Goal: Task Accomplishment & Management: Use online tool/utility

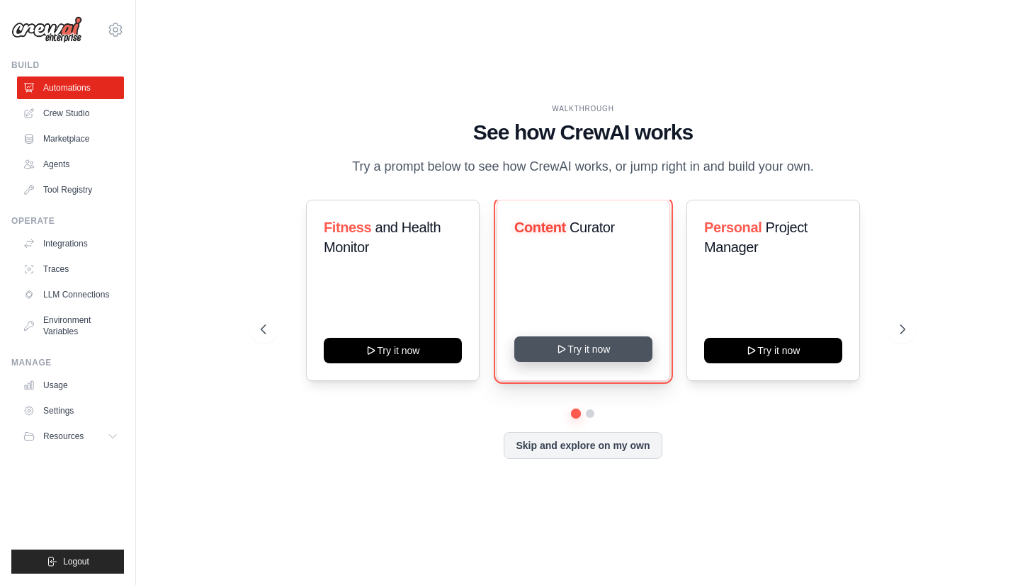
click at [587, 360] on button "Try it now" at bounding box center [583, 350] width 138 height 26
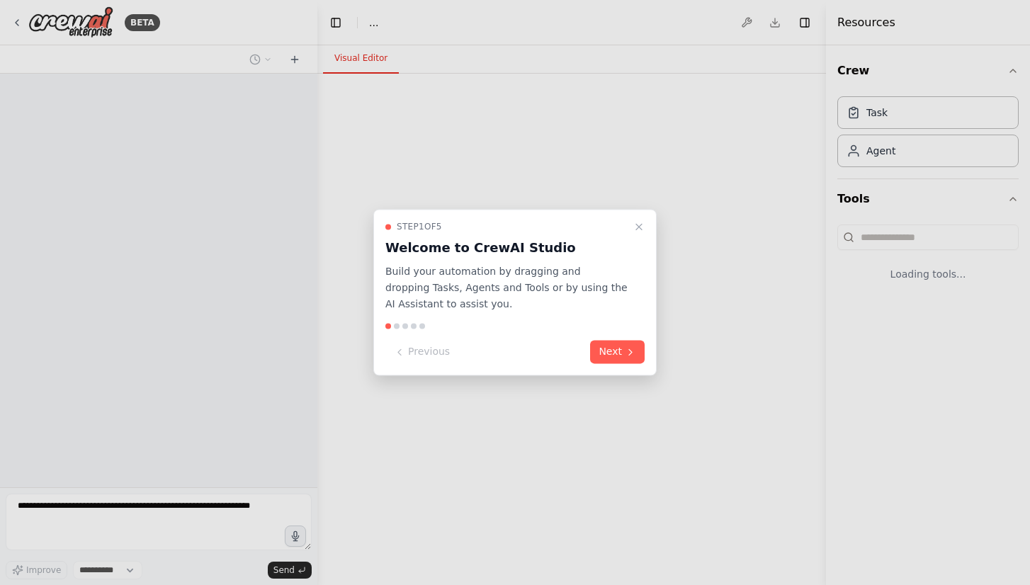
select select "****"
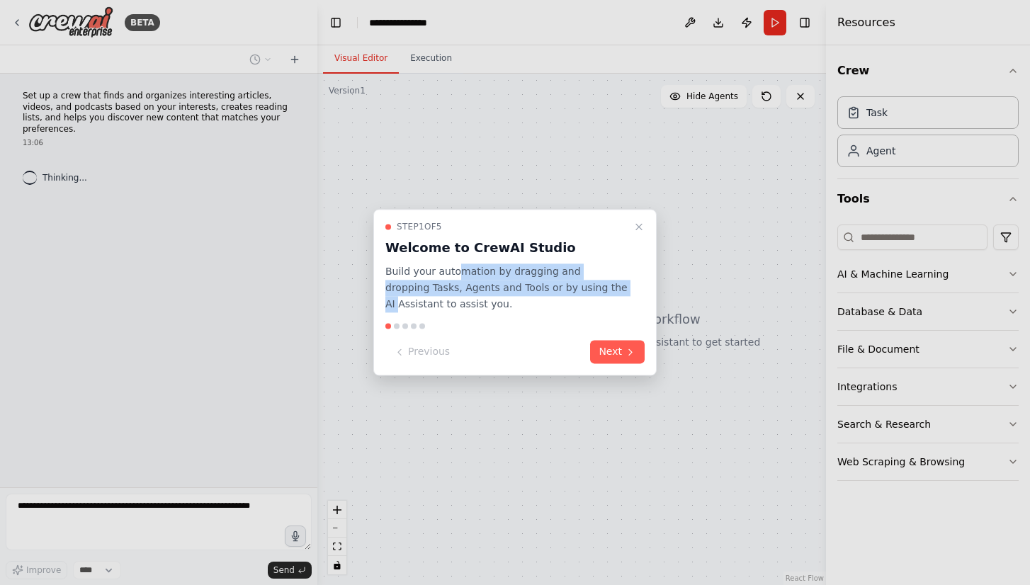
drag, startPoint x: 580, startPoint y: 283, endPoint x: 455, endPoint y: 277, distance: 124.9
click at [455, 275] on p "Build your automation by dragging and dropping Tasks, Agents and Tools or by us…" at bounding box center [506, 288] width 242 height 48
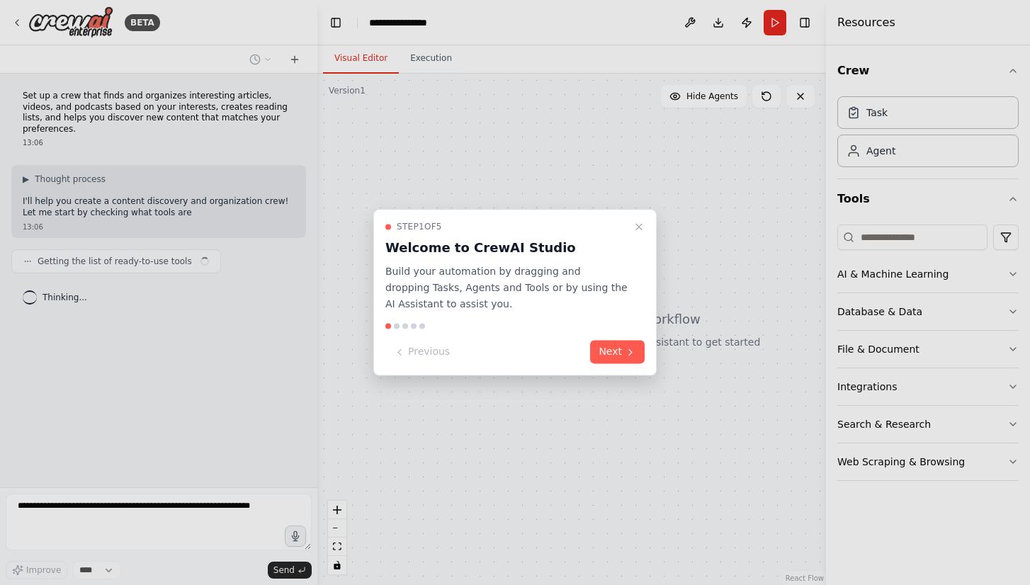
click at [533, 297] on p "Build your automation by dragging and dropping Tasks, Agents and Tools or by us…" at bounding box center [506, 288] width 242 height 48
click at [624, 355] on button "Next" at bounding box center [617, 352] width 55 height 23
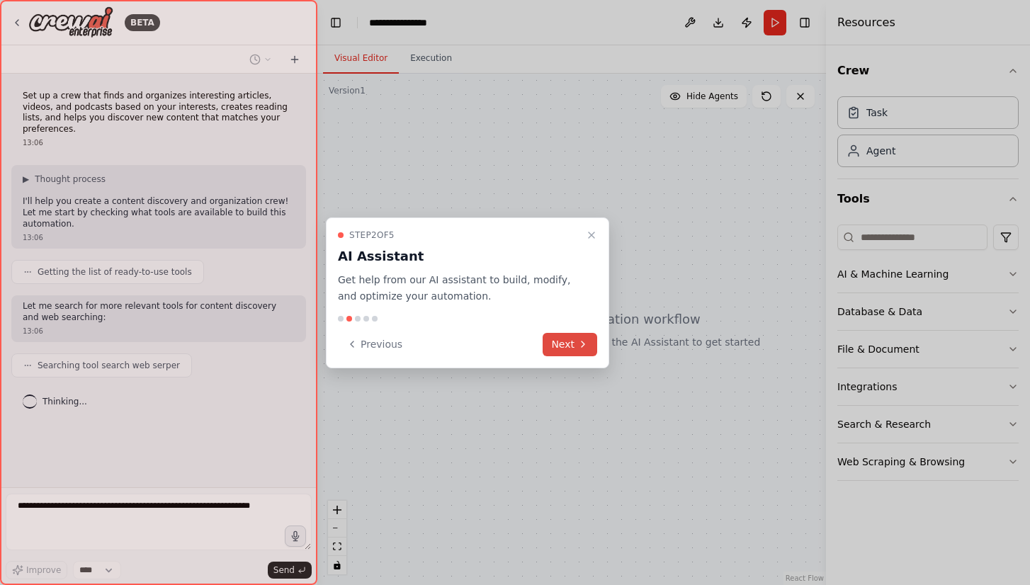
click at [586, 347] on icon at bounding box center [582, 344] width 11 height 11
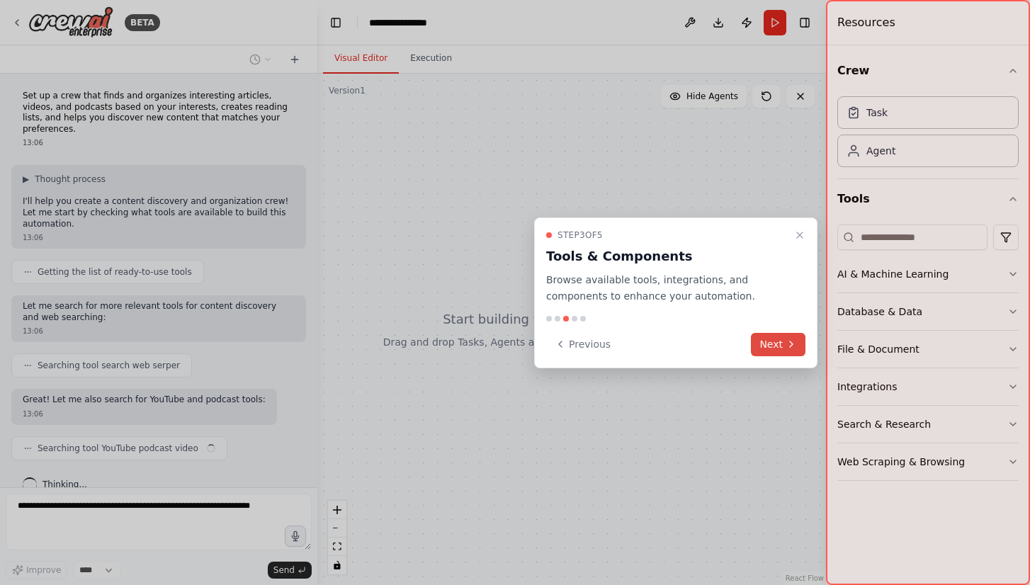
scroll to position [21, 0]
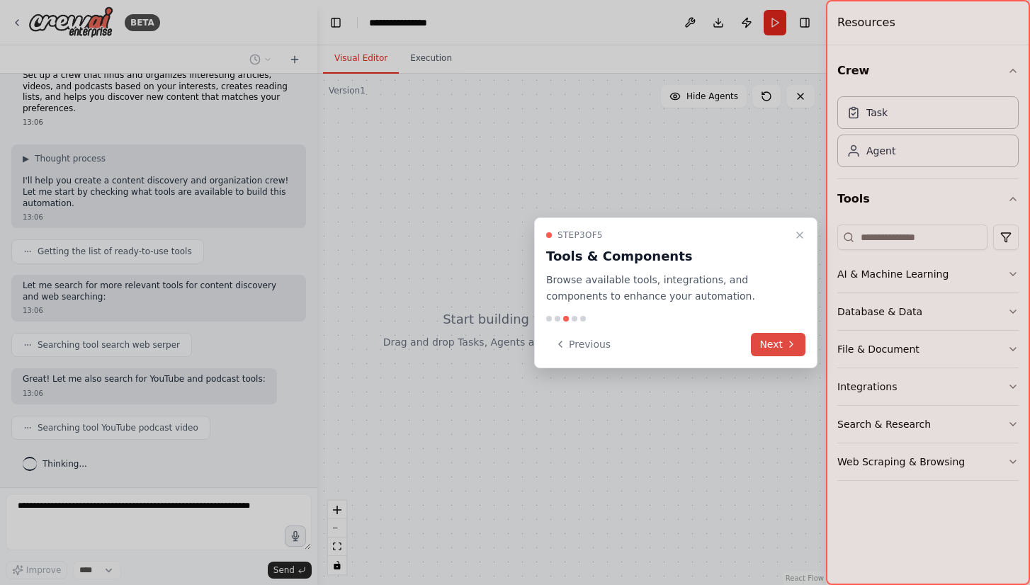
click at [773, 339] on button "Next" at bounding box center [778, 344] width 55 height 23
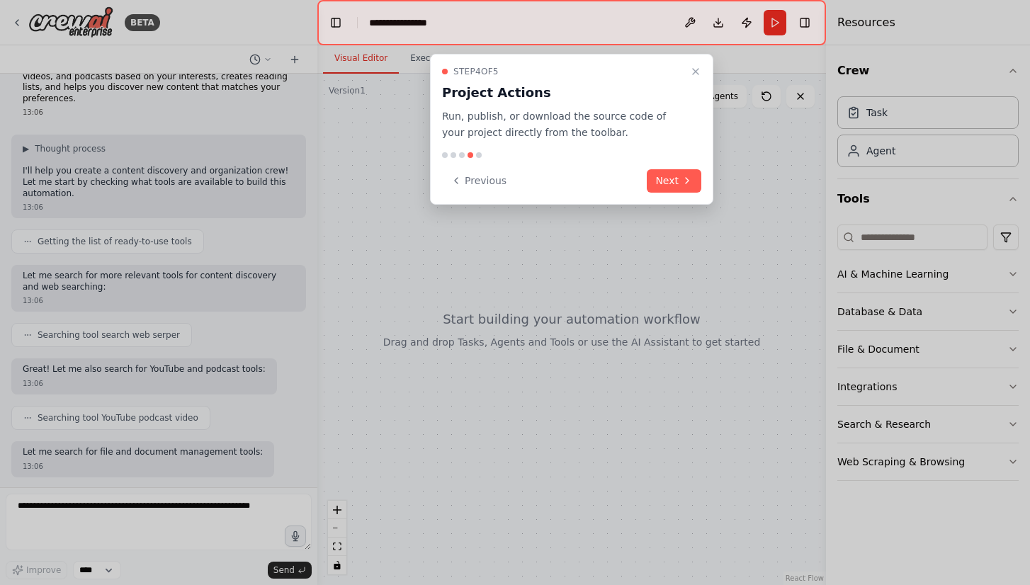
scroll to position [103, 0]
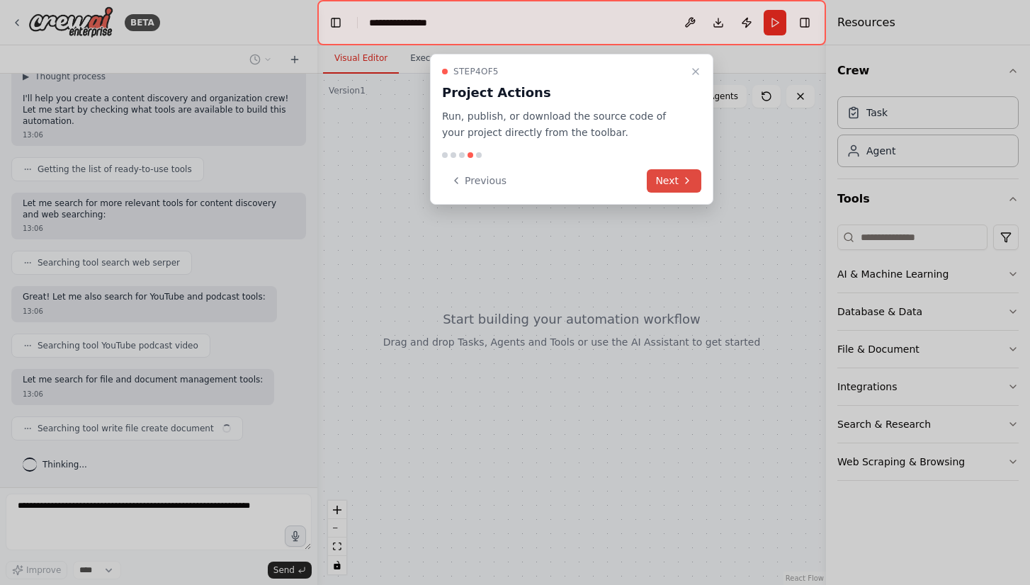
click at [682, 183] on icon at bounding box center [687, 180] width 11 height 11
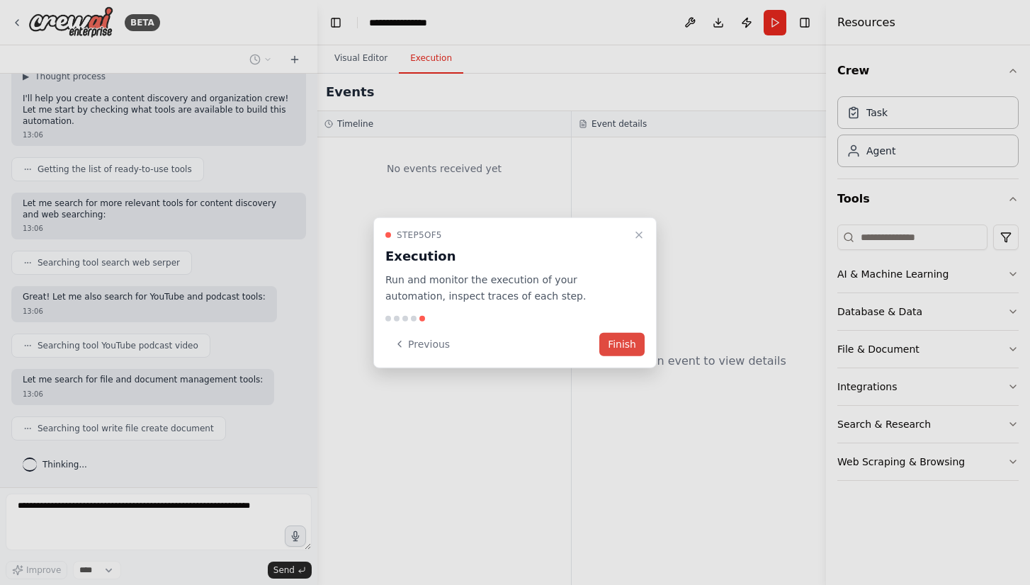
click at [619, 344] on button "Finish" at bounding box center [621, 343] width 45 height 23
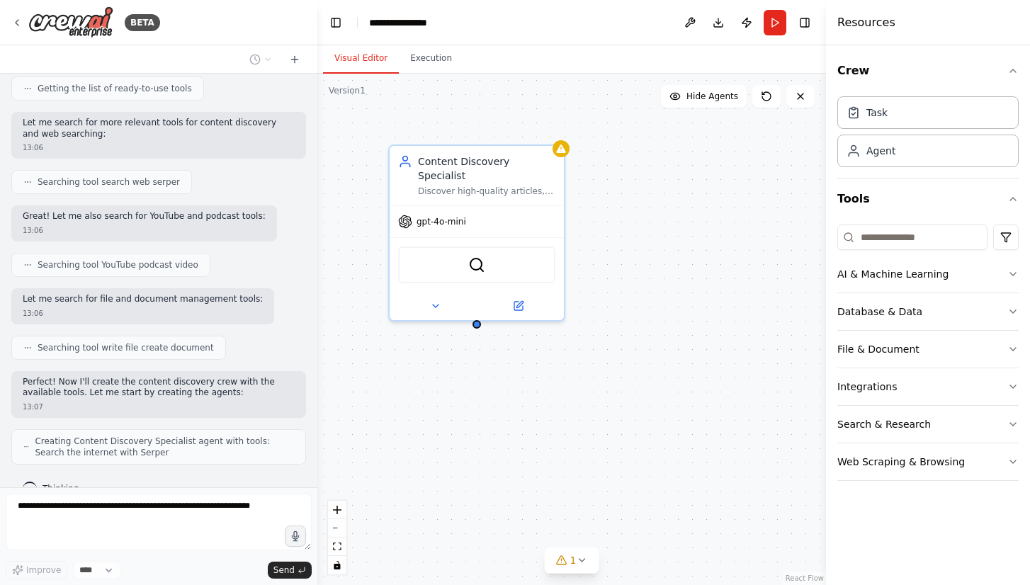
scroll to position [208, 0]
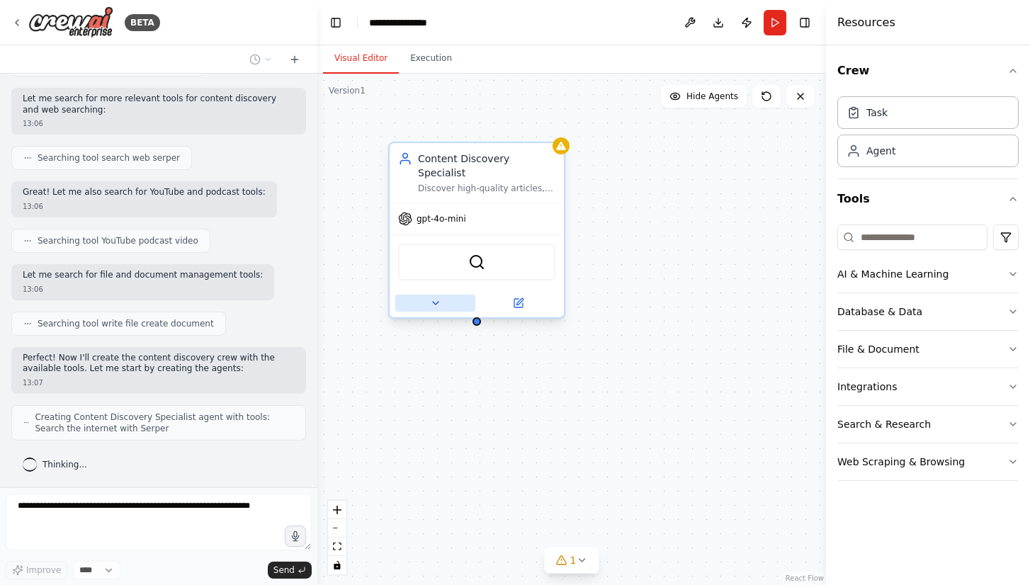
click at [437, 298] on icon at bounding box center [435, 303] width 11 height 11
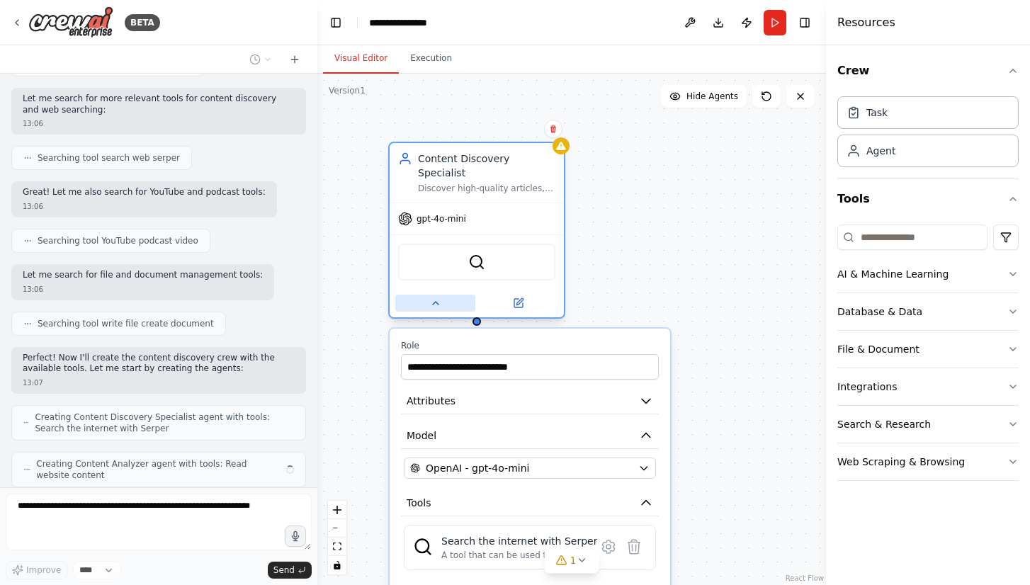
scroll to position [254, 0]
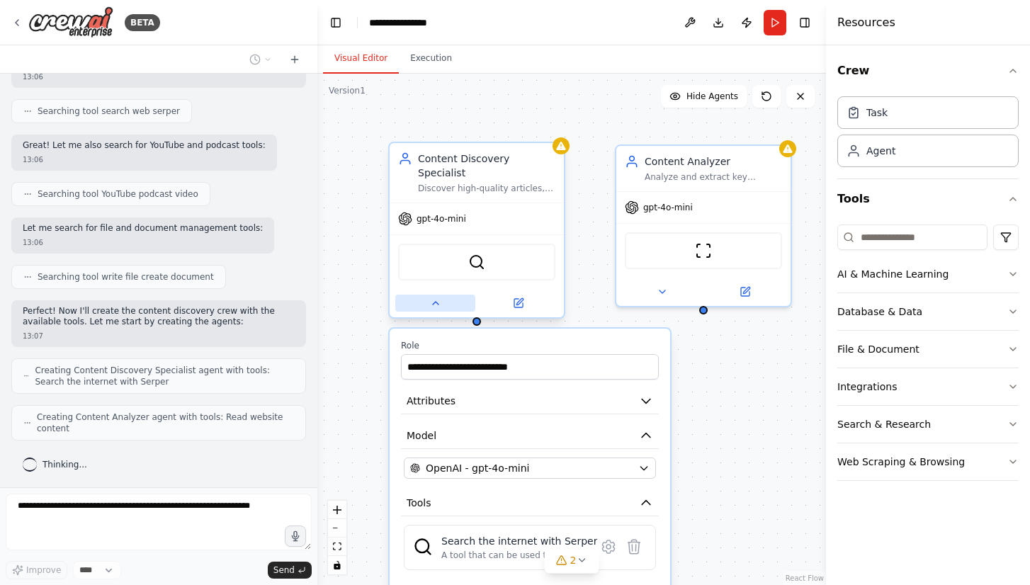
click at [437, 302] on icon at bounding box center [436, 303] width 6 height 3
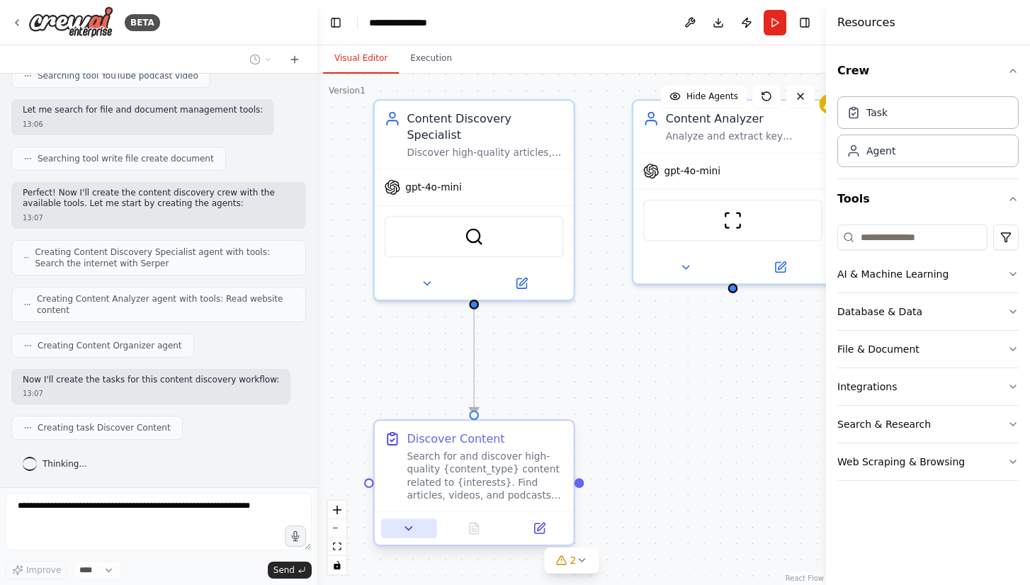
scroll to position [408, 0]
click at [411, 534] on icon at bounding box center [408, 528] width 13 height 13
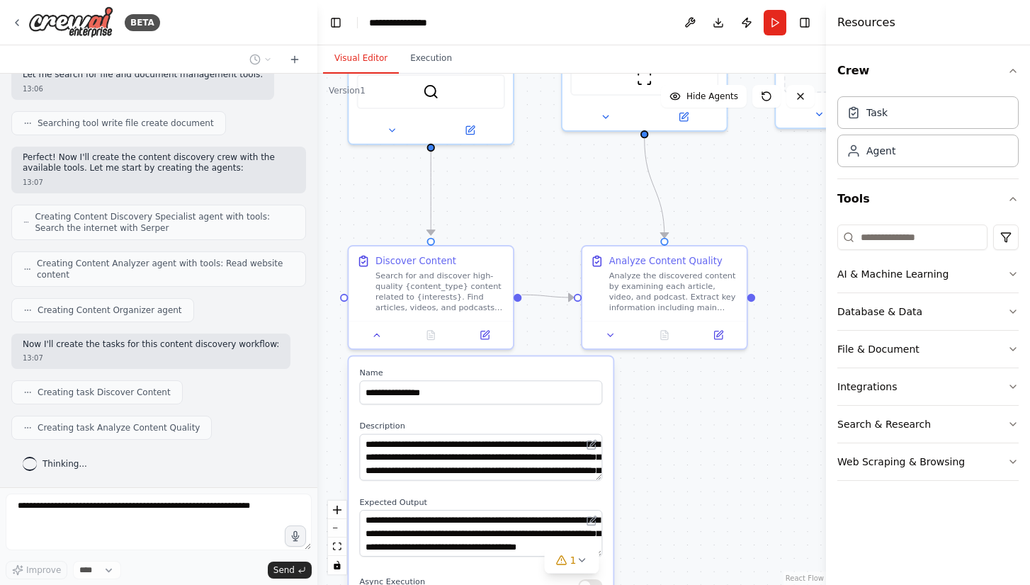
drag, startPoint x: 565, startPoint y: 378, endPoint x: 538, endPoint y: 203, distance: 176.5
click at [536, 205] on div ".deletable-edge-delete-btn { width: 20px; height: 20px; border: 0px solid #ffff…" at bounding box center [571, 330] width 509 height 512
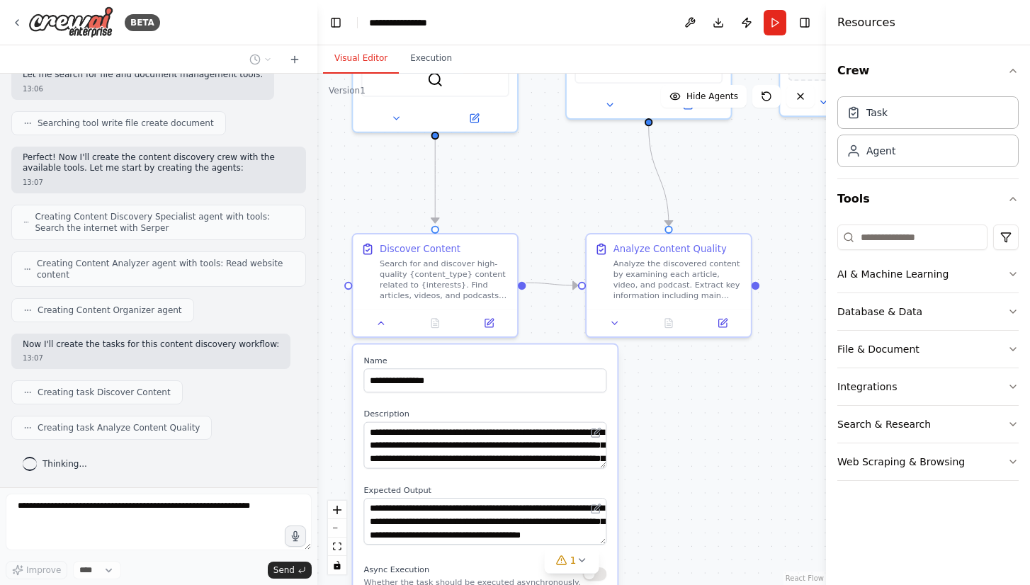
drag, startPoint x: 685, startPoint y: 487, endPoint x: 716, endPoint y: 359, distance: 131.1
click at [716, 359] on div ".deletable-edge-delete-btn { width: 20px; height: 20px; border: 0px solid #ffff…" at bounding box center [571, 330] width 509 height 512
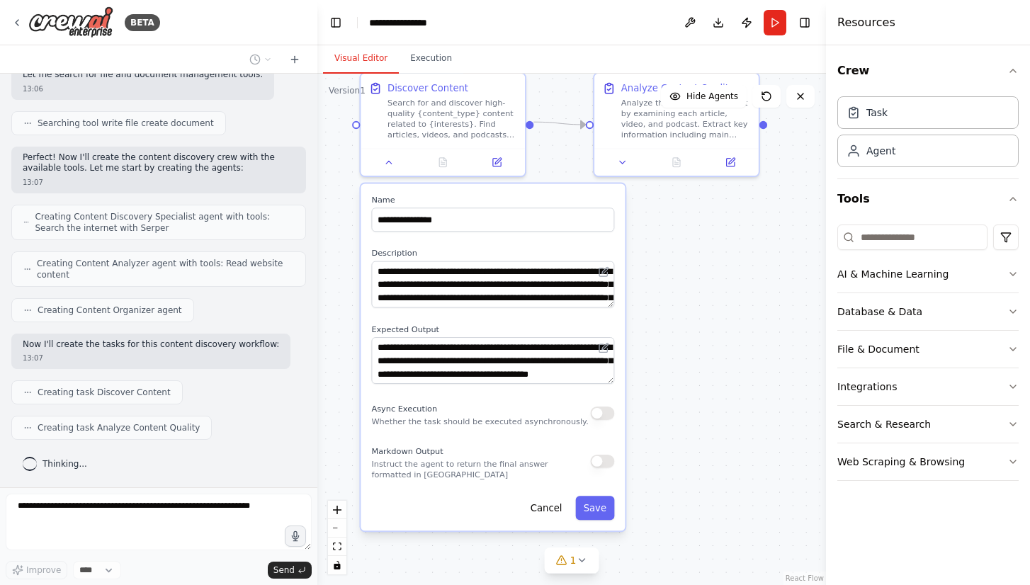
drag, startPoint x: 697, startPoint y: 437, endPoint x: 642, endPoint y: 475, distance: 66.2
click at [642, 475] on div ".deletable-edge-delete-btn { width: 20px; height: 20px; border: 0px solid #ffff…" at bounding box center [571, 330] width 509 height 512
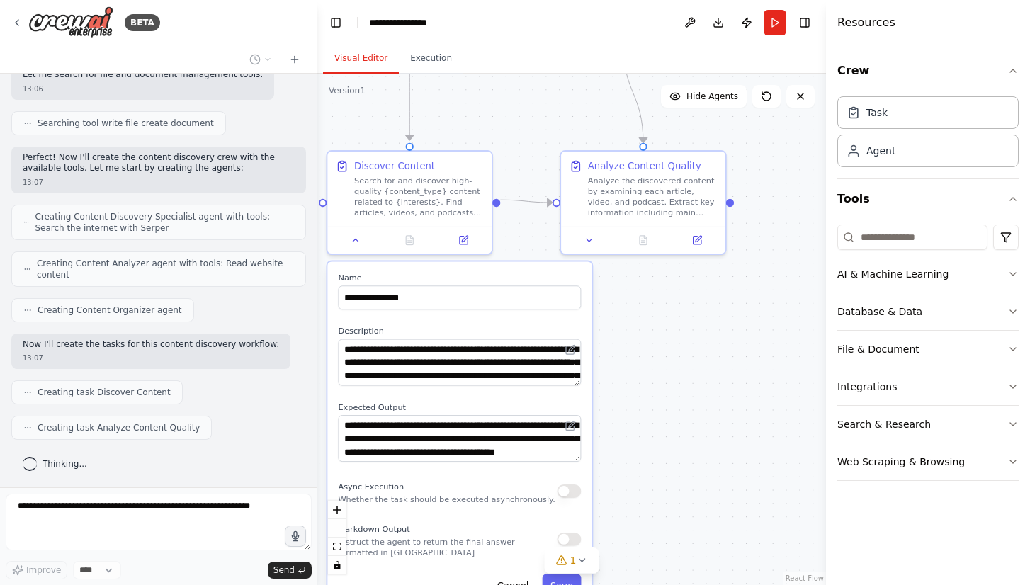
scroll to position [444, 0]
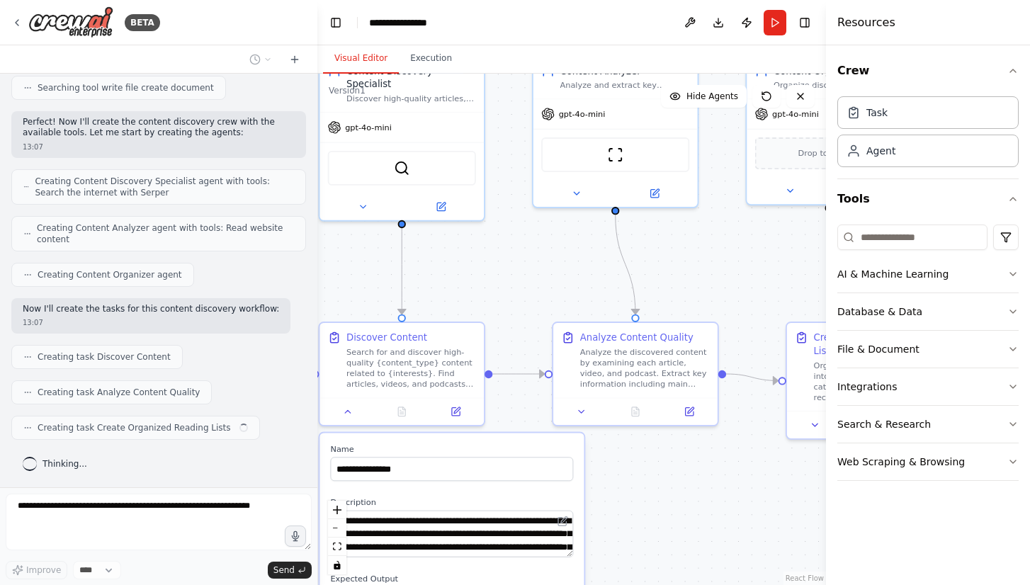
drag, startPoint x: 728, startPoint y: 336, endPoint x: 719, endPoint y: 500, distance: 164.6
click at [718, 511] on div ".deletable-edge-delete-btn { width: 20px; height: 20px; border: 0px solid #ffff…" at bounding box center [571, 330] width 509 height 512
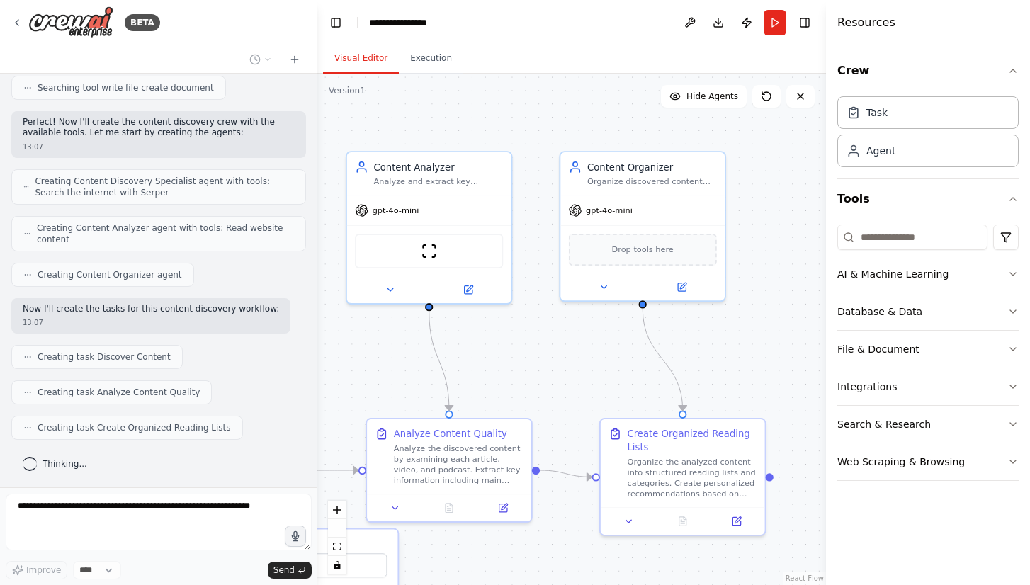
drag, startPoint x: 755, startPoint y: 291, endPoint x: 559, endPoint y: 361, distance: 207.8
click at [559, 361] on div ".deletable-edge-delete-btn { width: 20px; height: 20px; border: 0px solid #ffff…" at bounding box center [571, 330] width 509 height 512
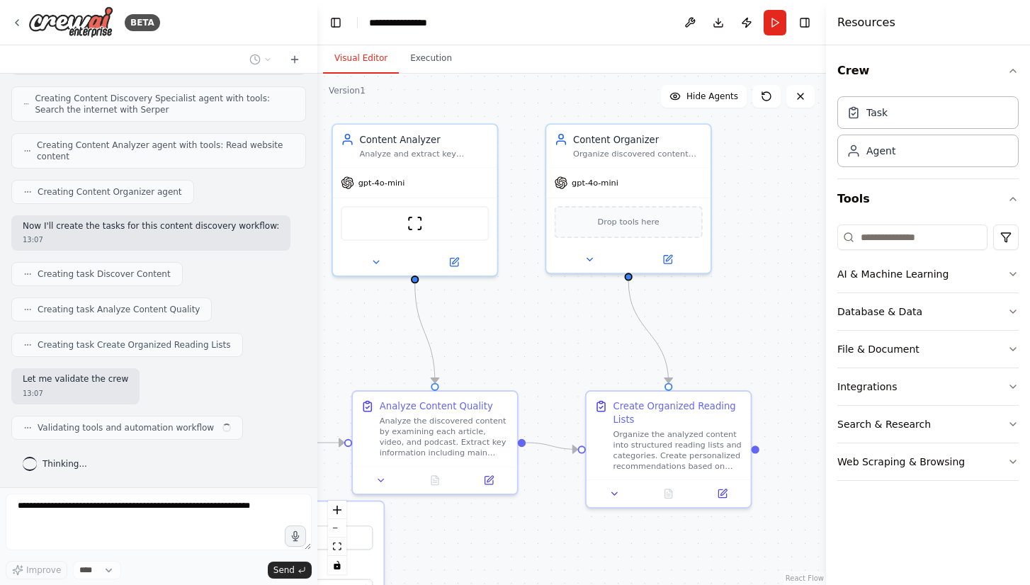
drag, startPoint x: 577, startPoint y: 366, endPoint x: 524, endPoint y: 320, distance: 70.8
click at [524, 320] on div ".deletable-edge-delete-btn { width: 20px; height: 20px; border: 0px solid #ffff…" at bounding box center [571, 330] width 509 height 512
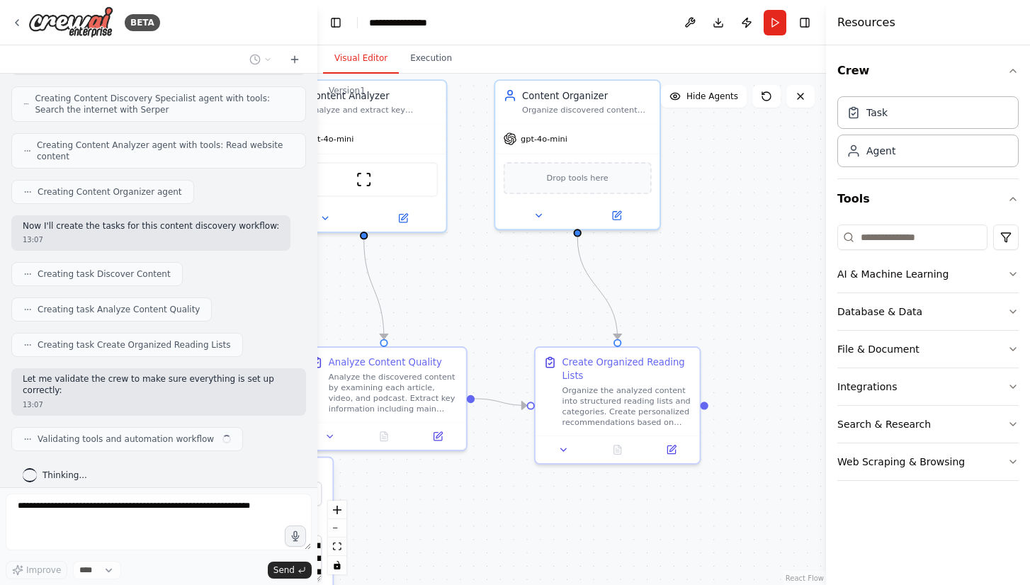
scroll to position [537, 0]
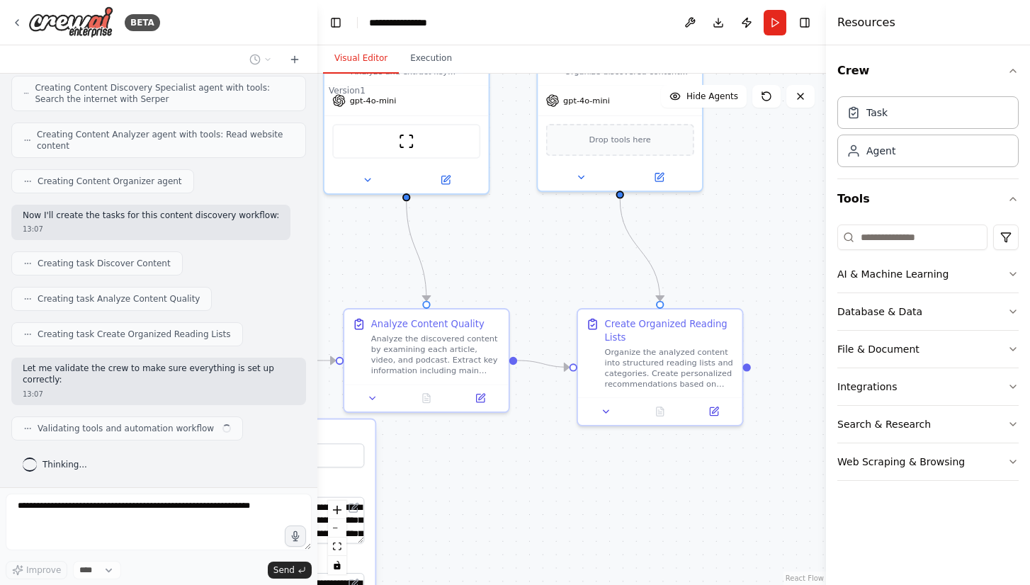
drag, startPoint x: 504, startPoint y: 325, endPoint x: 562, endPoint y: 271, distance: 79.2
click at [562, 271] on div ".deletable-edge-delete-btn { width: 20px; height: 20px; border: 0px solid #ffff…" at bounding box center [571, 330] width 509 height 512
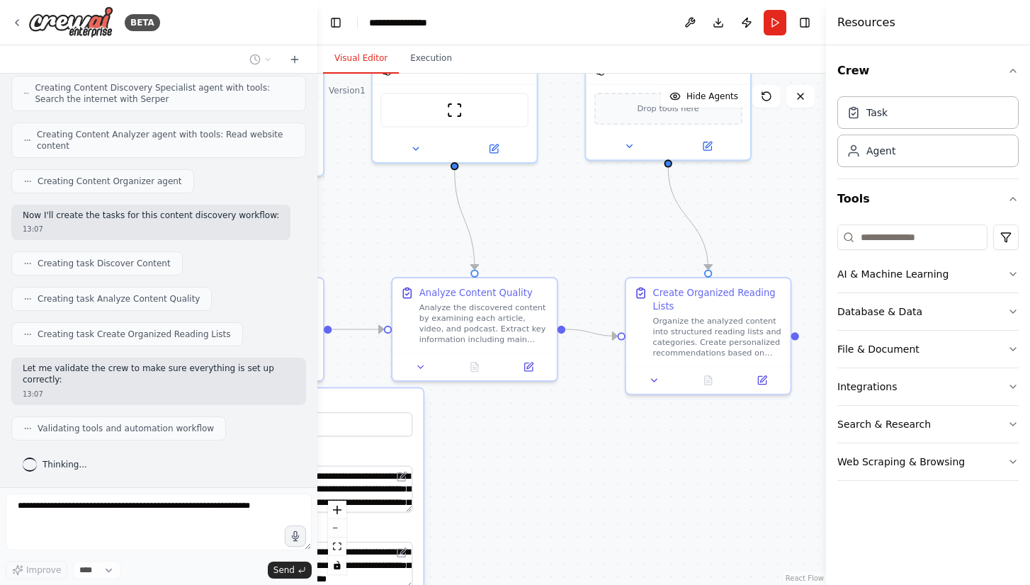
drag, startPoint x: 541, startPoint y: 467, endPoint x: 653, endPoint y: 412, distance: 124.5
click at [653, 412] on div ".deletable-edge-delete-btn { width: 20px; height: 20px; border: 0px solid #ffff…" at bounding box center [571, 330] width 509 height 512
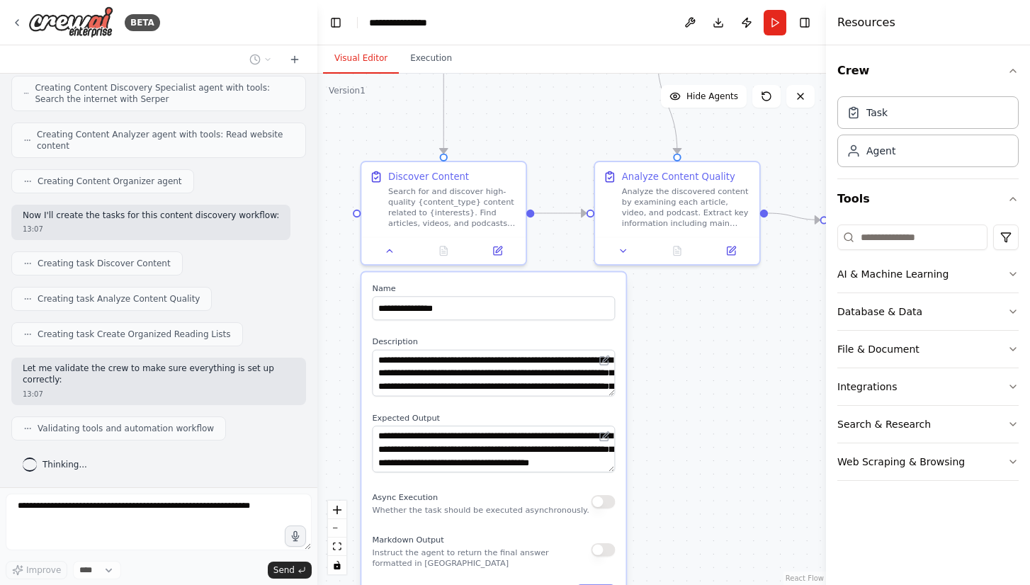
drag, startPoint x: 596, startPoint y: 439, endPoint x: 719, endPoint y: 361, distance: 145.9
click at [719, 361] on div ".deletable-edge-delete-btn { width: 20px; height: 20px; border: 0px solid #ffff…" at bounding box center [571, 330] width 509 height 512
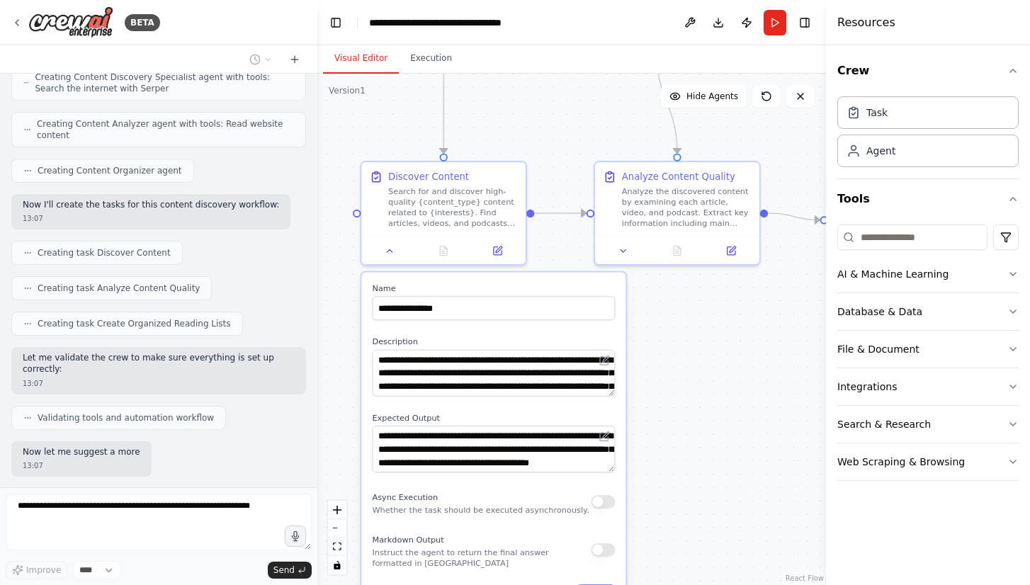
scroll to position [631, 0]
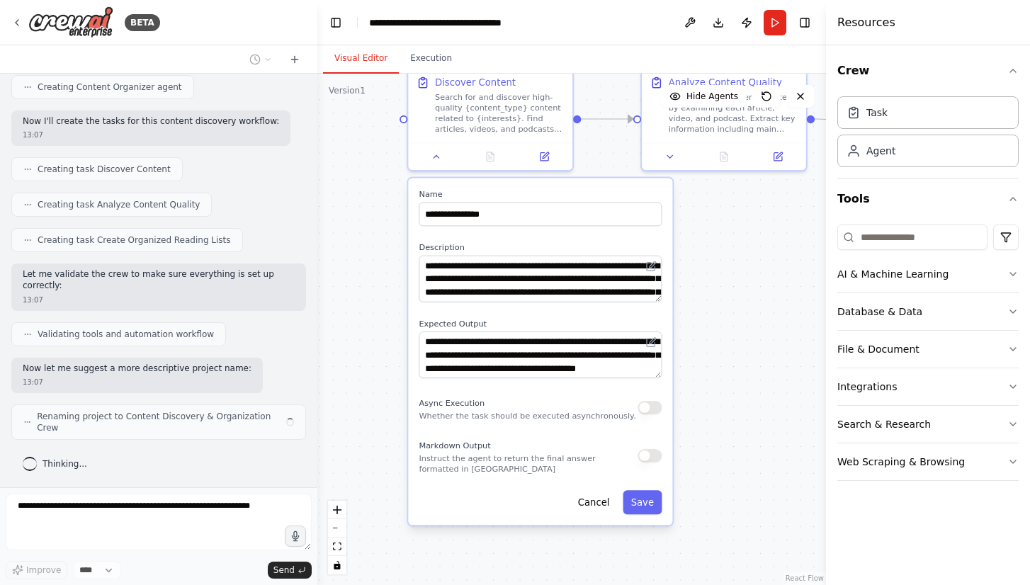
drag, startPoint x: 697, startPoint y: 400, endPoint x: 707, endPoint y: 274, distance: 126.6
click at [707, 274] on div ".deletable-edge-delete-btn { width: 20px; height: 20px; border: 0px solid #ffff…" at bounding box center [571, 330] width 509 height 512
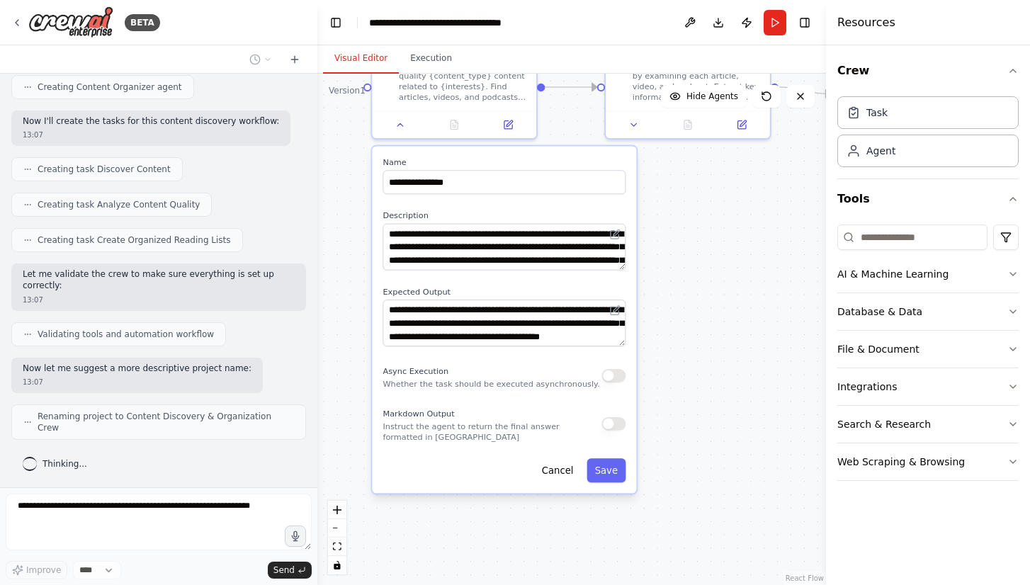
scroll to position [620, 0]
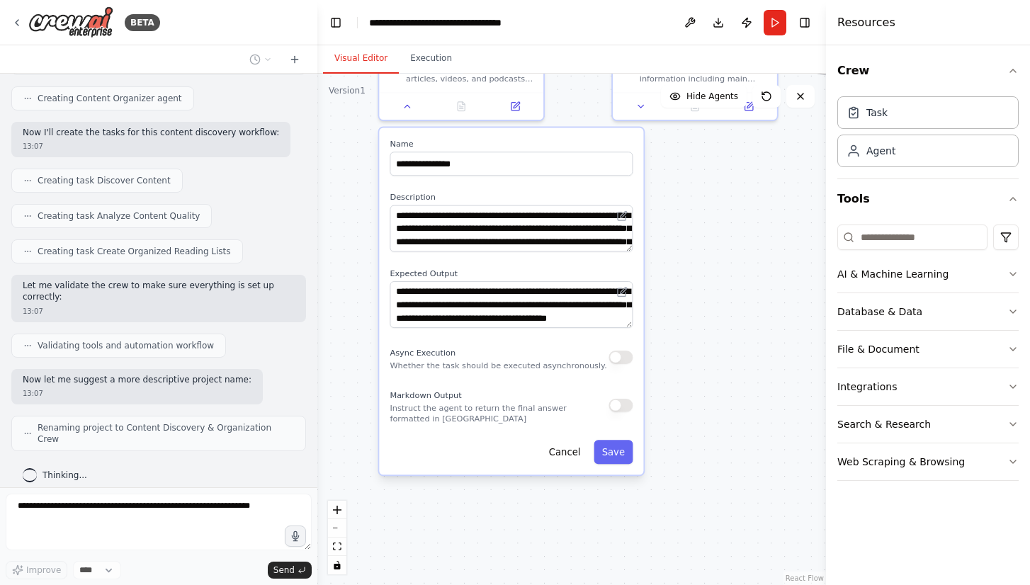
drag, startPoint x: 720, startPoint y: 395, endPoint x: 748, endPoint y: 324, distance: 76.1
click at [748, 324] on div ".deletable-edge-delete-btn { width: 20px; height: 20px; border: 0px solid #ffff…" at bounding box center [571, 330] width 509 height 512
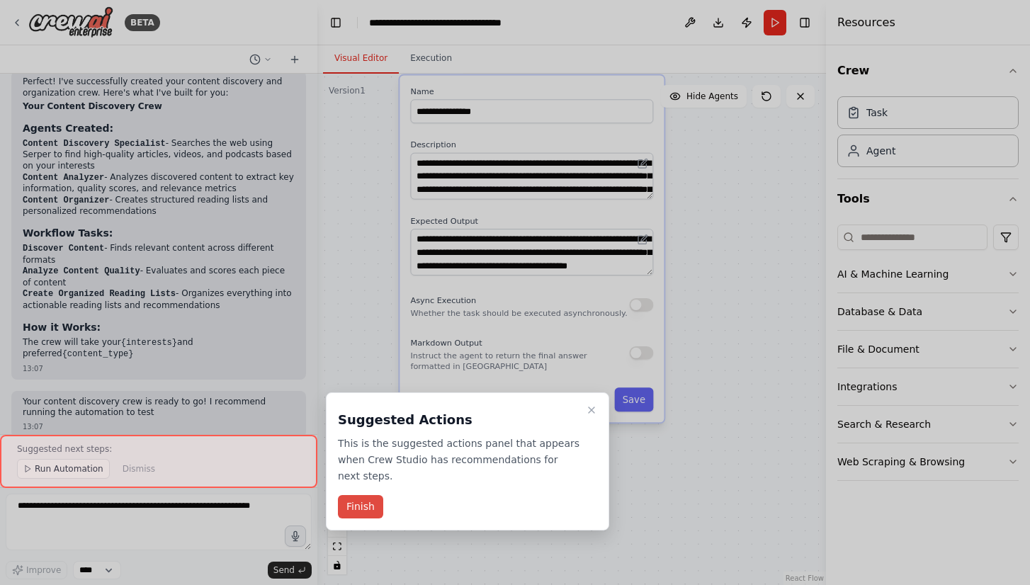
click at [365, 507] on button "Finish" at bounding box center [360, 506] width 45 height 23
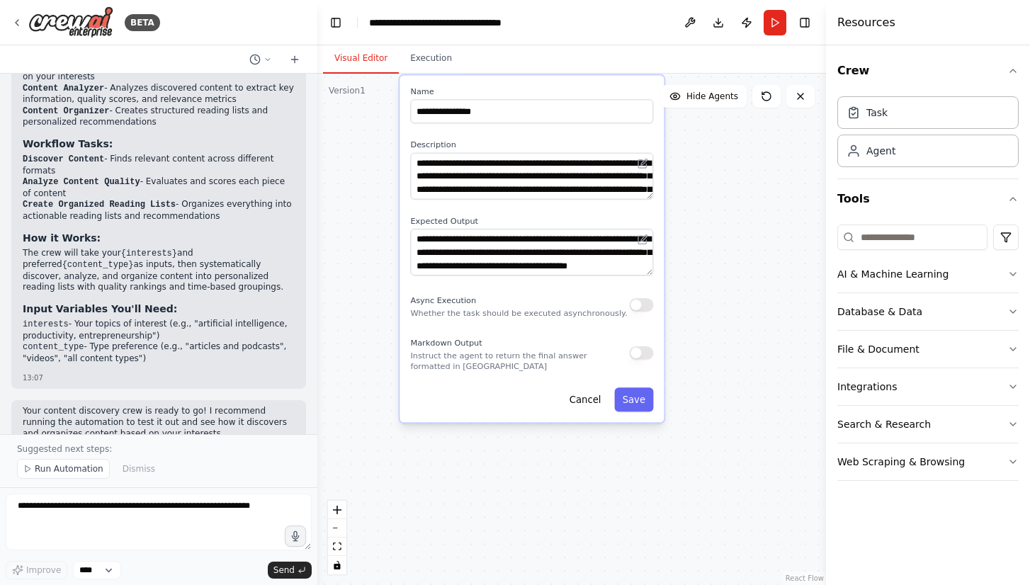
scroll to position [1121, 0]
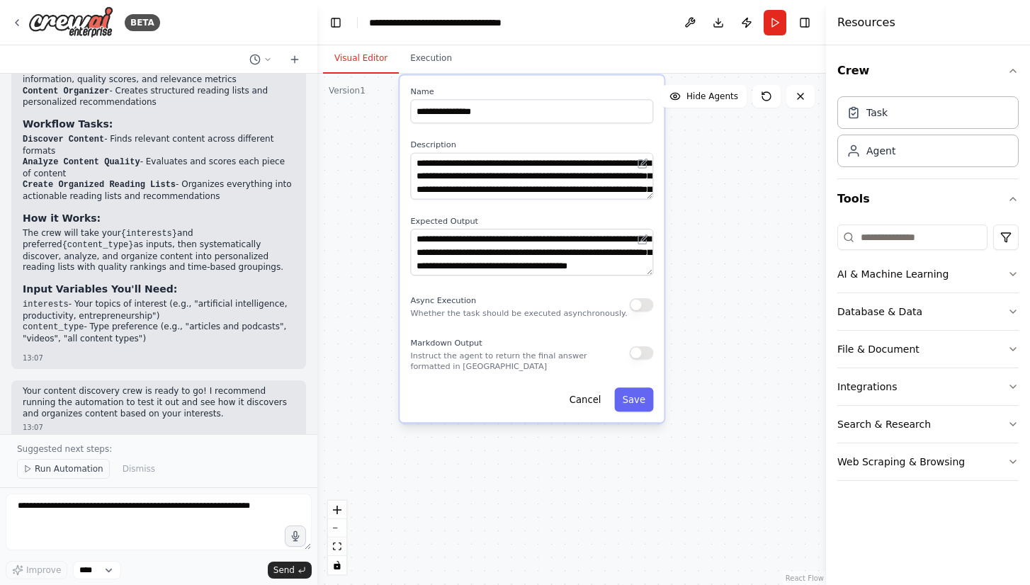
click at [75, 466] on span "Run Automation" at bounding box center [69, 468] width 69 height 11
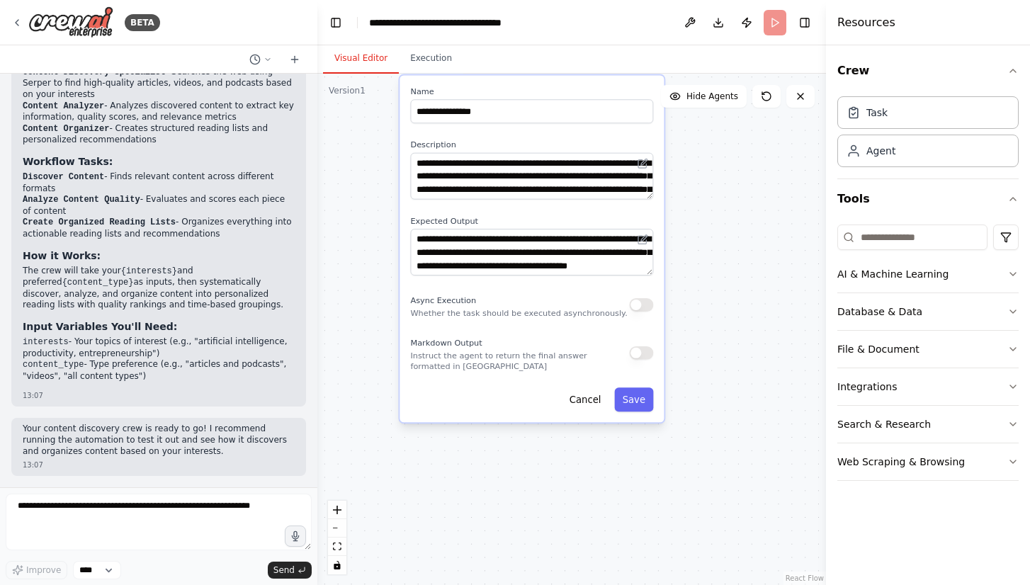
scroll to position [1068, 0]
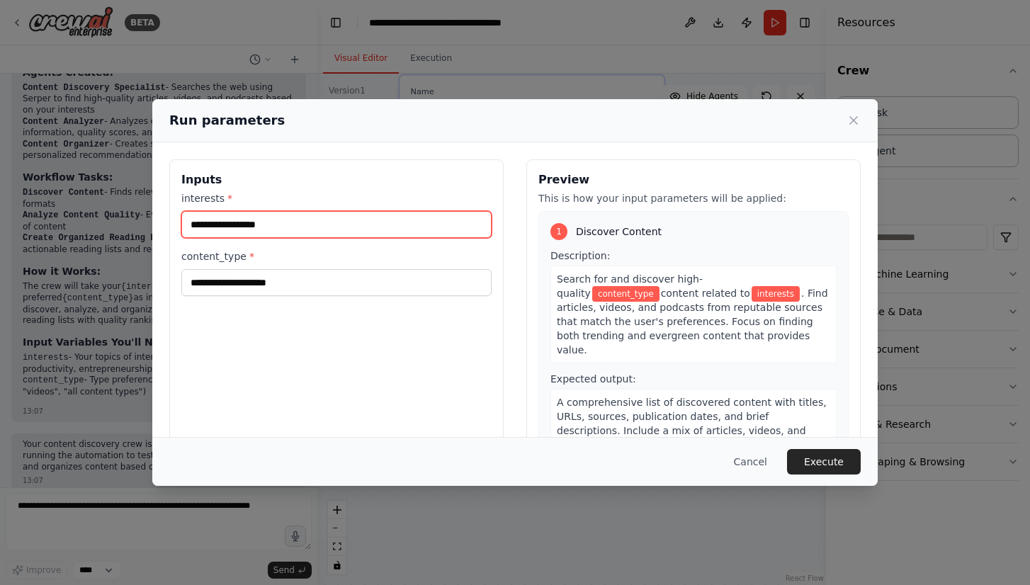
click at [281, 230] on input "interests *" at bounding box center [336, 224] width 310 height 27
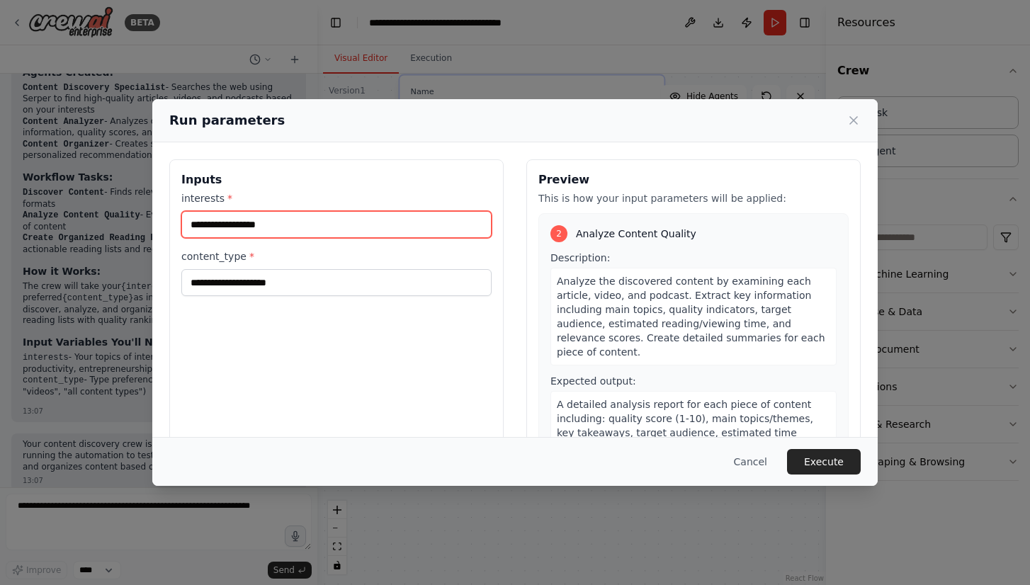
scroll to position [0, 0]
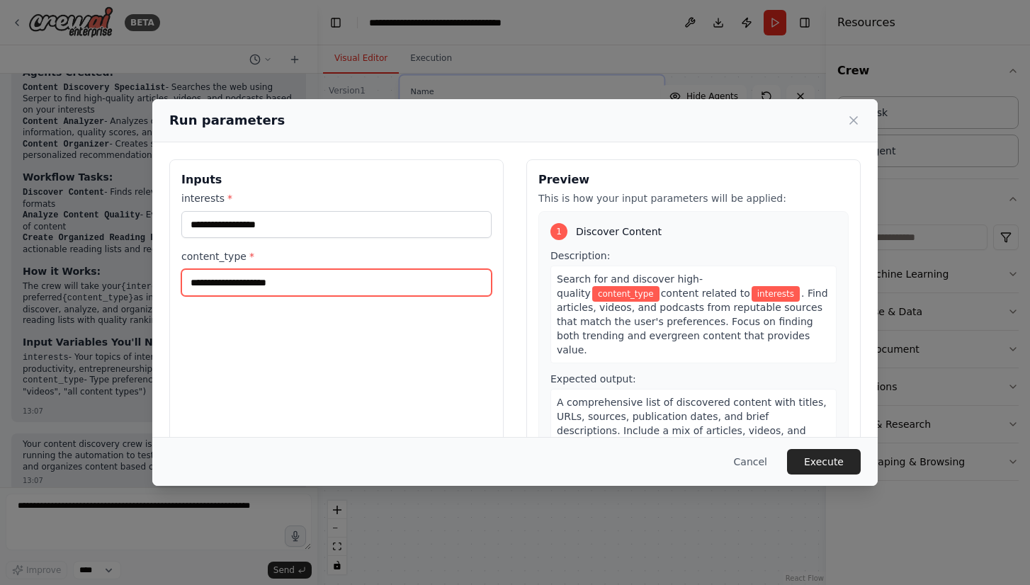
click at [312, 278] on input "content_type *" at bounding box center [336, 282] width 310 height 27
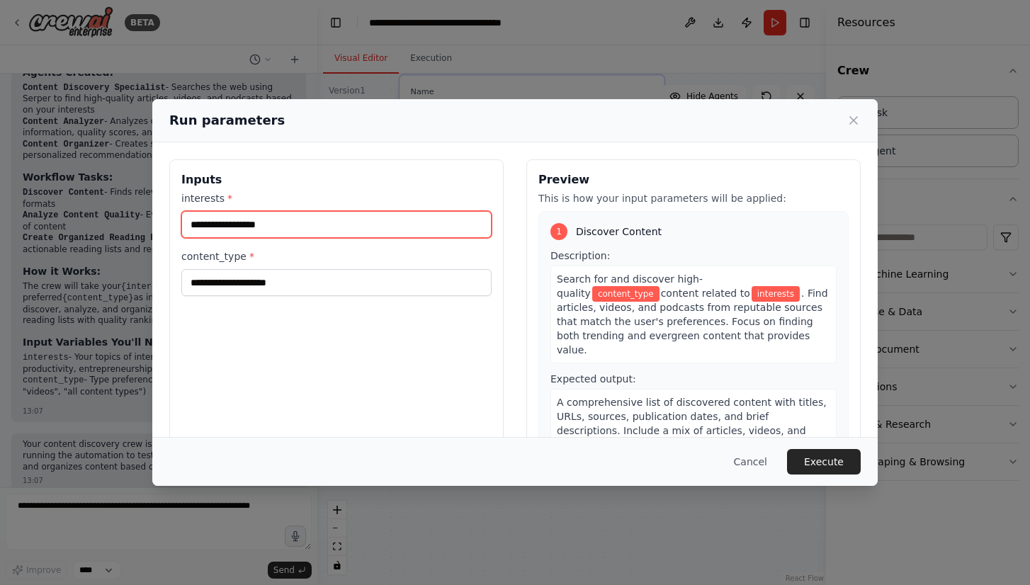
click at [303, 219] on input "interests *" at bounding box center [336, 224] width 310 height 27
paste input "**********"
click at [216, 221] on input "**********" at bounding box center [336, 224] width 310 height 27
click at [299, 227] on input "**********" at bounding box center [336, 224] width 310 height 27
type input "**********"
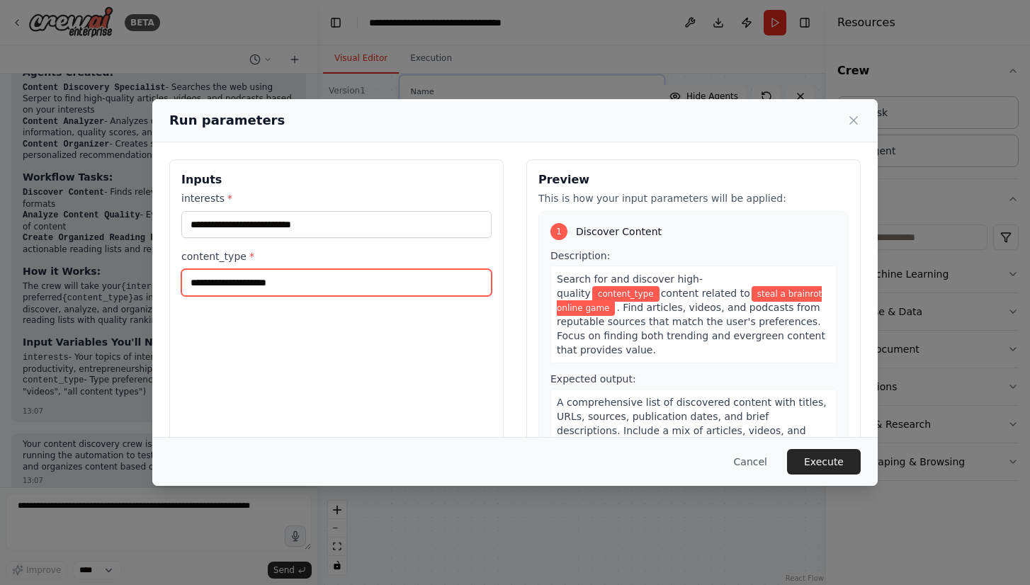
drag, startPoint x: 315, startPoint y: 284, endPoint x: 164, endPoint y: 279, distance: 151.7
click at [164, 279] on div "**********" at bounding box center [515, 327] width 726 height 370
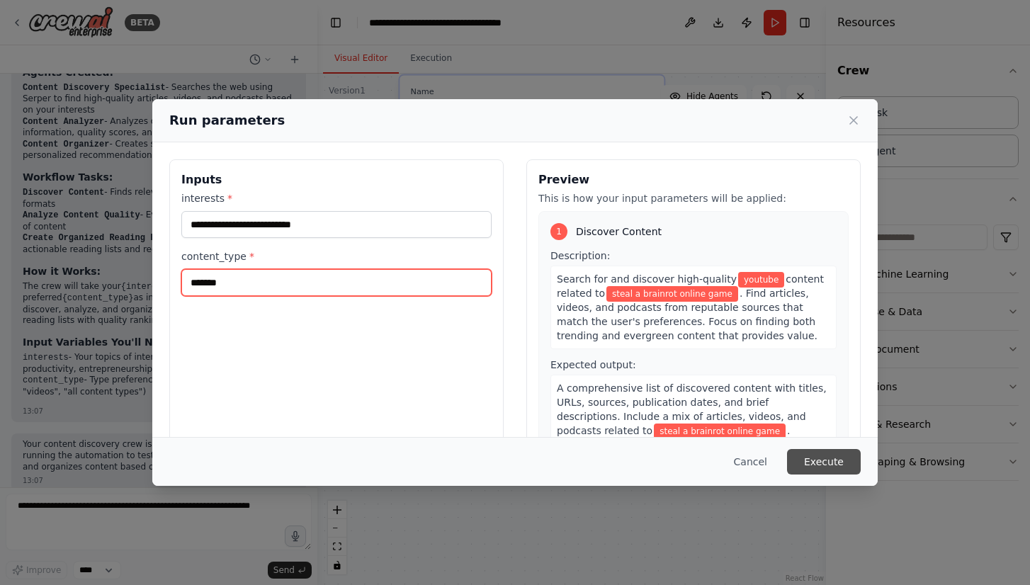
type input "*******"
click at [813, 465] on button "Execute" at bounding box center [824, 462] width 74 height 26
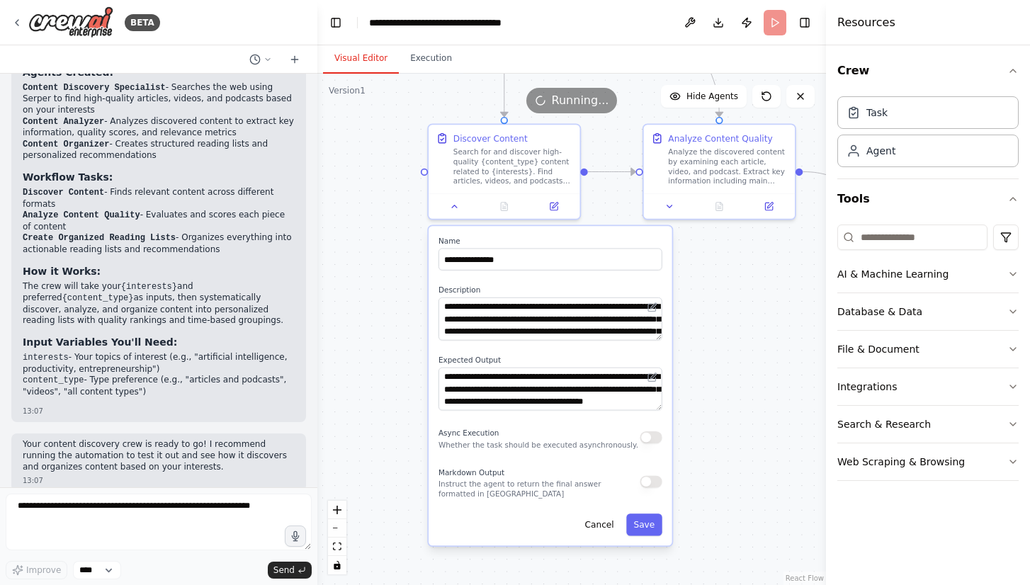
drag, startPoint x: 736, startPoint y: 230, endPoint x: 735, endPoint y: 415, distance: 185.6
click at [735, 415] on div ".deletable-edge-delete-btn { width: 20px; height: 20px; border: 0px solid #ffff…" at bounding box center [571, 330] width 509 height 512
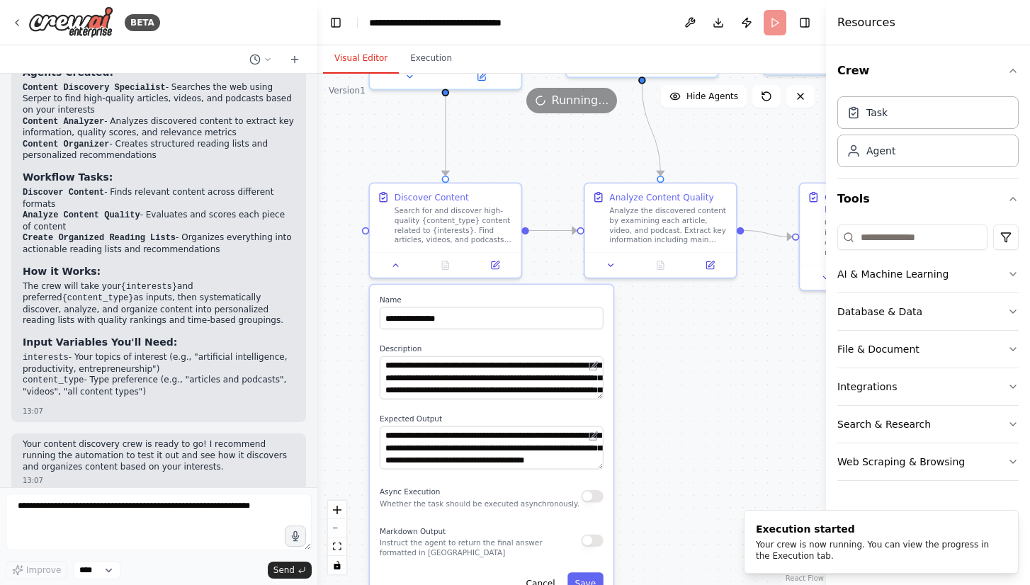
drag, startPoint x: 762, startPoint y: 338, endPoint x: 706, endPoint y: 340, distance: 55.3
click at [706, 340] on div ".deletable-edge-delete-btn { width: 20px; height: 20px; border: 0px solid #ffff…" at bounding box center [571, 330] width 509 height 512
click at [743, 384] on div ".deletable-edge-delete-btn { width: 20px; height: 20px; border: 0px solid #ffff…" at bounding box center [571, 330] width 509 height 512
click at [419, 56] on button "Execution" at bounding box center [431, 59] width 64 height 30
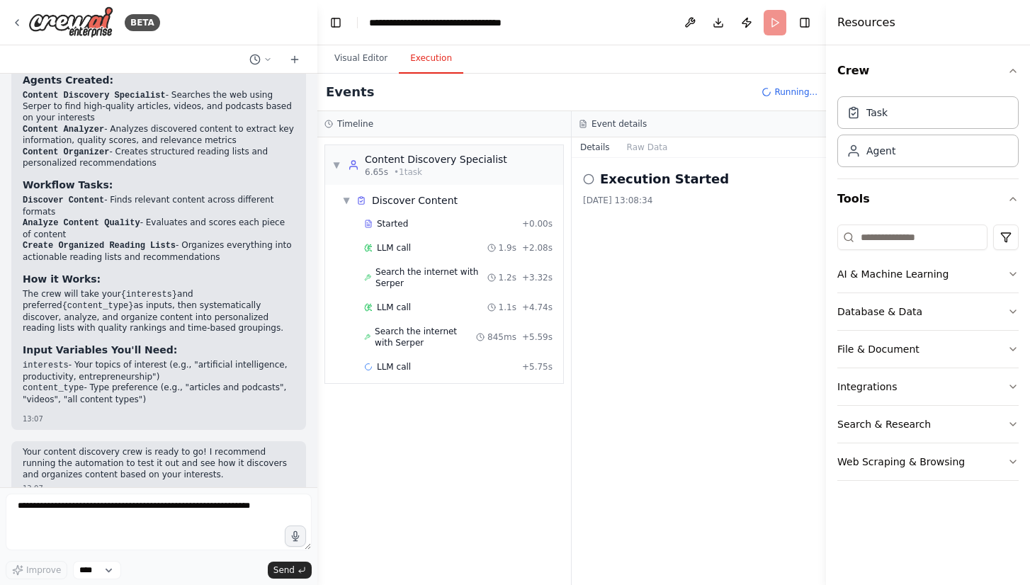
scroll to position [1068, 0]
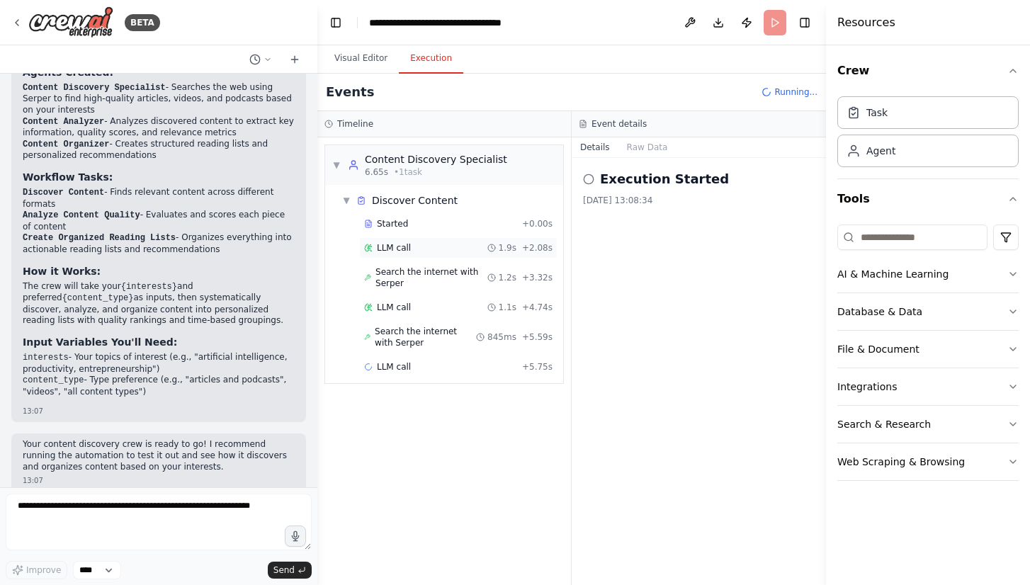
click at [395, 249] on span "LLM call" at bounding box center [394, 247] width 34 height 11
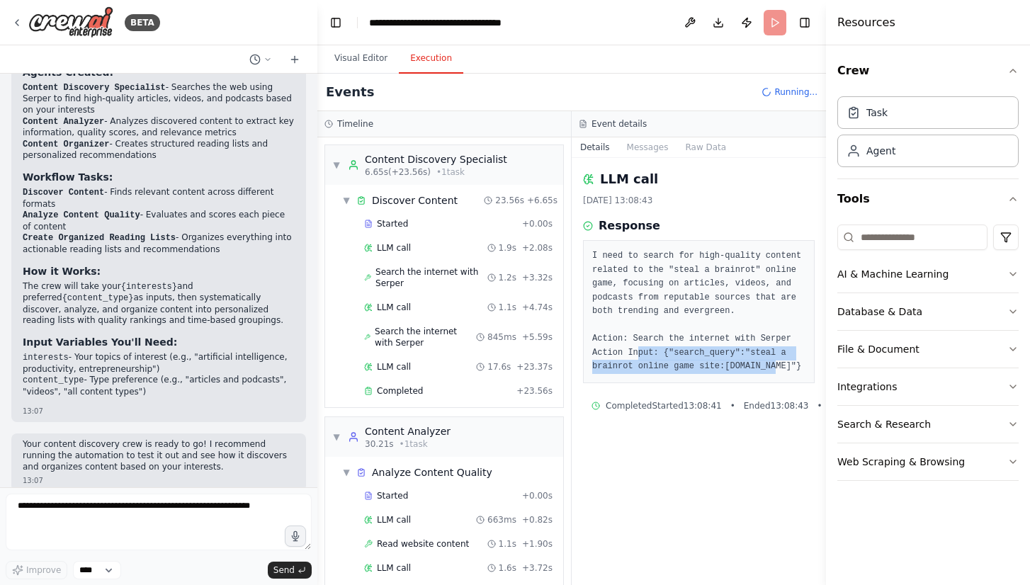
drag, startPoint x: 774, startPoint y: 368, endPoint x: 627, endPoint y: 346, distance: 149.0
click at [635, 347] on pre "I need to search for high-quality content related to the "steal a brainrot" onl…" at bounding box center [698, 311] width 213 height 125
drag, startPoint x: 609, startPoint y: 341, endPoint x: 750, endPoint y: 361, distance: 141.7
click at [741, 360] on pre "I need to search for high-quality content related to the "steal a brainrot" onl…" at bounding box center [698, 311] width 213 height 125
click at [765, 363] on pre "I need to search for high-quality content related to the "steal a brainrot" onl…" at bounding box center [698, 311] width 213 height 125
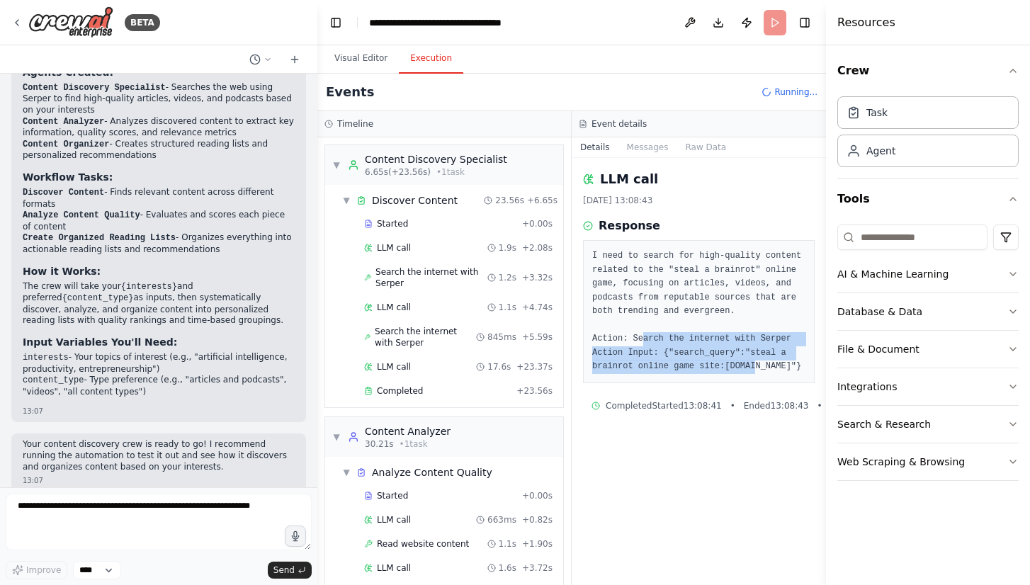
drag, startPoint x: 750, startPoint y: 366, endPoint x: 635, endPoint y: 339, distance: 118.6
click at [637, 340] on pre "I need to search for high-quality content related to the "steal a brainrot" onl…" at bounding box center [698, 311] width 213 height 125
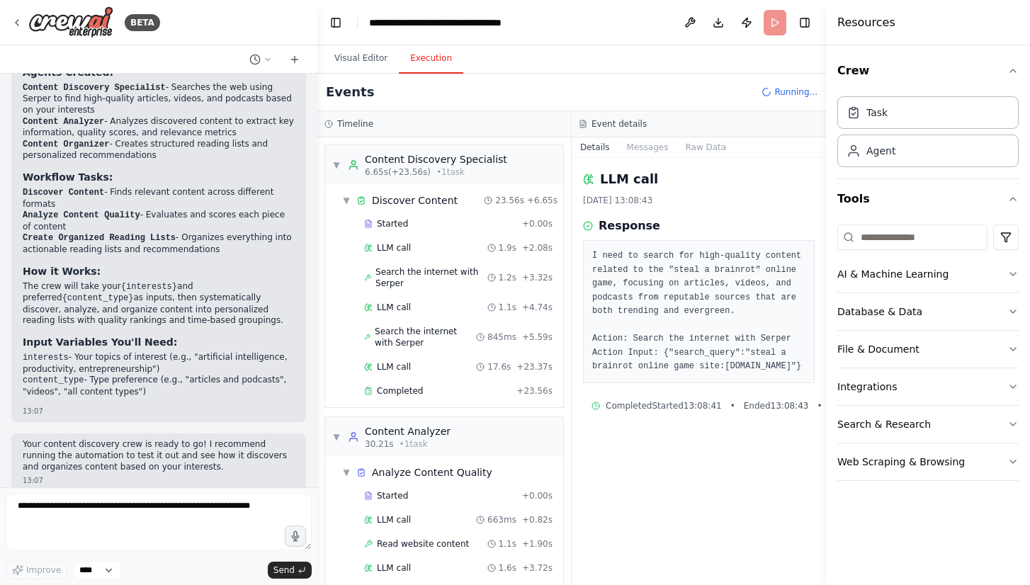
click at [628, 338] on pre "I need to search for high-quality content related to the "steal a brainrot" onl…" at bounding box center [698, 311] width 213 height 125
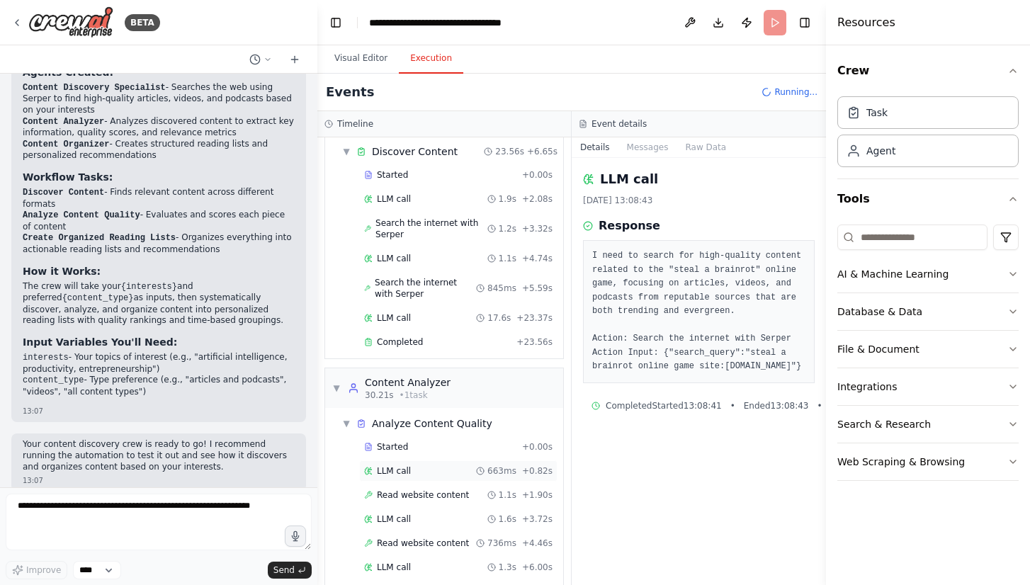
scroll to position [44, 0]
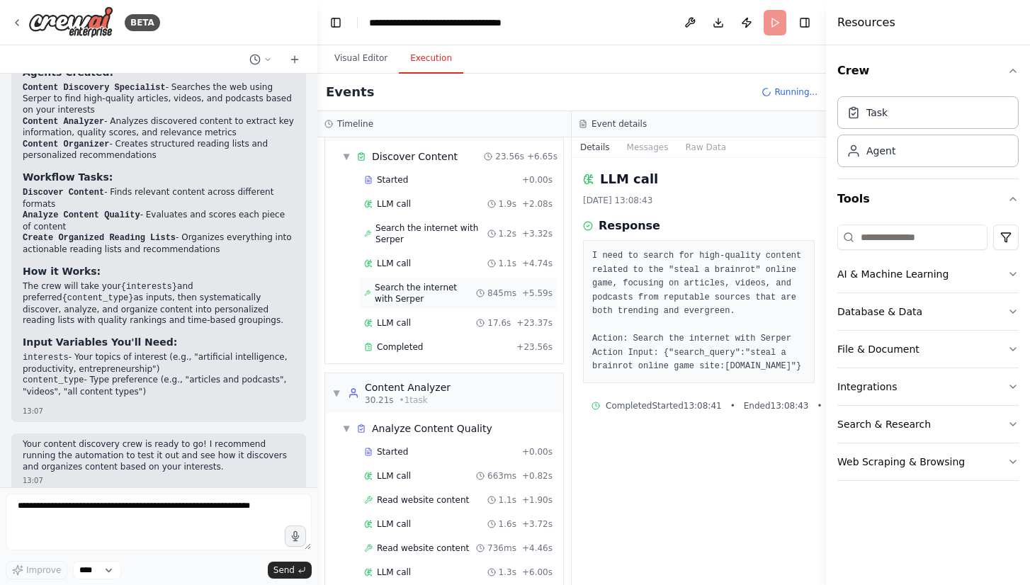
click at [410, 286] on span "Search the internet with Serper" at bounding box center [425, 293] width 101 height 23
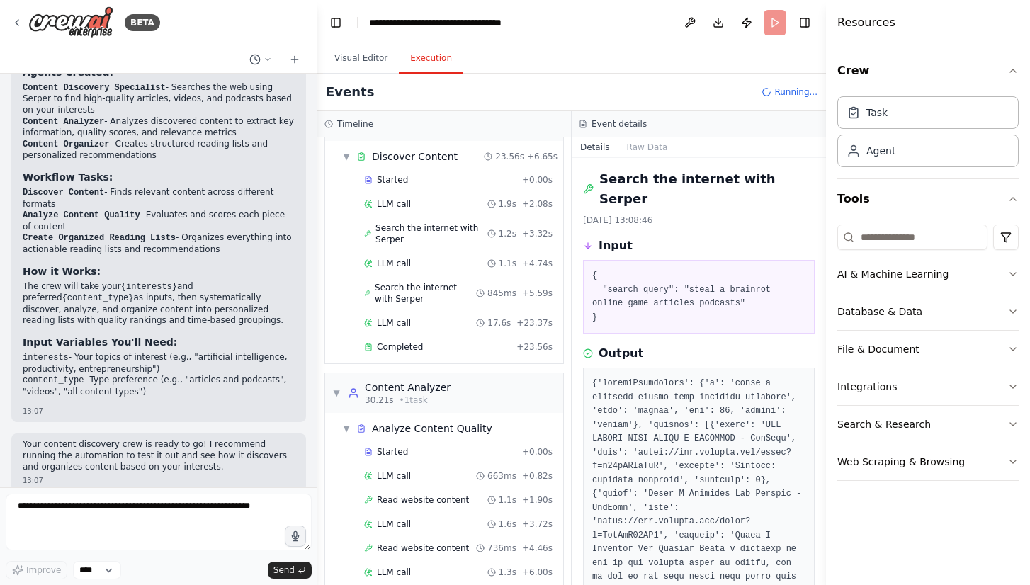
click at [766, 180] on h2 "Search the internet with Serper" at bounding box center [706, 189] width 215 height 40
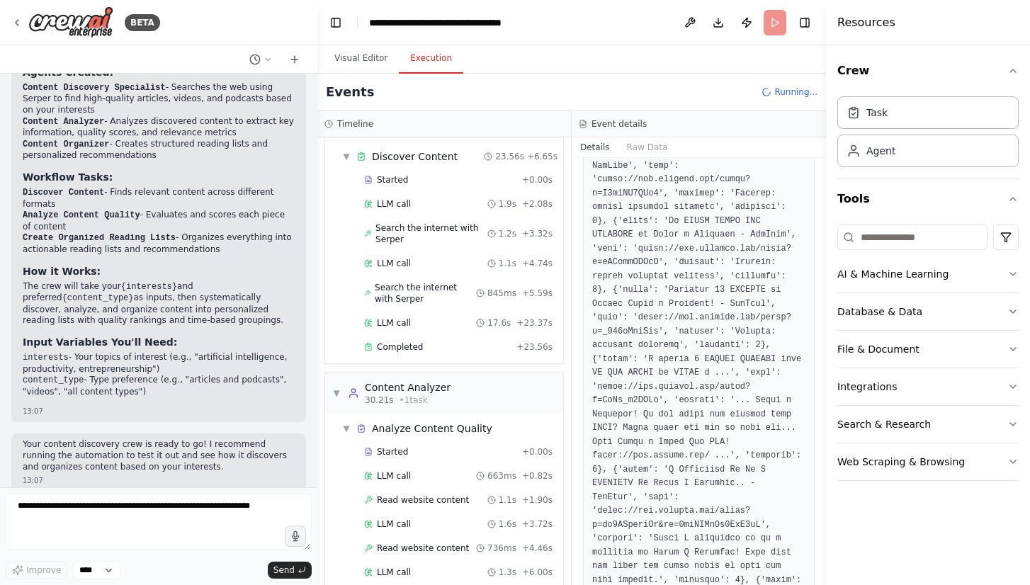
scroll to position [758, 0]
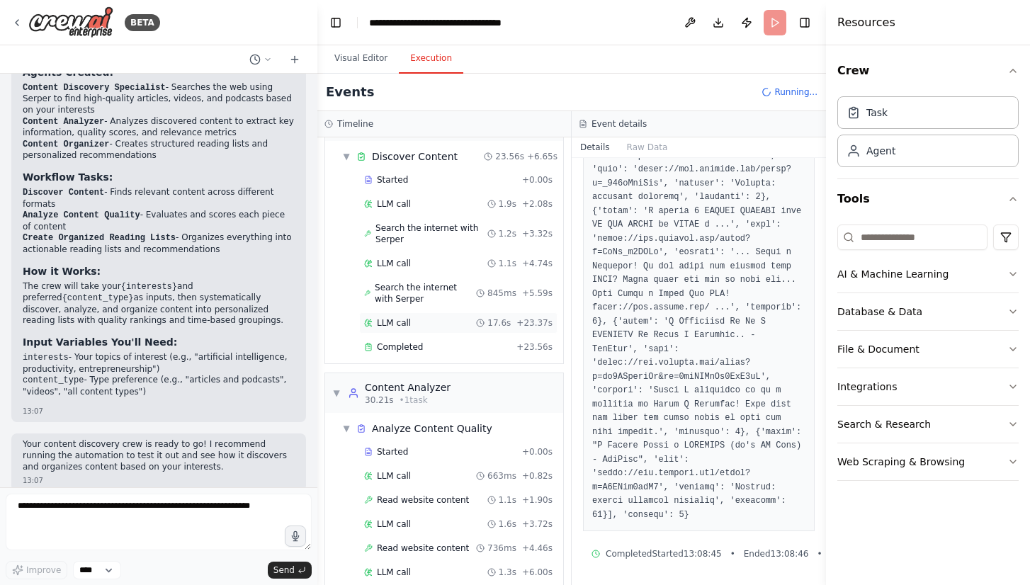
click at [429, 328] on div "LLM call 17.6s + 23.37s" at bounding box center [458, 322] width 188 height 11
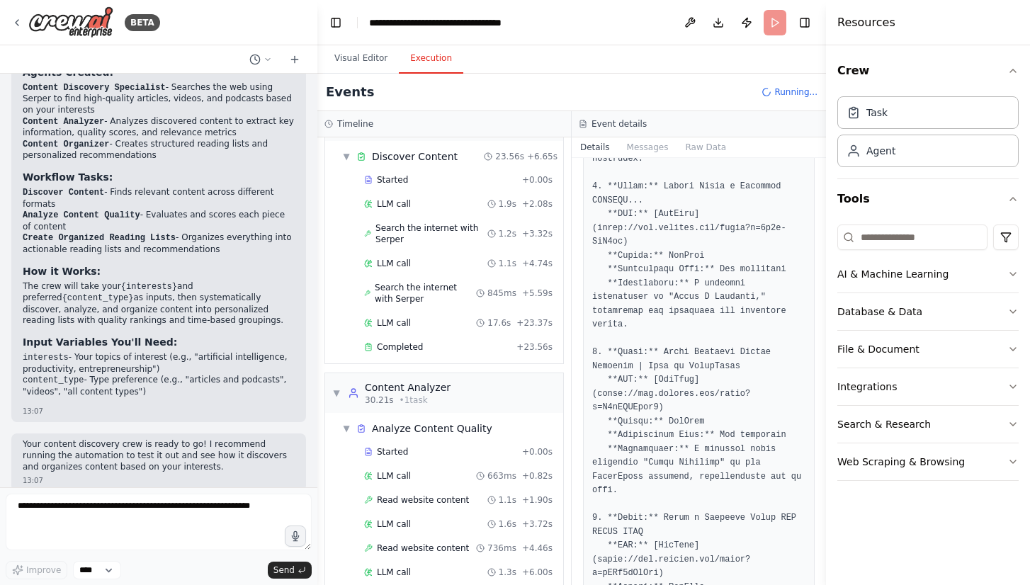
scroll to position [1618, 0]
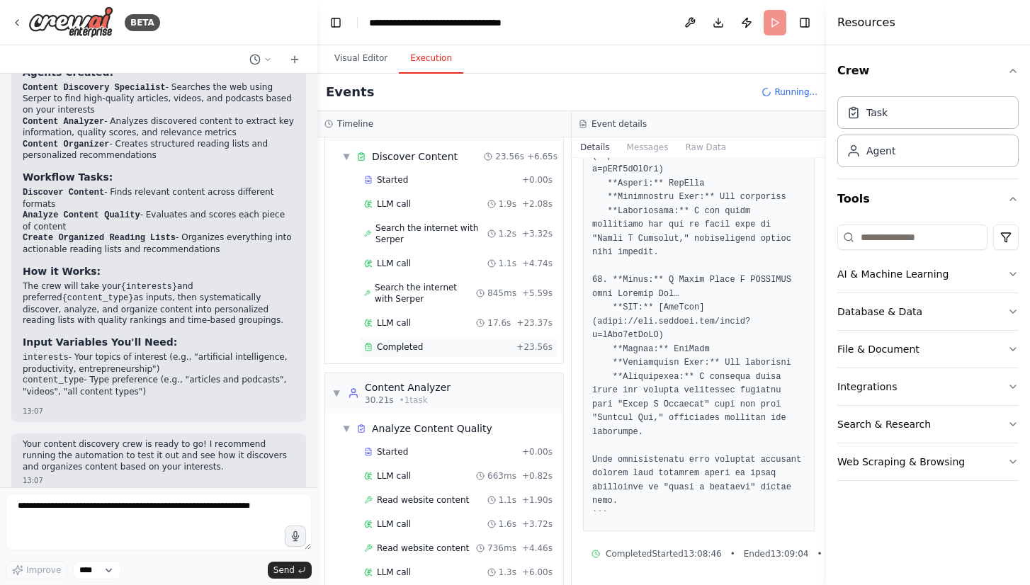
click at [402, 344] on span "Completed" at bounding box center [400, 347] width 46 height 11
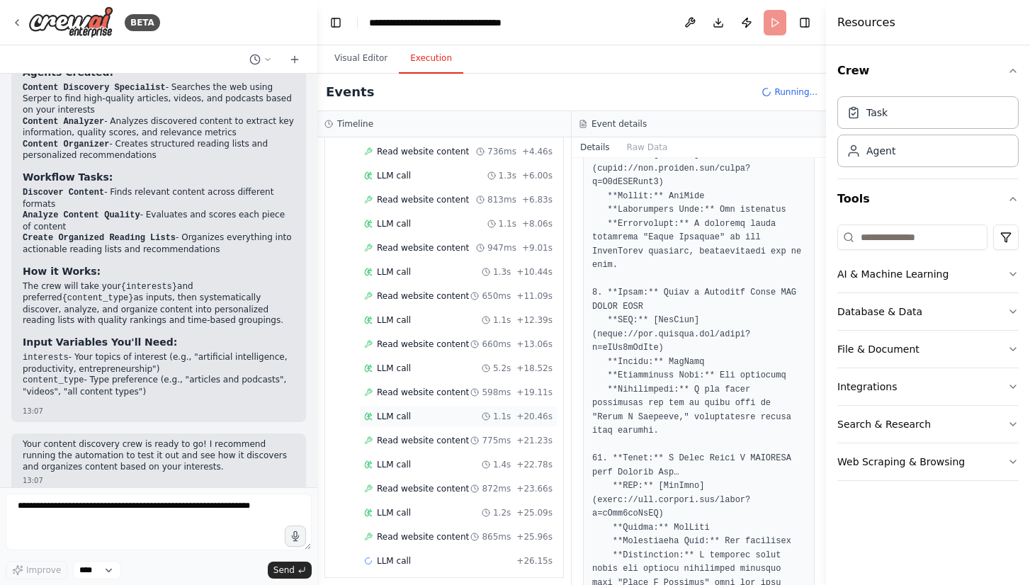
scroll to position [449, 0]
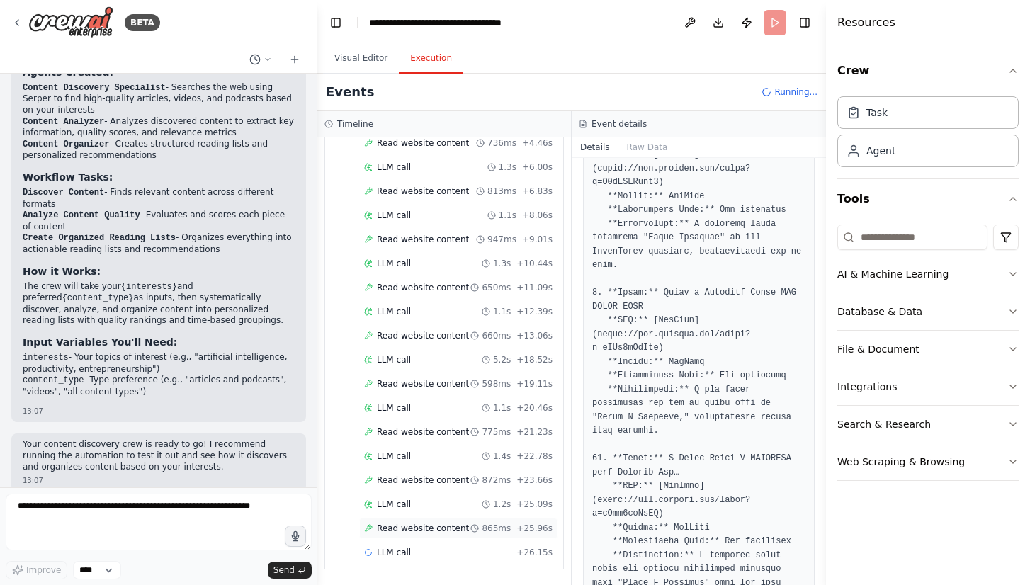
click at [437, 533] on span "Read website content" at bounding box center [423, 528] width 92 height 11
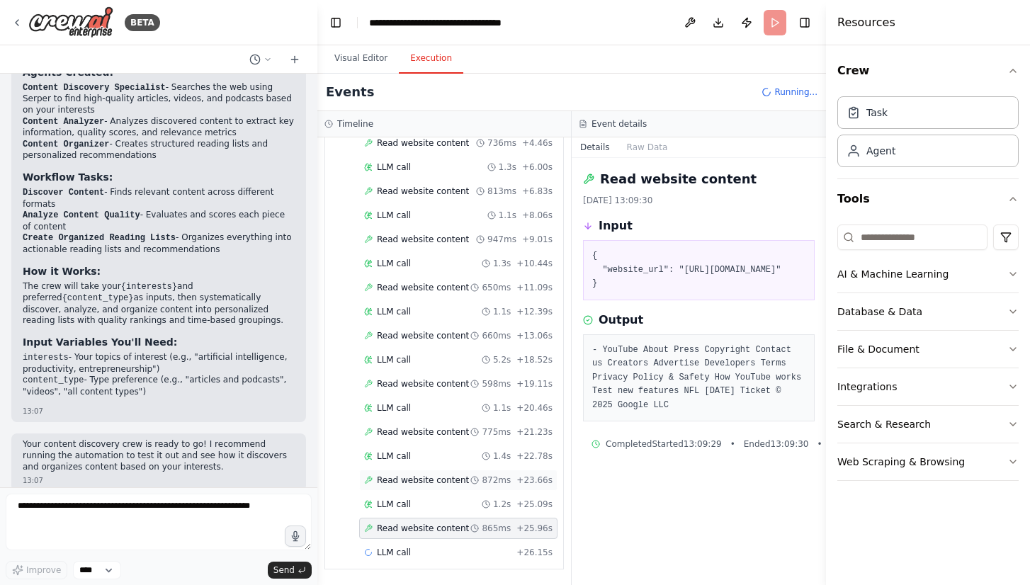
click at [437, 479] on span "Read website content" at bounding box center [423, 480] width 92 height 11
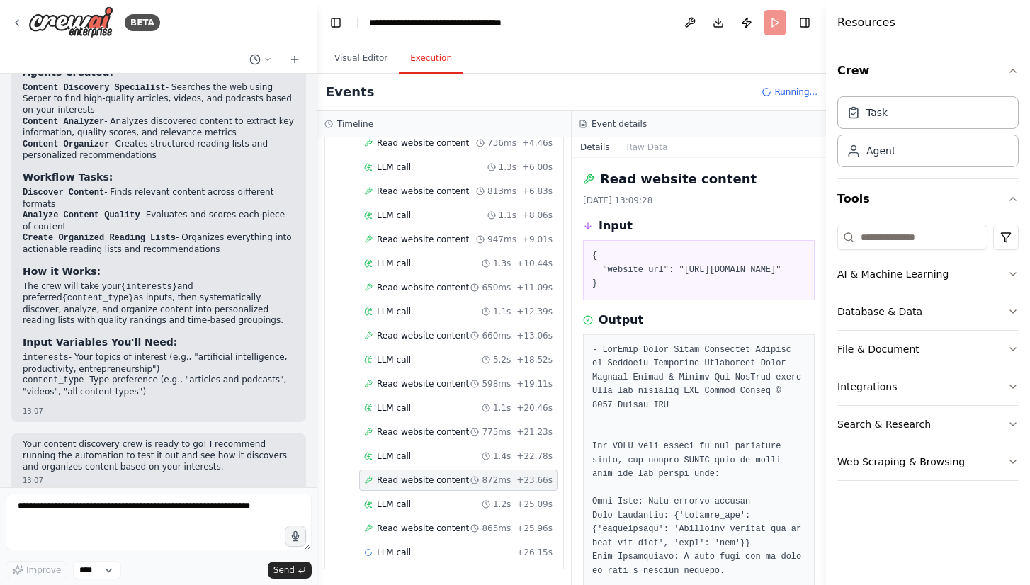
click at [430, 444] on div "Started + 0.00s LLM call 663ms + 0.82s Read website content 1.1s + 1.90s LLM ca…" at bounding box center [450, 301] width 227 height 530
click at [419, 402] on div "LLM call 1.1s + 20.46s" at bounding box center [458, 408] width 198 height 21
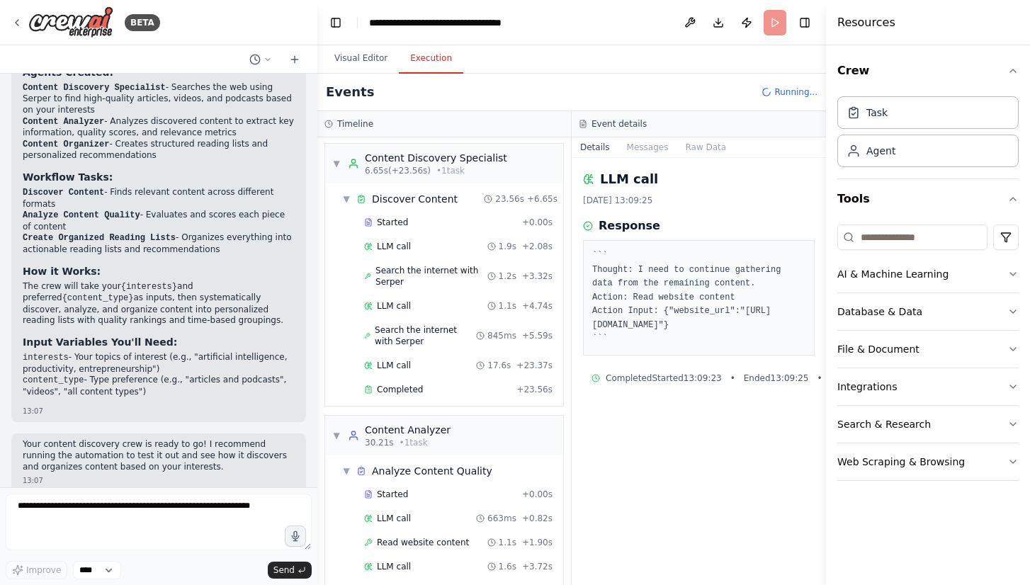
scroll to position [0, 0]
click at [347, 200] on span "▼" at bounding box center [346, 200] width 9 height 11
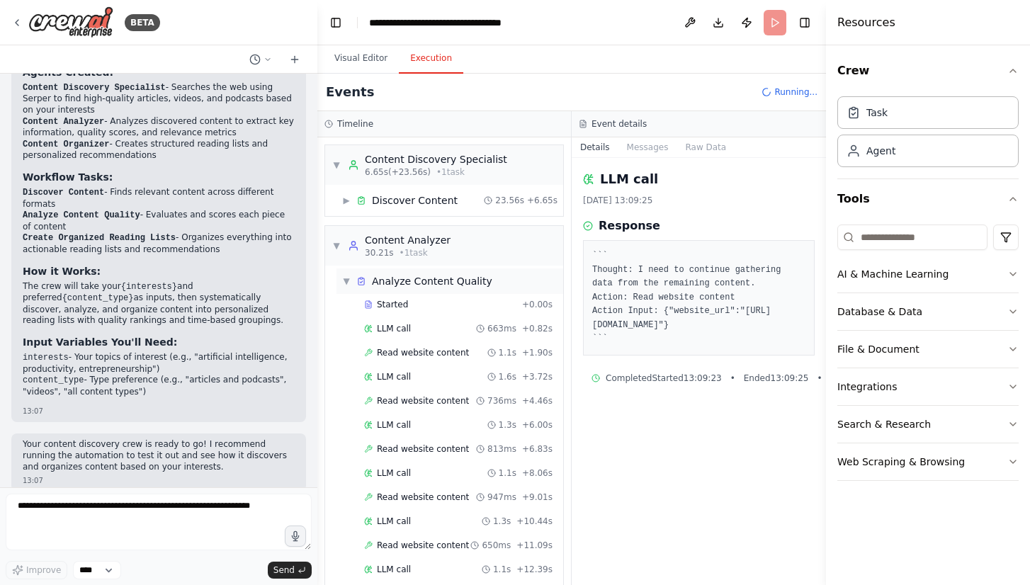
click at [346, 282] on span "▼" at bounding box center [346, 281] width 9 height 11
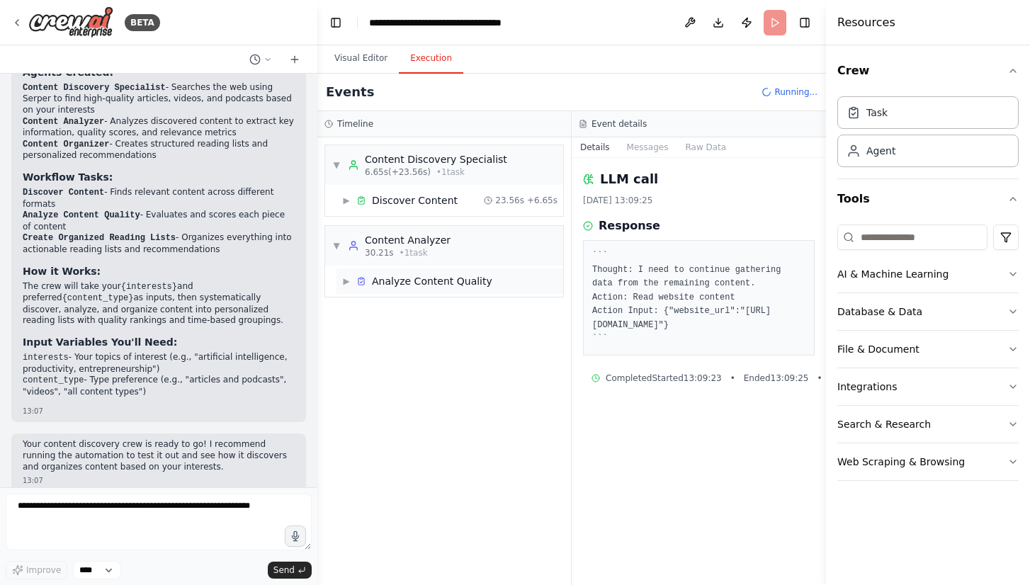
click at [346, 282] on span "▶" at bounding box center [346, 281] width 9 height 11
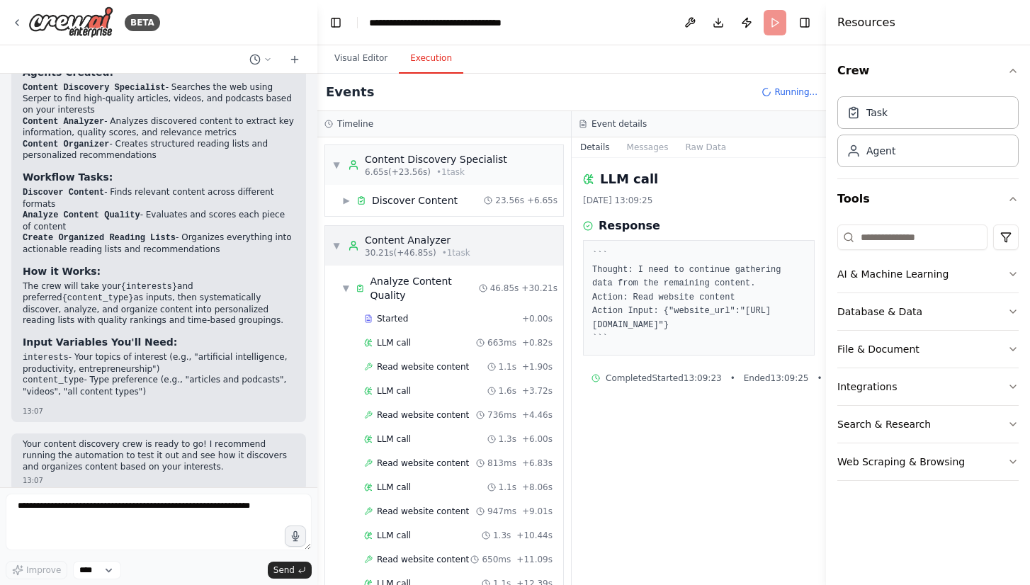
click at [339, 244] on span "▼" at bounding box center [336, 245] width 9 height 11
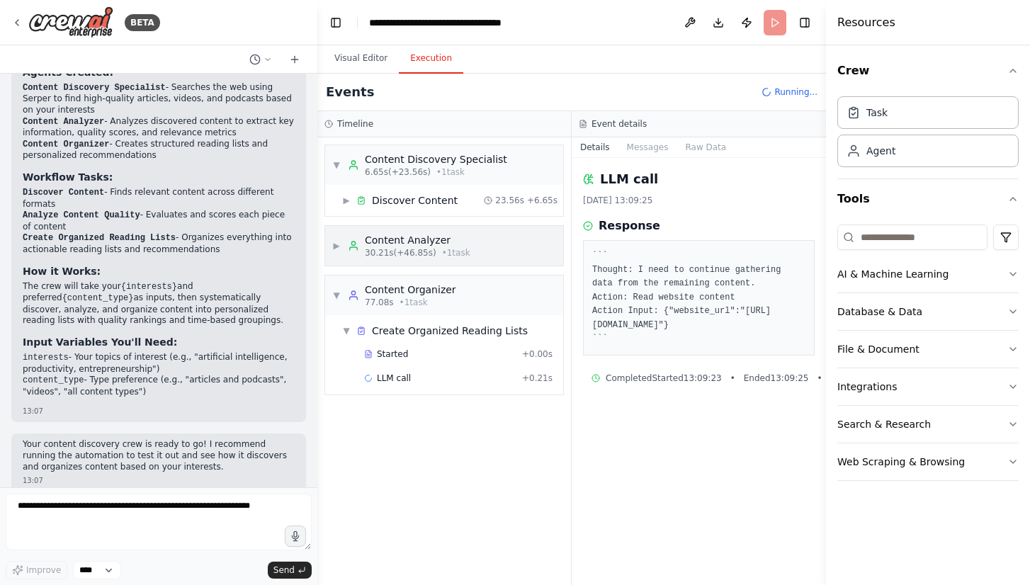
click at [339, 244] on span "▶" at bounding box center [336, 245] width 9 height 11
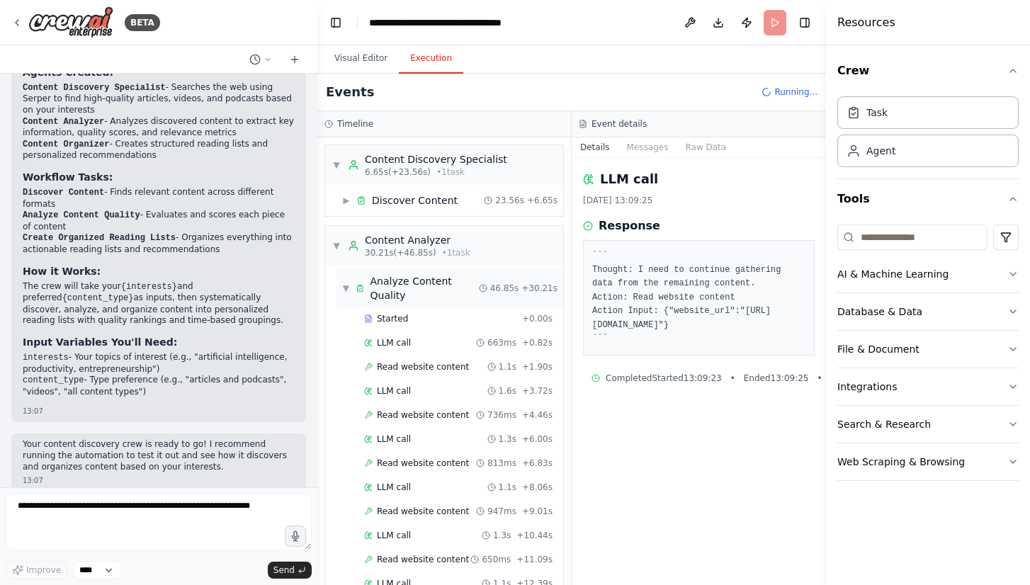
click at [349, 289] on span "▼" at bounding box center [346, 288] width 8 height 11
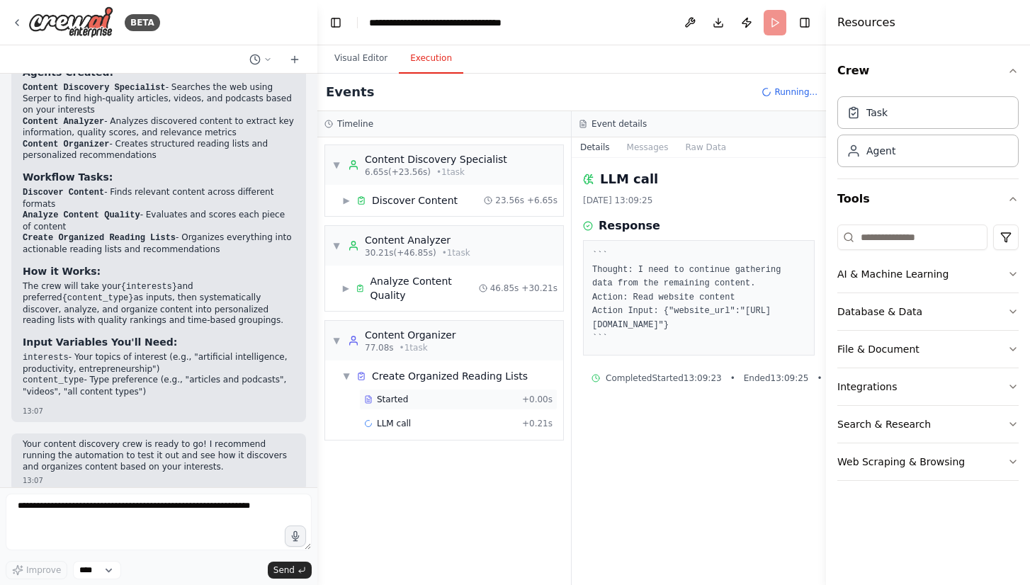
click at [445, 395] on div "Started" at bounding box center [440, 399] width 152 height 11
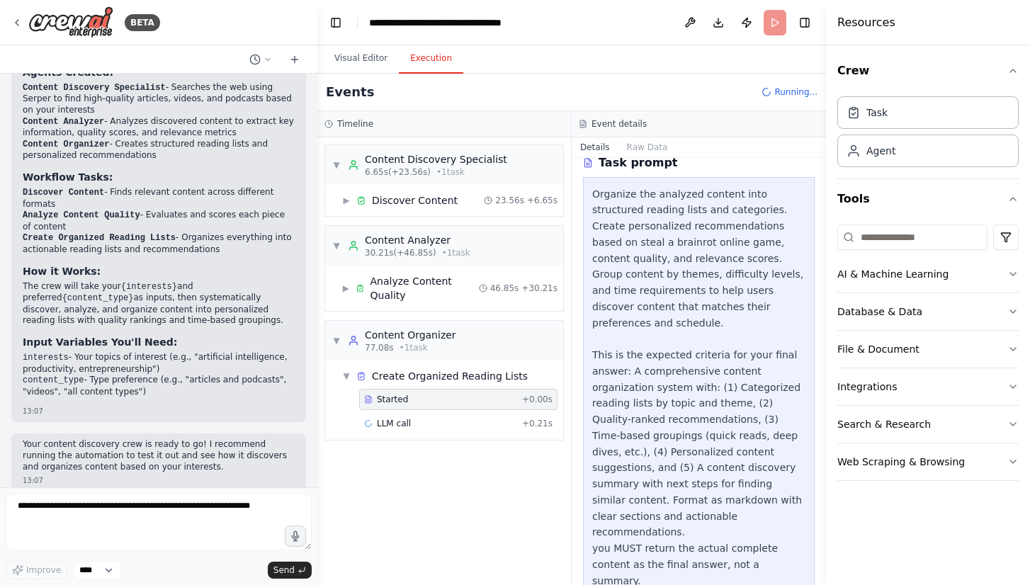
scroll to position [241, 0]
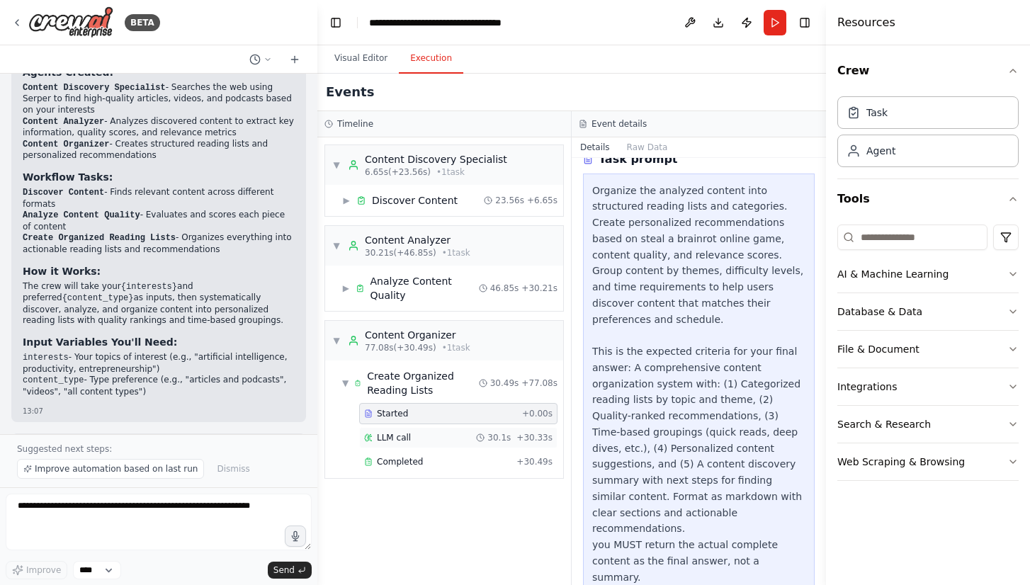
click at [434, 434] on div "LLM call 30.1s + 30.33s" at bounding box center [458, 437] width 188 height 11
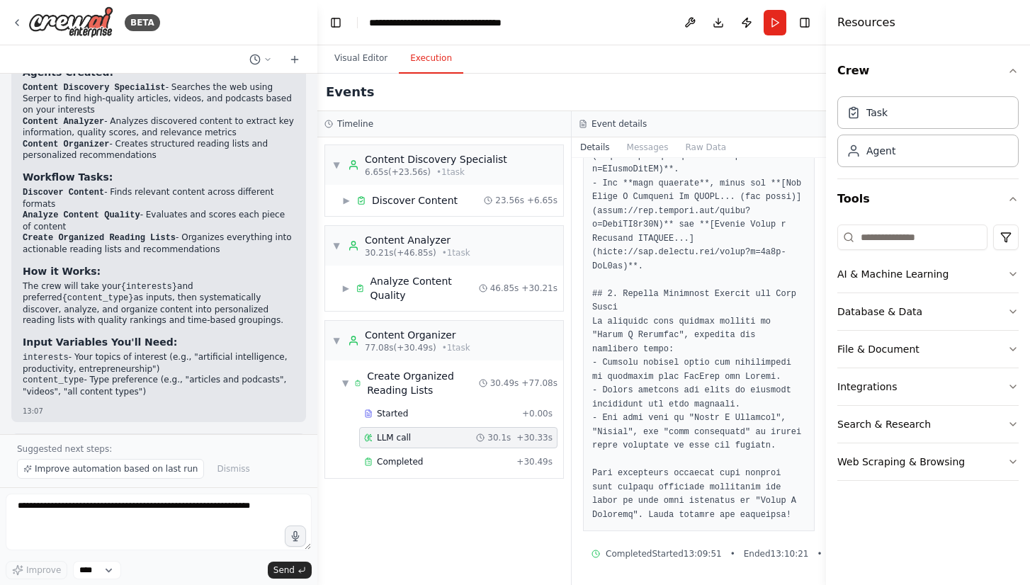
scroll to position [2668, 0]
click at [417, 456] on span "Completed" at bounding box center [400, 461] width 46 height 11
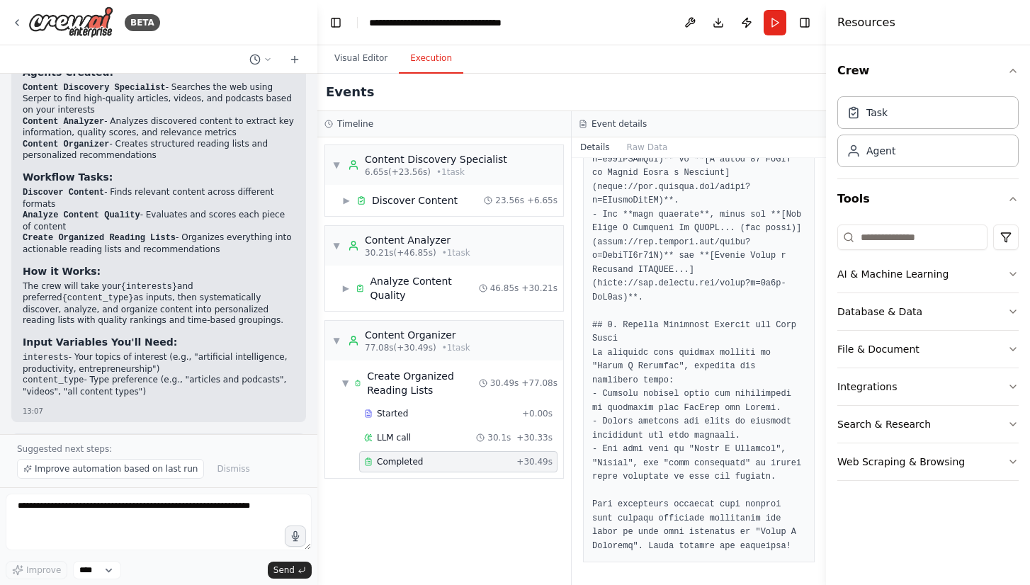
scroll to position [2758, 0]
drag, startPoint x: 40, startPoint y: 450, endPoint x: 111, endPoint y: 451, distance: 70.9
click at [111, 451] on p "Suggested next steps:" at bounding box center [158, 449] width 283 height 11
click at [175, 459] on div "Suggested next steps: Improve automation based on last run Dismiss" at bounding box center [158, 460] width 317 height 53
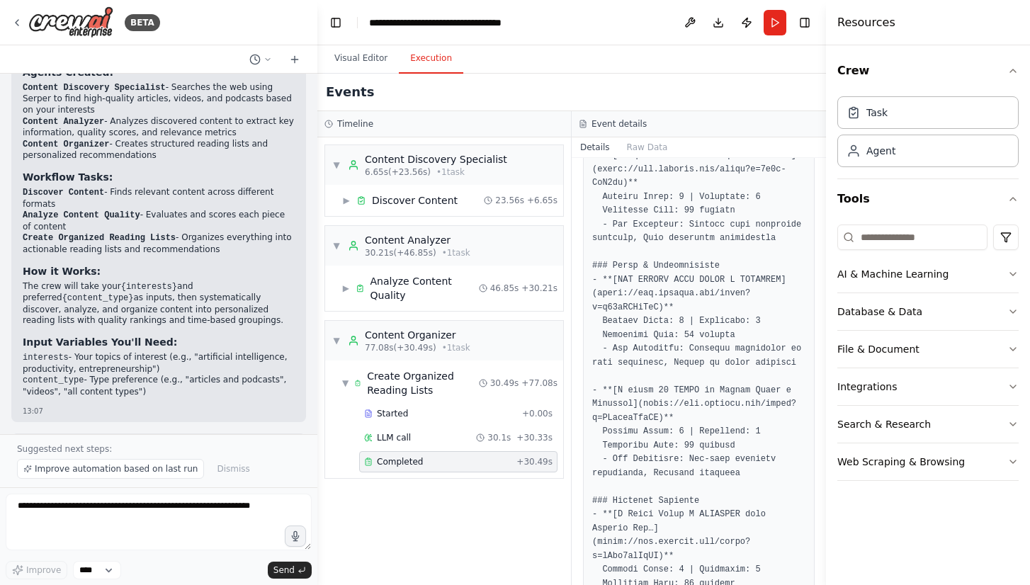
scroll to position [0, 0]
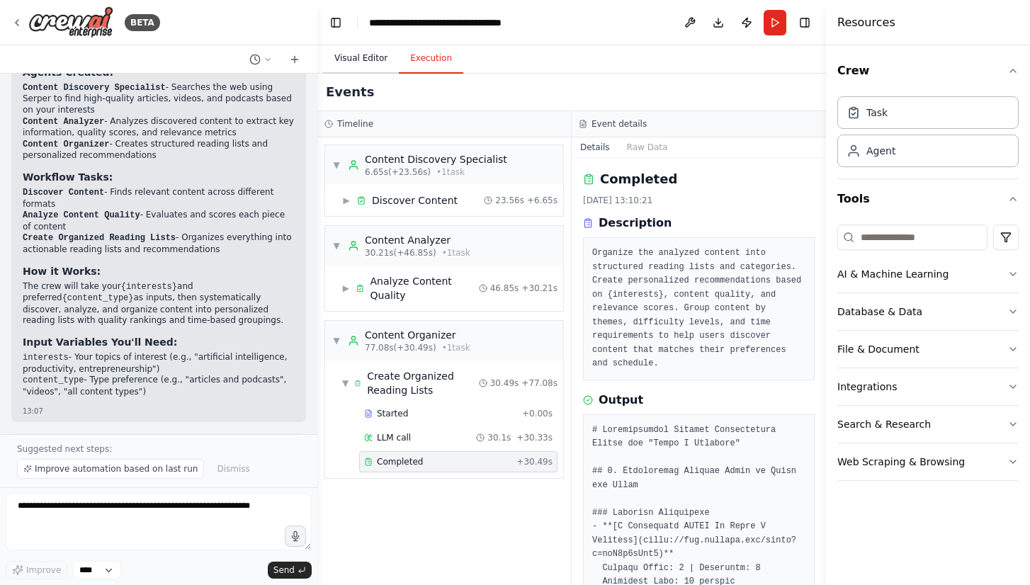
click at [373, 62] on button "Visual Editor" at bounding box center [361, 59] width 76 height 30
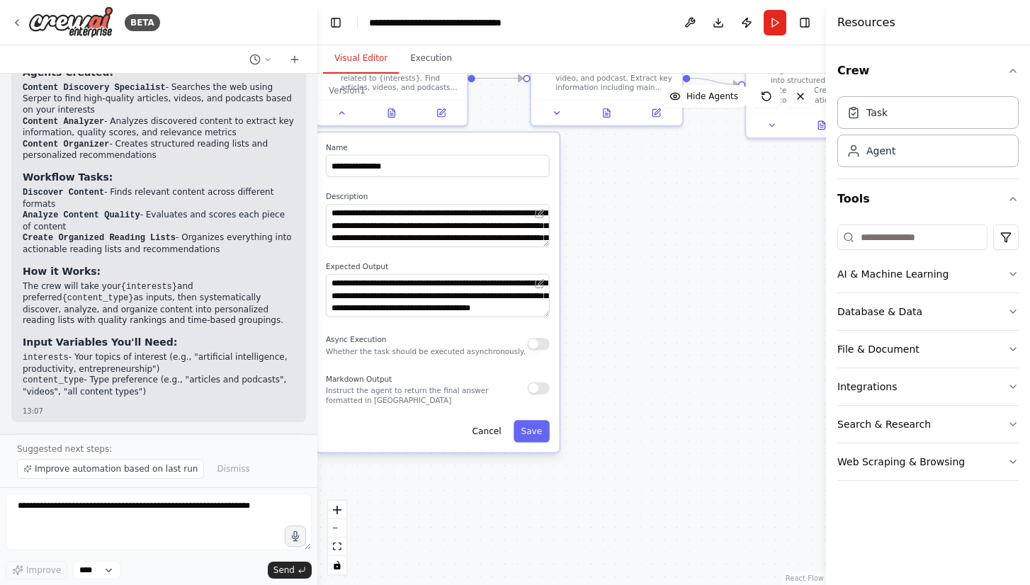
drag, startPoint x: 704, startPoint y: 423, endPoint x: 654, endPoint y: 278, distance: 153.7
click at [650, 274] on div ".deletable-edge-delete-btn { width: 20px; height: 20px; border: 0px solid #ffff…" at bounding box center [571, 330] width 509 height 512
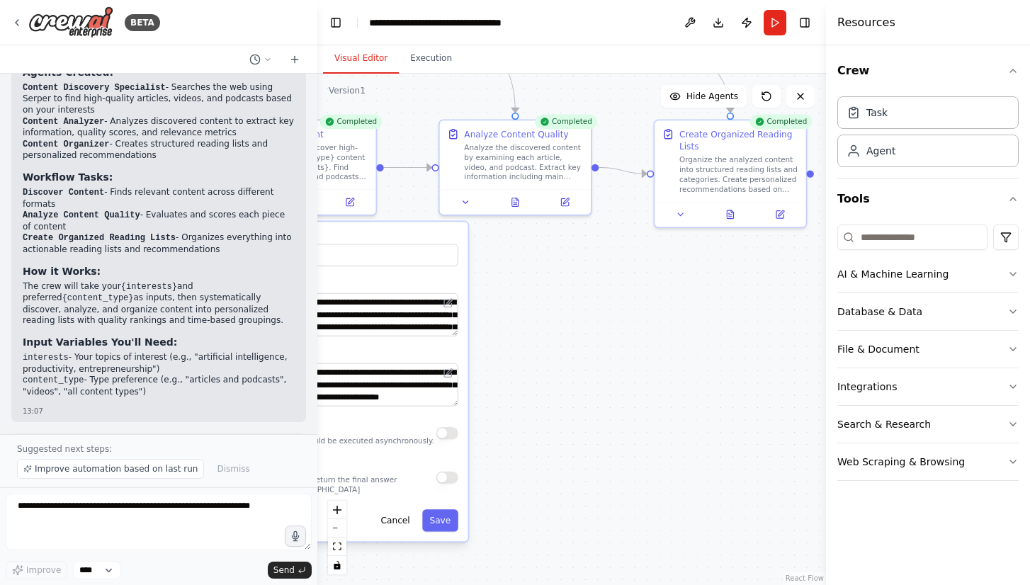
drag, startPoint x: 692, startPoint y: 330, endPoint x: 587, endPoint y: 415, distance: 134.6
click at [587, 415] on div ".deletable-edge-delete-btn { width: 20px; height: 20px; border: 0px solid #ffff…" at bounding box center [571, 330] width 509 height 512
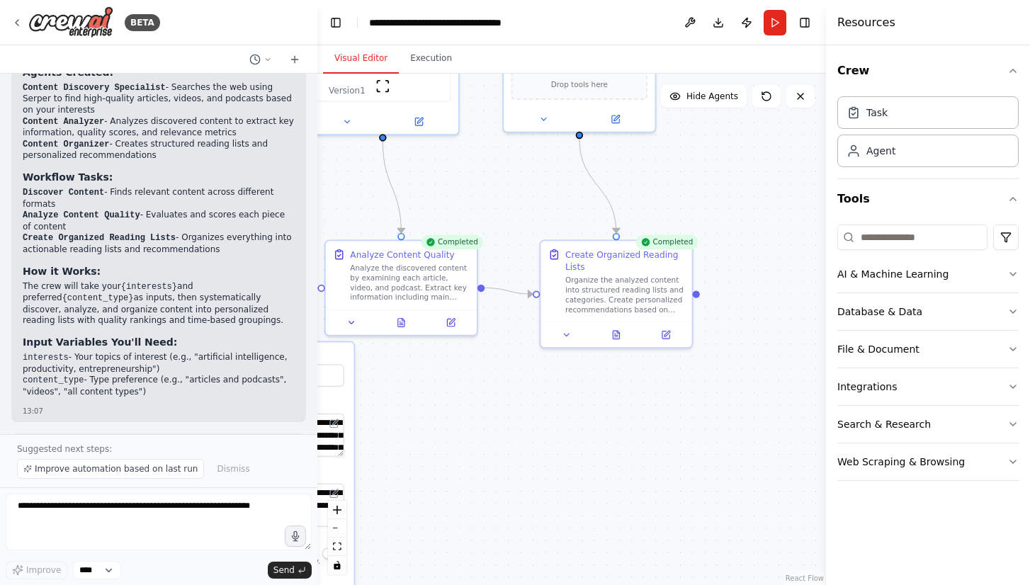
drag, startPoint x: 711, startPoint y: 361, endPoint x: 646, endPoint y: 456, distance: 114.8
click at [646, 456] on div ".deletable-edge-delete-btn { width: 20px; height: 20px; border: 0px solid #ffff…" at bounding box center [571, 330] width 509 height 512
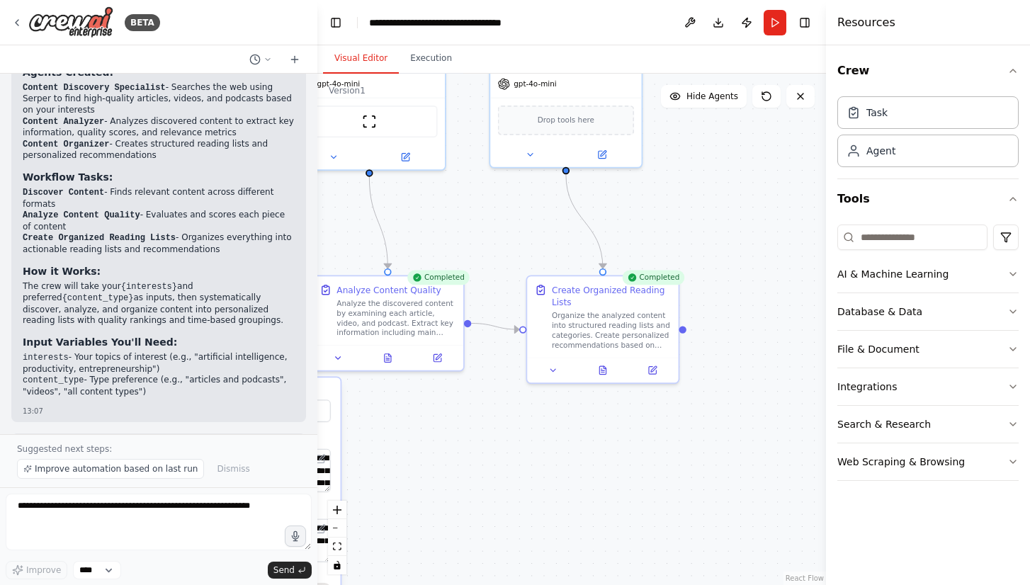
drag, startPoint x: 690, startPoint y: 416, endPoint x: 663, endPoint y: 487, distance: 76.5
click at [663, 490] on div ".deletable-edge-delete-btn { width: 20px; height: 20px; border: 0px solid #ffff…" at bounding box center [571, 330] width 509 height 512
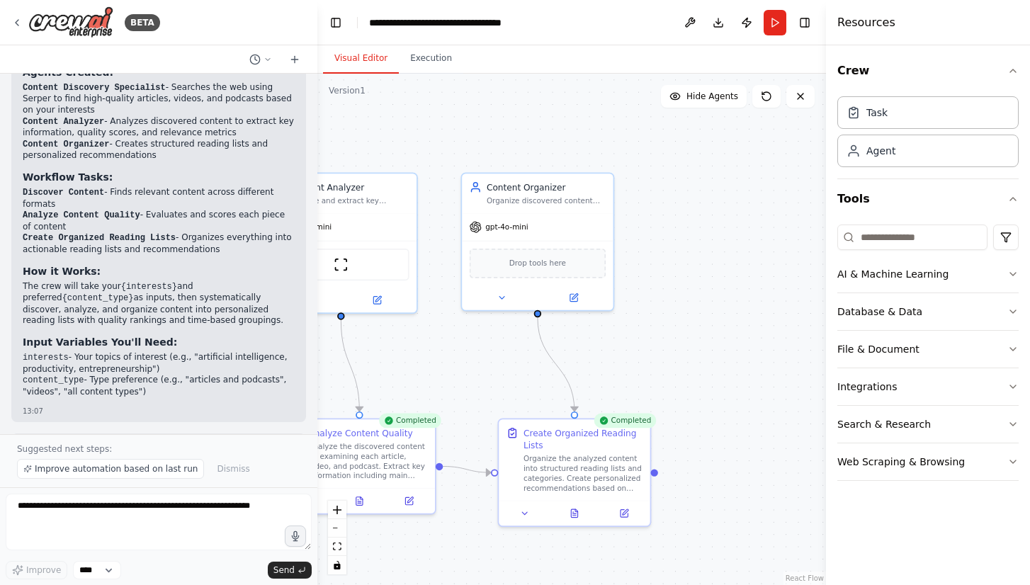
drag, startPoint x: 727, startPoint y: 265, endPoint x: 718, endPoint y: 383, distance: 117.9
click at [718, 383] on div ".deletable-edge-delete-btn { width: 20px; height: 20px; border: 0px solid #ffff…" at bounding box center [571, 330] width 509 height 512
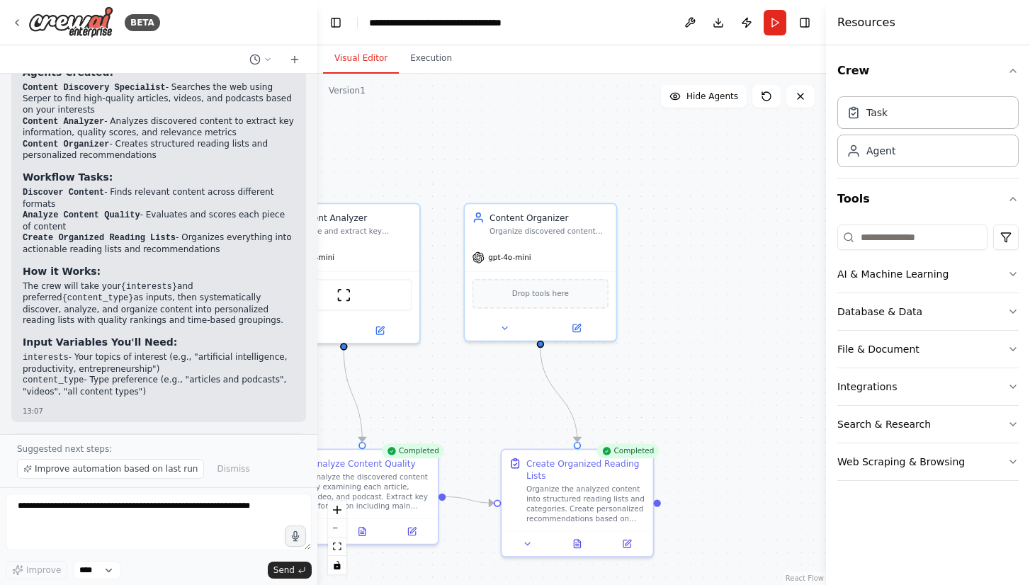
drag, startPoint x: 689, startPoint y: 381, endPoint x: 778, endPoint y: 270, distance: 142.6
click at [778, 270] on div ".deletable-edge-delete-btn { width: 20px; height: 20px; border: 0px solid #ffff…" at bounding box center [571, 330] width 509 height 512
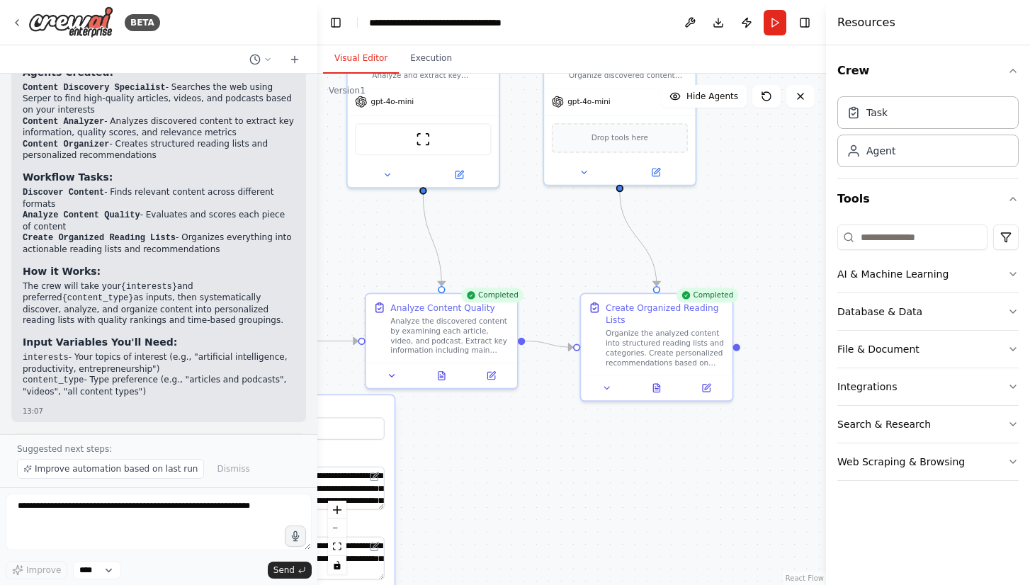
drag, startPoint x: 771, startPoint y: 295, endPoint x: 747, endPoint y: 231, distance: 68.8
click at [755, 220] on div ".deletable-edge-delete-btn { width: 20px; height: 20px; border: 0px solid #ffff…" at bounding box center [571, 330] width 509 height 512
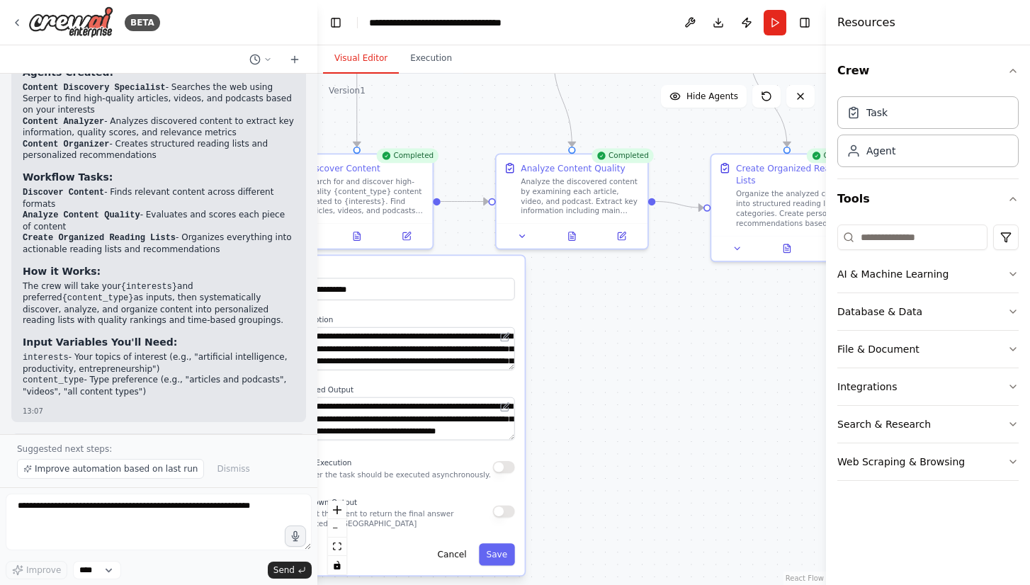
drag, startPoint x: 514, startPoint y: 429, endPoint x: 653, endPoint y: 323, distance: 173.9
click at [652, 324] on div ".deletable-edge-delete-btn { width: 20px; height: 20px; border: 0px solid #ffff…" at bounding box center [571, 330] width 509 height 512
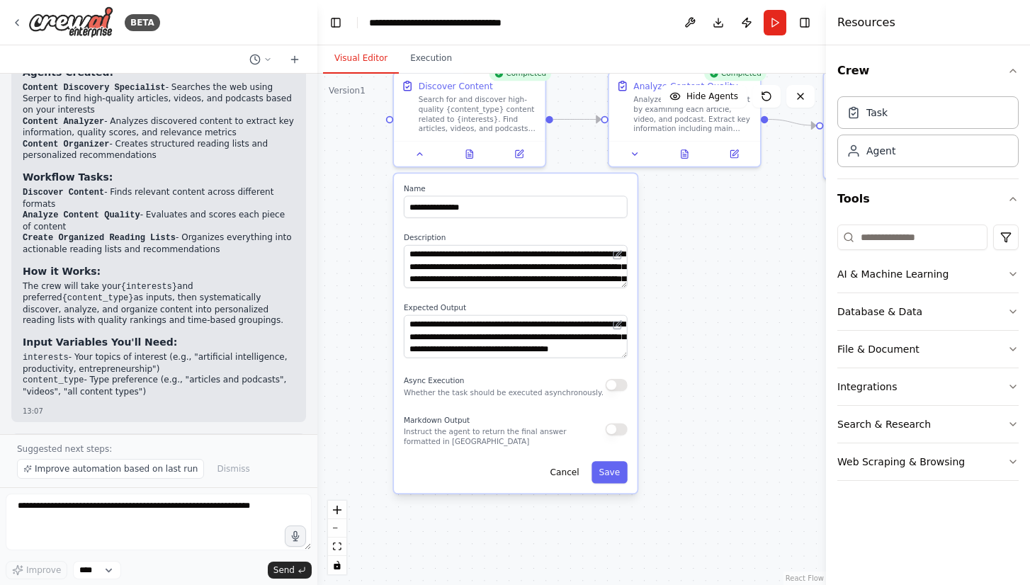
drag, startPoint x: 602, startPoint y: 351, endPoint x: 715, endPoint y: 280, distance: 133.7
click at [714, 268] on div ".deletable-edge-delete-btn { width: 20px; height: 20px; border: 0px solid #ffff…" at bounding box center [571, 330] width 509 height 512
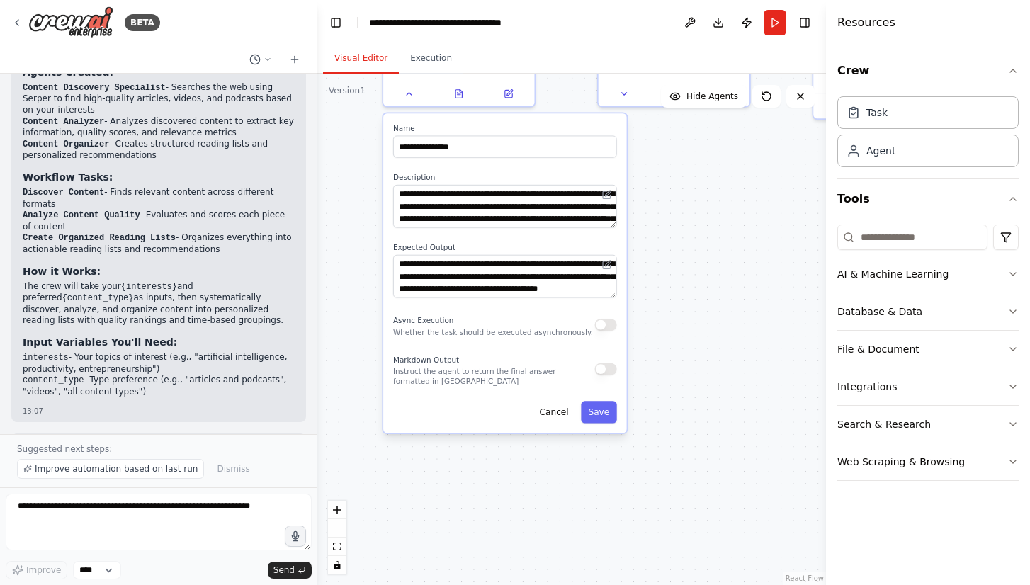
drag, startPoint x: 734, startPoint y: 382, endPoint x: 713, endPoint y: 295, distance: 89.0
click at [713, 295] on div ".deletable-edge-delete-btn { width: 20px; height: 20px; border: 0px solid #ffff…" at bounding box center [571, 330] width 509 height 512
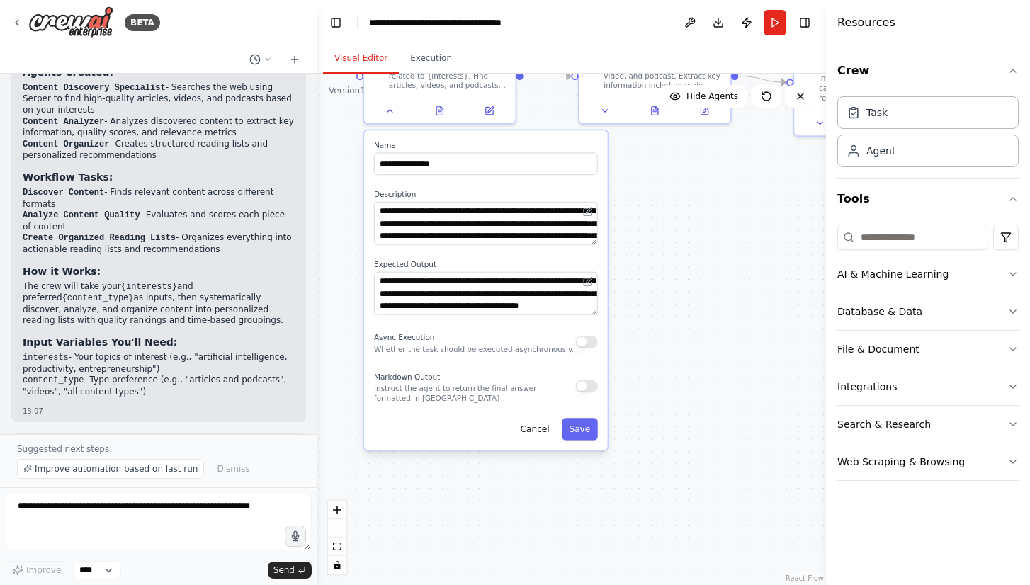
drag, startPoint x: 713, startPoint y: 295, endPoint x: 699, endPoint y: 383, distance: 89.0
click at [699, 383] on div ".deletable-edge-delete-btn { width: 20px; height: 20px; border: 0px solid #ffff…" at bounding box center [571, 330] width 509 height 512
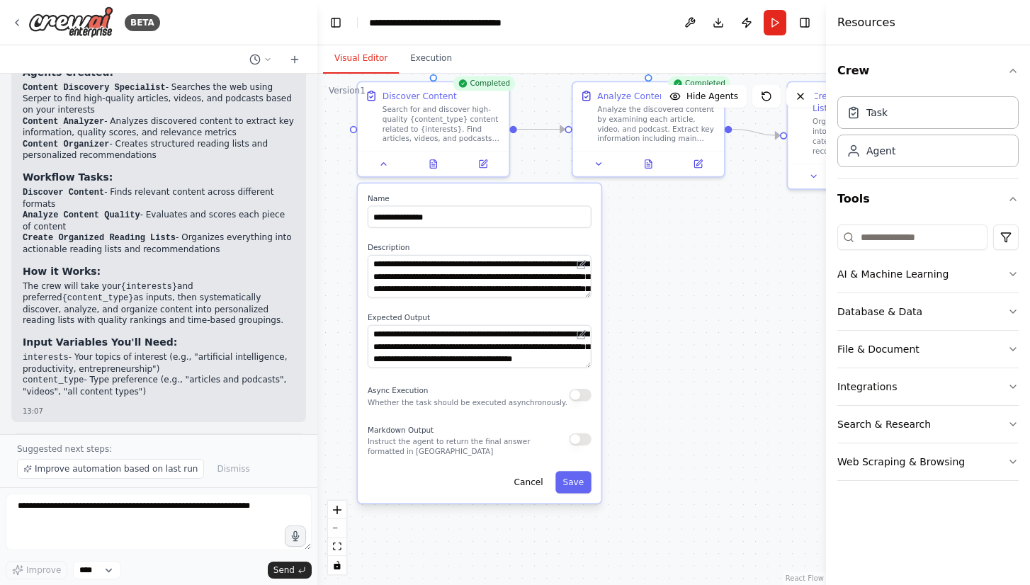
drag, startPoint x: 693, startPoint y: 300, endPoint x: 692, endPoint y: 317, distance: 17.0
click at [692, 317] on div ".deletable-edge-delete-btn { width: 20px; height: 20px; border: 0px solid #ffff…" at bounding box center [571, 330] width 509 height 512
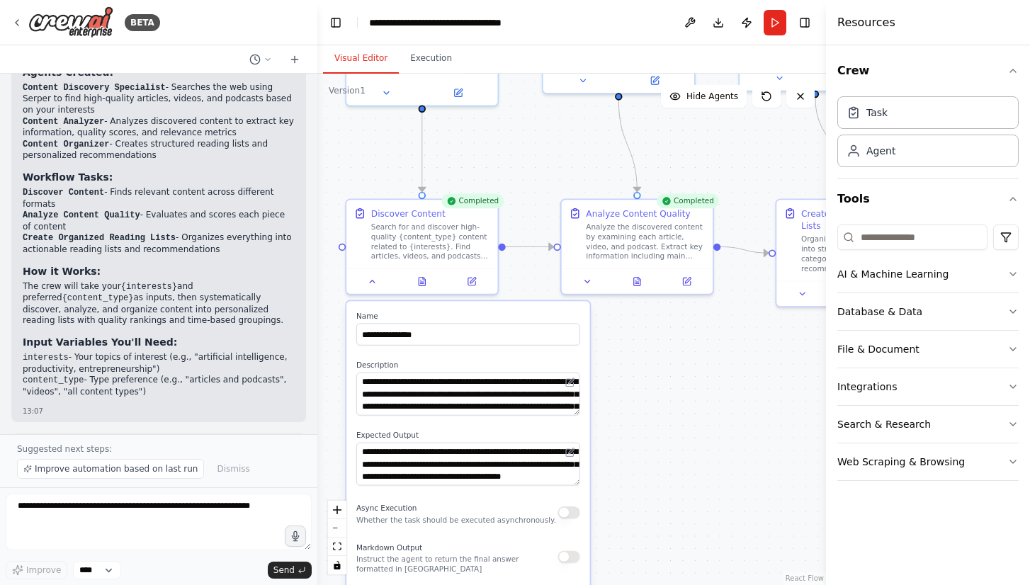
drag, startPoint x: 701, startPoint y: 270, endPoint x: 694, endPoint y: 376, distance: 106.6
click at [689, 390] on div ".deletable-edge-delete-btn { width: 20px; height: 20px; border: 0px solid #ffff…" at bounding box center [571, 330] width 509 height 512
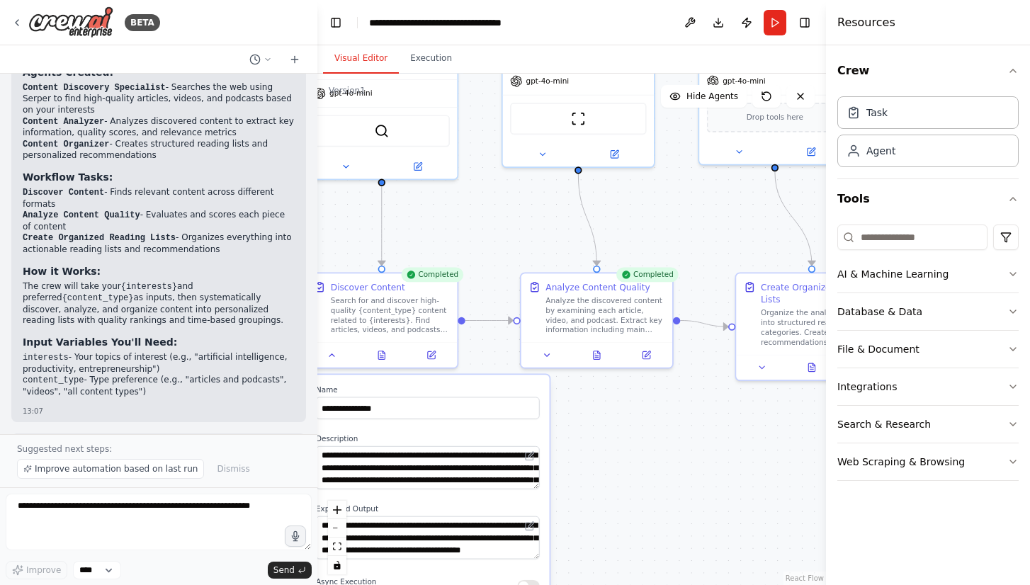
drag, startPoint x: 711, startPoint y: 332, endPoint x: 663, endPoint y: 427, distance: 106.8
click at [663, 427] on div ".deletable-edge-delete-btn { width: 20px; height: 20px; border: 0px solid #ffff…" at bounding box center [571, 330] width 509 height 512
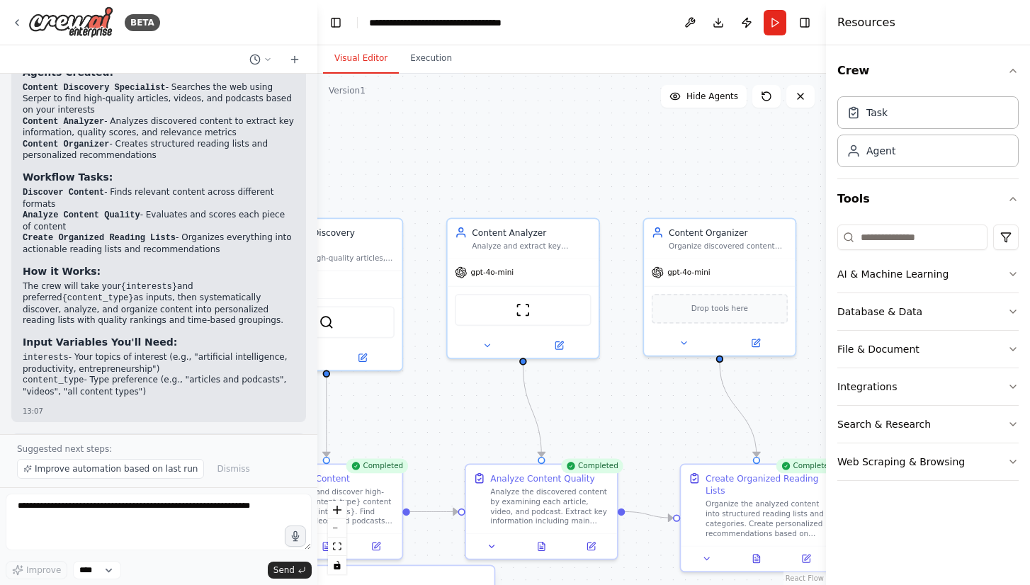
drag, startPoint x: 705, startPoint y: 236, endPoint x: 659, endPoint y: 370, distance: 141.6
click at [659, 402] on div ".deletable-edge-delete-btn { width: 20px; height: 20px; border: 0px solid #ffff…" at bounding box center [571, 330] width 509 height 512
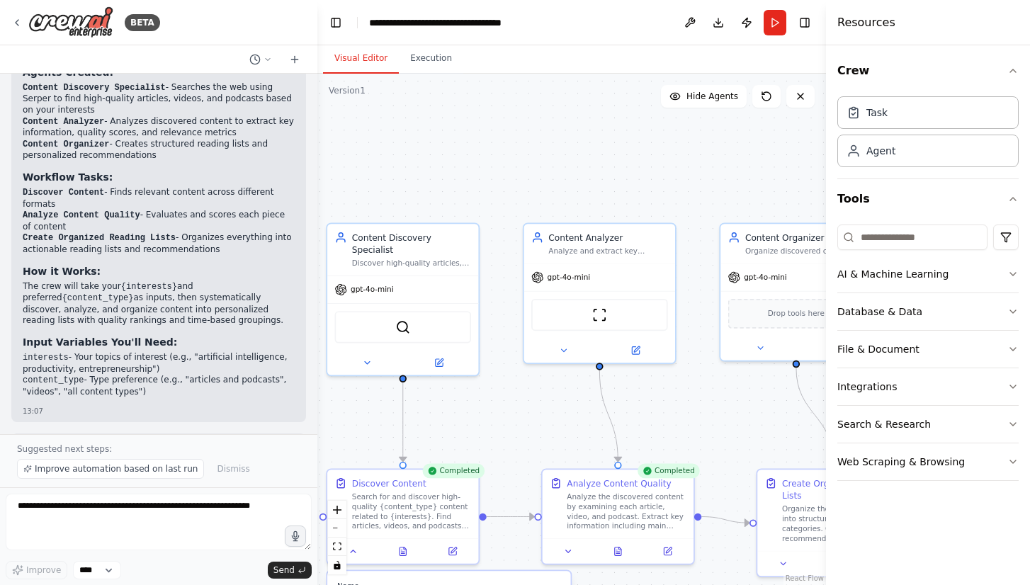
drag, startPoint x: 690, startPoint y: 166, endPoint x: 768, endPoint y: 171, distance: 78.1
click at [768, 171] on div ".deletable-edge-delete-btn { width: 20px; height: 20px; border: 0px solid #ffff…" at bounding box center [571, 330] width 509 height 512
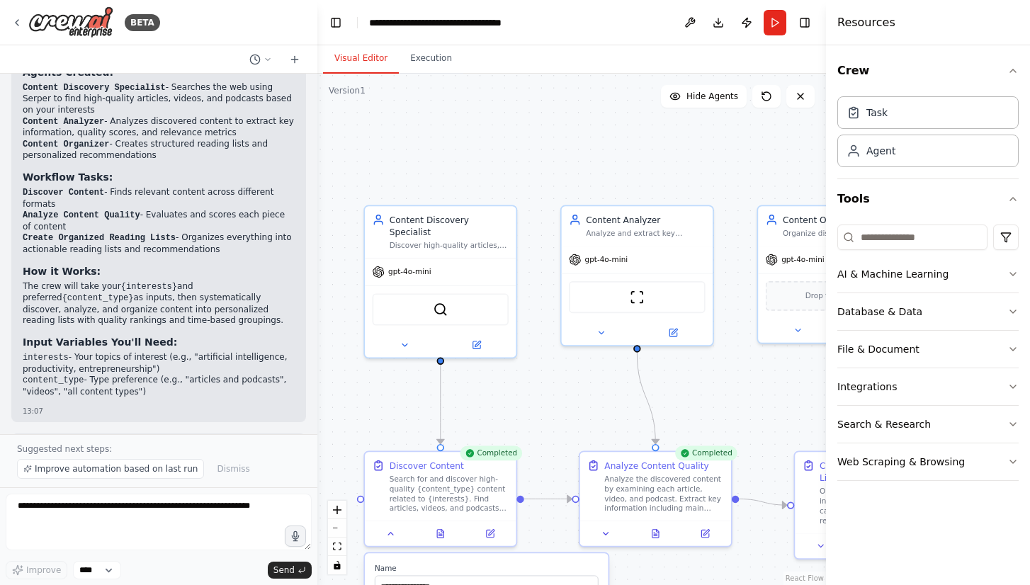
drag, startPoint x: 623, startPoint y: 162, endPoint x: 660, endPoint y: 140, distance: 42.5
click at [659, 142] on div ".deletable-edge-delete-btn { width: 20px; height: 20px; border: 0px solid #ffff…" at bounding box center [571, 330] width 509 height 512
click at [434, 60] on button "Execution" at bounding box center [431, 59] width 64 height 30
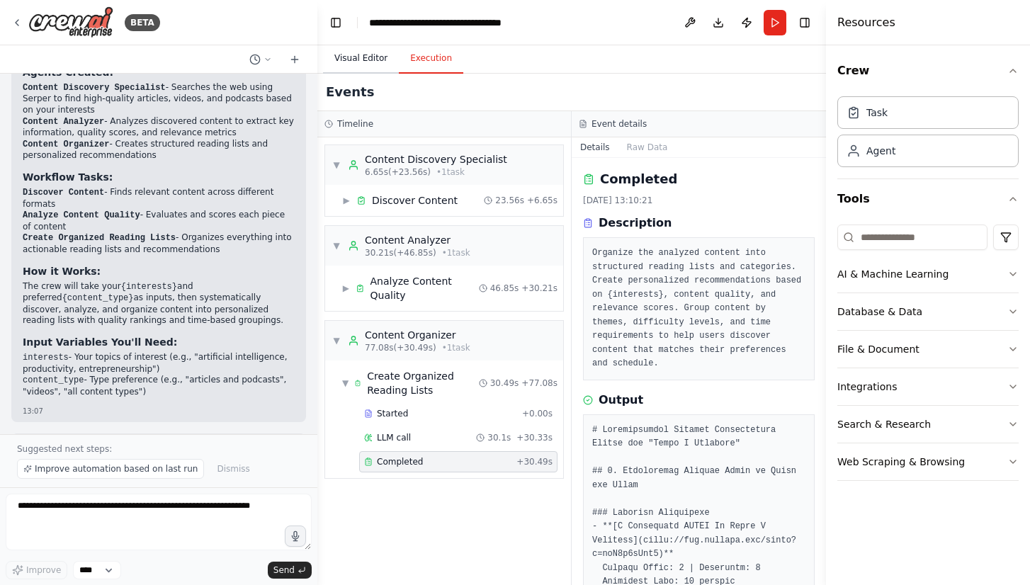
click at [343, 62] on button "Visual Editor" at bounding box center [361, 59] width 76 height 30
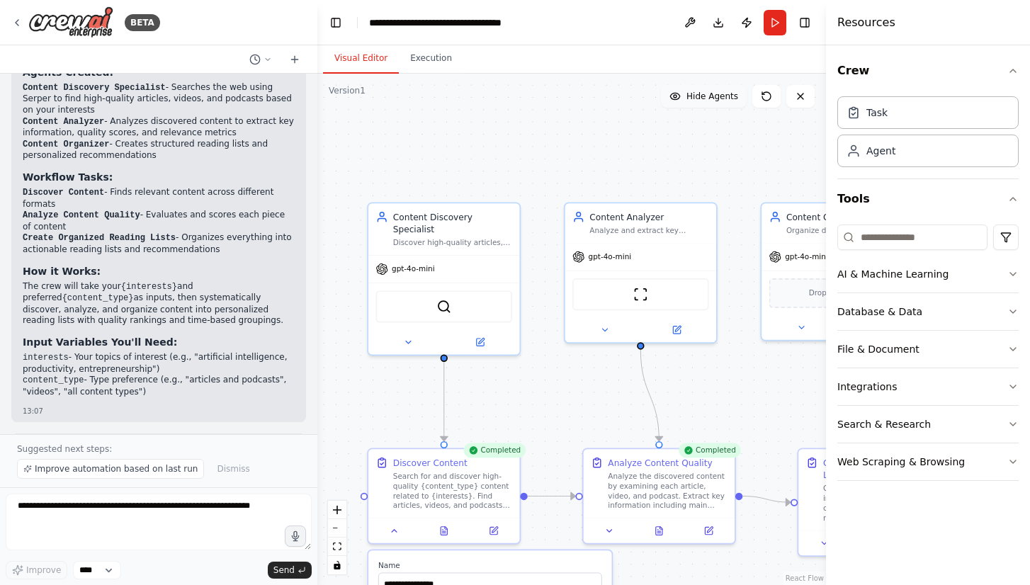
click at [714, 94] on span "Hide Agents" at bounding box center [713, 96] width 52 height 11
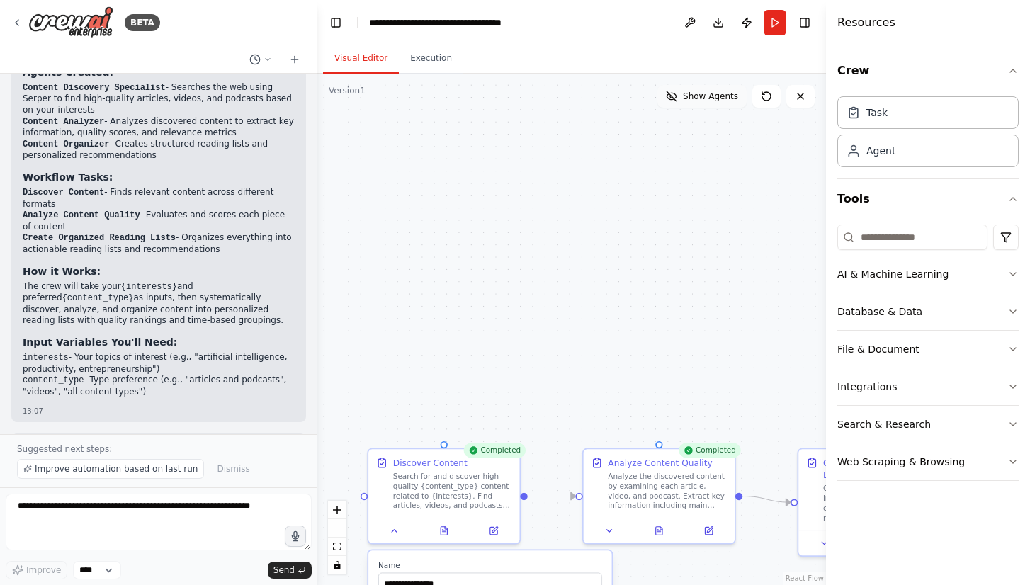
click at [714, 94] on span "Show Agents" at bounding box center [710, 96] width 55 height 11
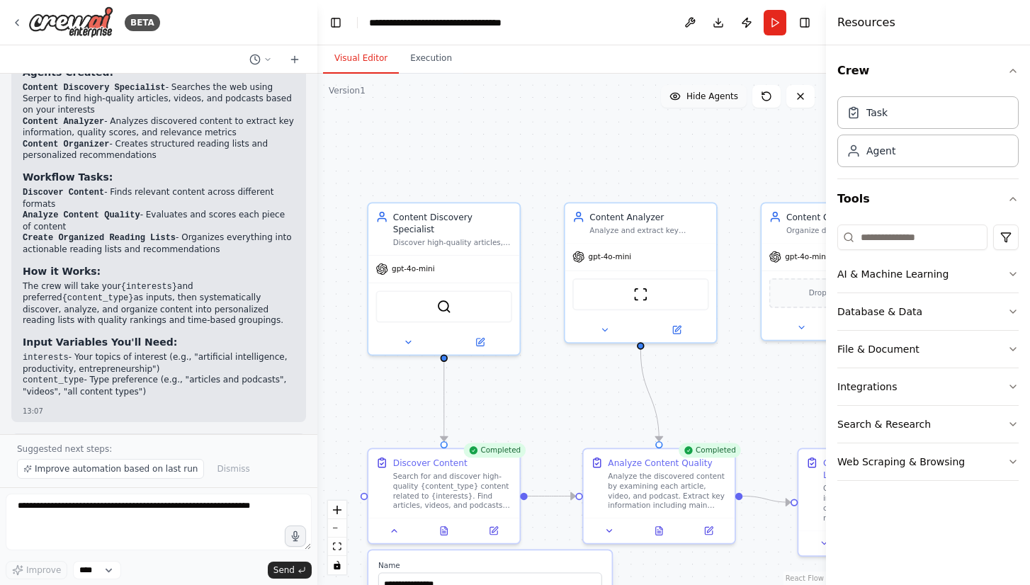
click at [714, 94] on span "Hide Agents" at bounding box center [713, 96] width 52 height 11
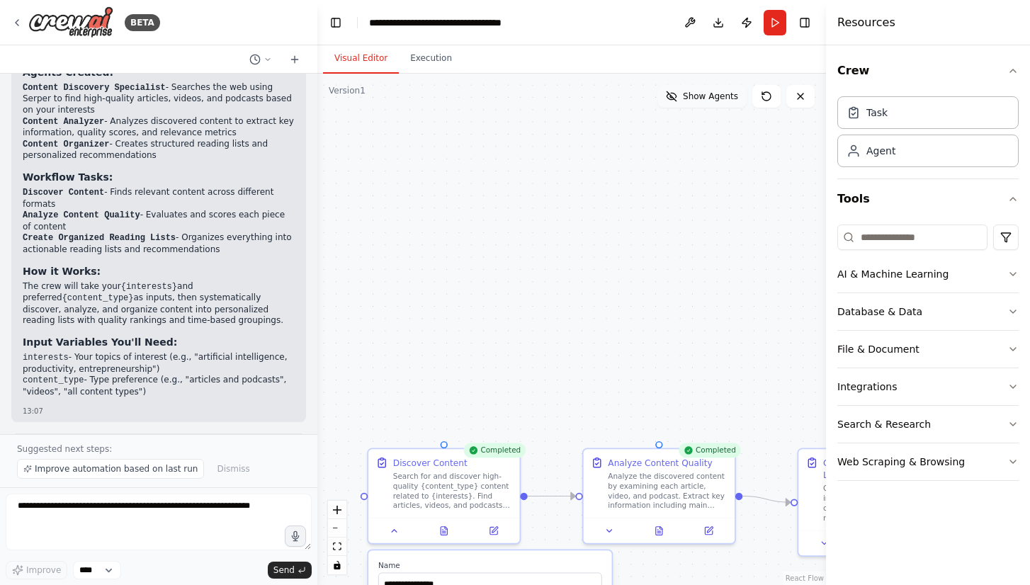
click at [714, 94] on span "Show Agents" at bounding box center [710, 96] width 55 height 11
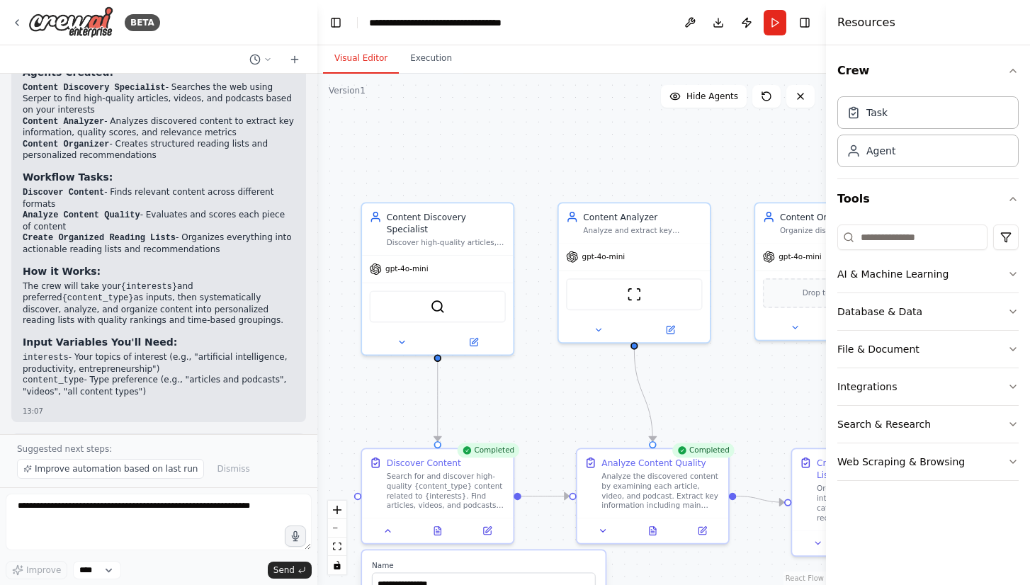
drag, startPoint x: 710, startPoint y: 135, endPoint x: 585, endPoint y: 89, distance: 133.6
click at [585, 89] on div ".deletable-edge-delete-btn { width: 20px; height: 20px; border: 0px solid #ffff…" at bounding box center [571, 330] width 509 height 512
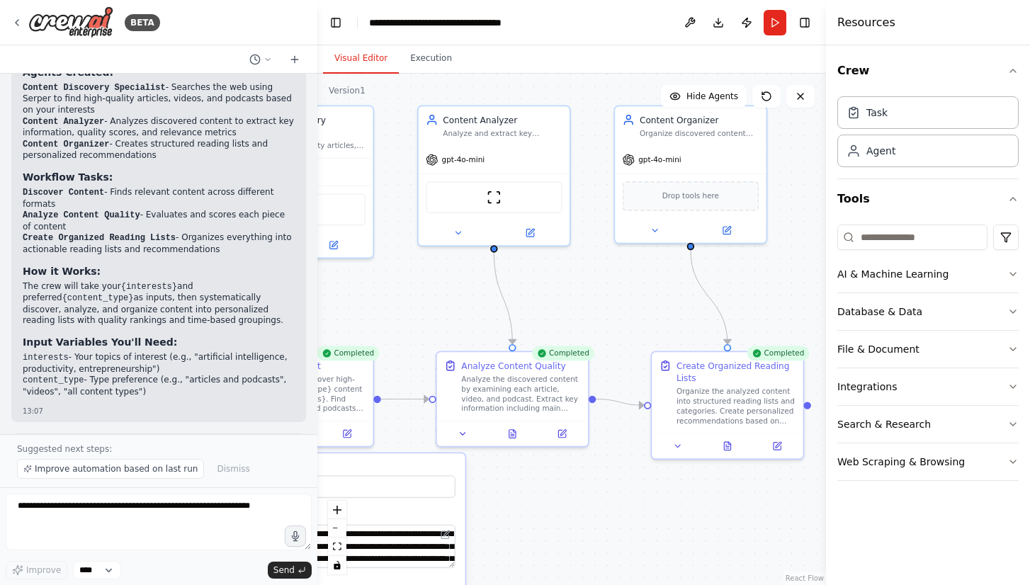
drag, startPoint x: 609, startPoint y: 316, endPoint x: 587, endPoint y: 264, distance: 56.2
click at [587, 264] on div ".deletable-edge-delete-btn { width: 20px; height: 20px; border: 0px solid #ffff…" at bounding box center [571, 330] width 509 height 512
click at [720, 19] on button "Download" at bounding box center [718, 23] width 23 height 26
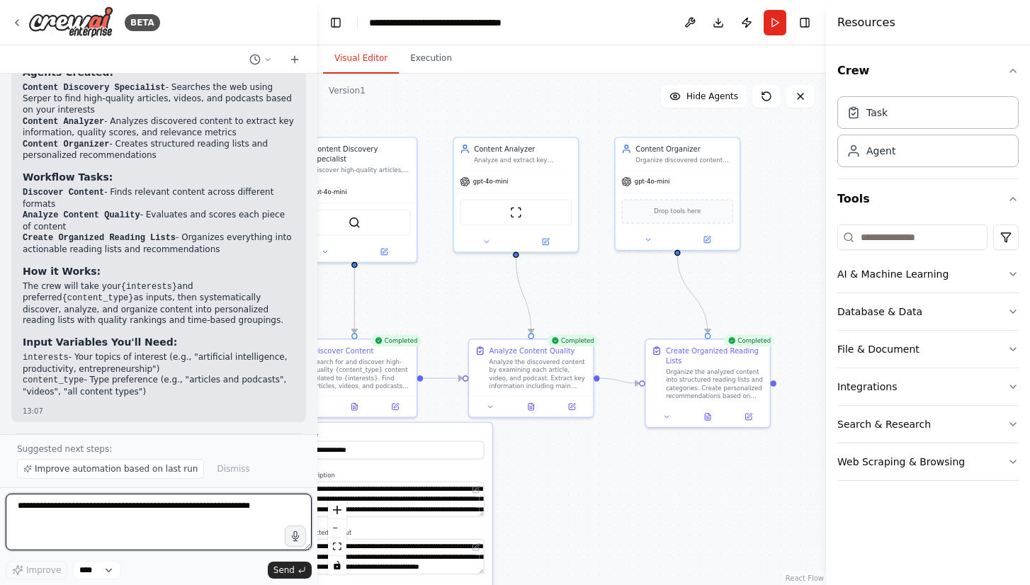
click at [139, 514] on textarea at bounding box center [159, 522] width 306 height 57
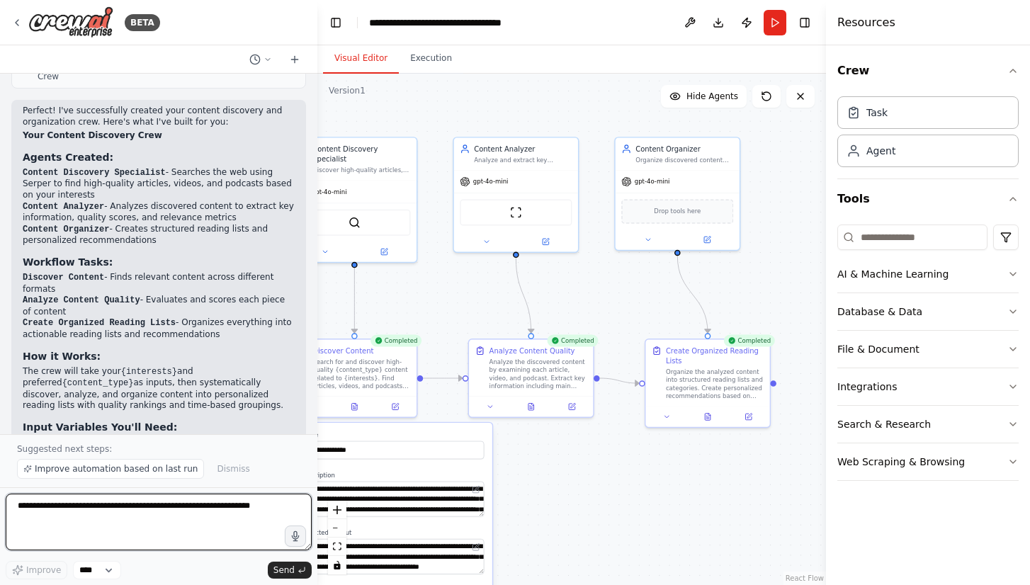
scroll to position [964, 0]
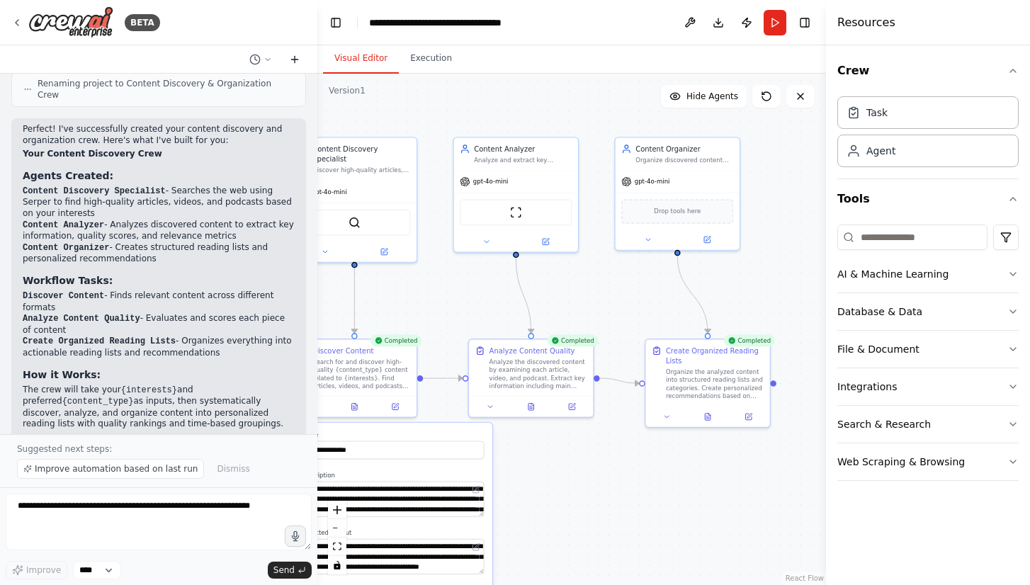
click at [298, 58] on icon at bounding box center [294, 59] width 11 height 11
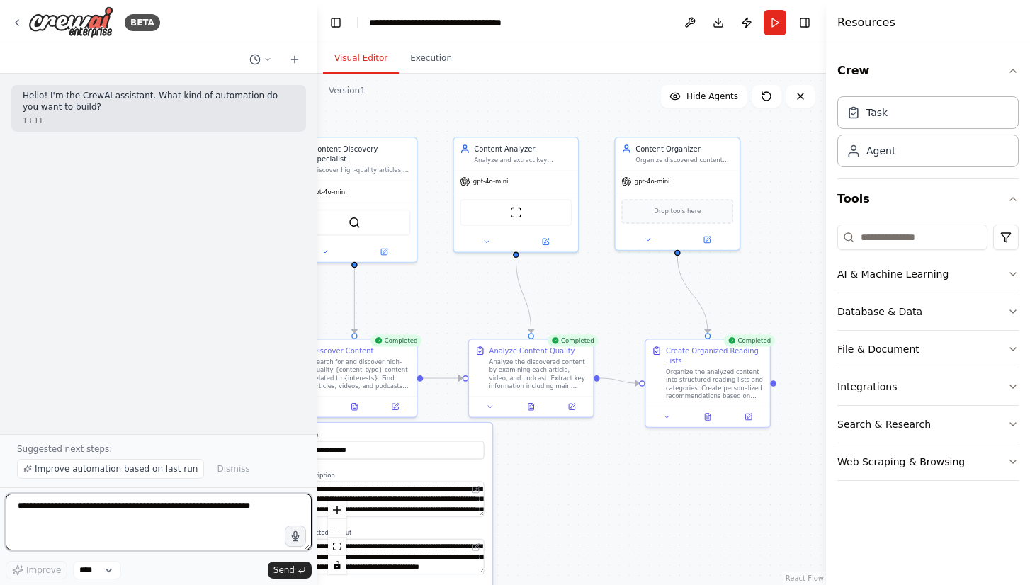
click at [133, 503] on textarea at bounding box center [159, 522] width 306 height 57
type textarea "**********"
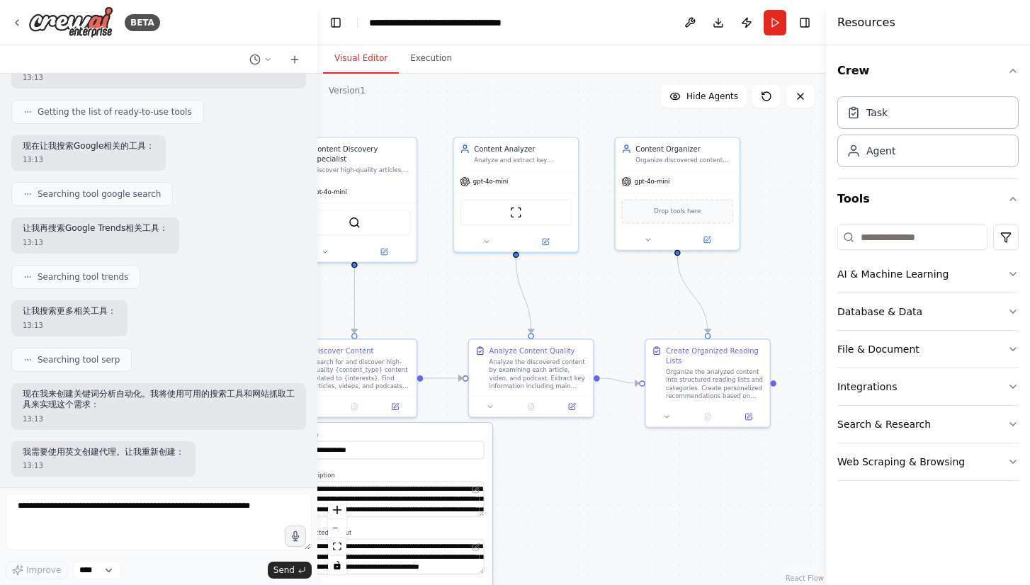
scroll to position [294, 0]
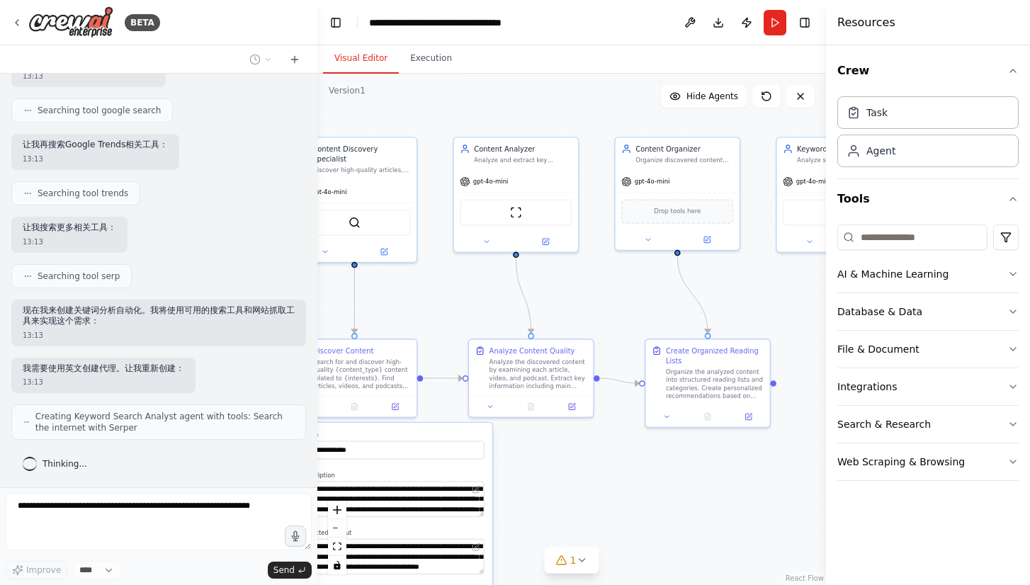
click at [413, 125] on div ".deletable-edge-delete-btn { width: 20px; height: 20px; border: 0px solid #ffff…" at bounding box center [571, 330] width 509 height 512
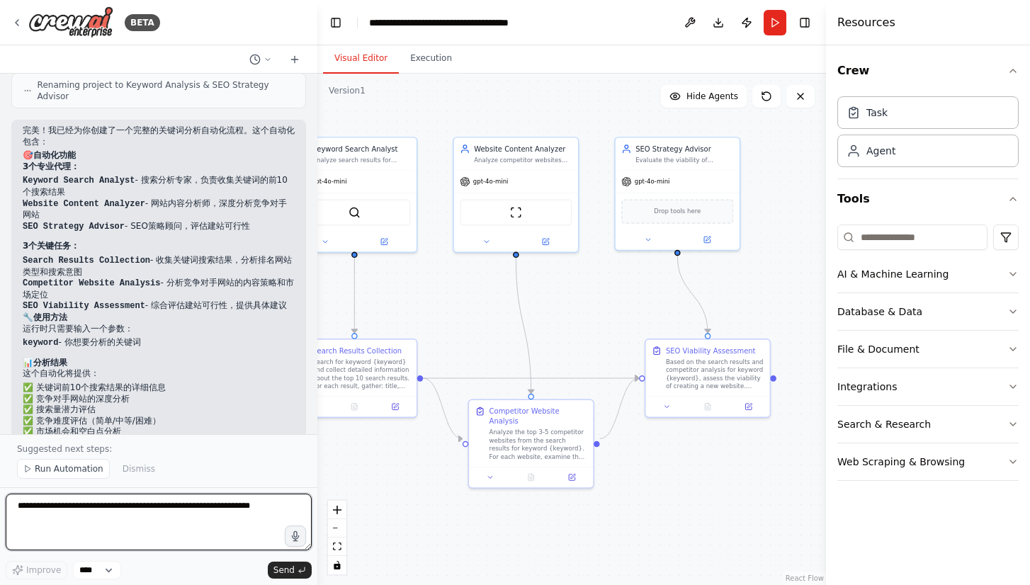
scroll to position [1555, 0]
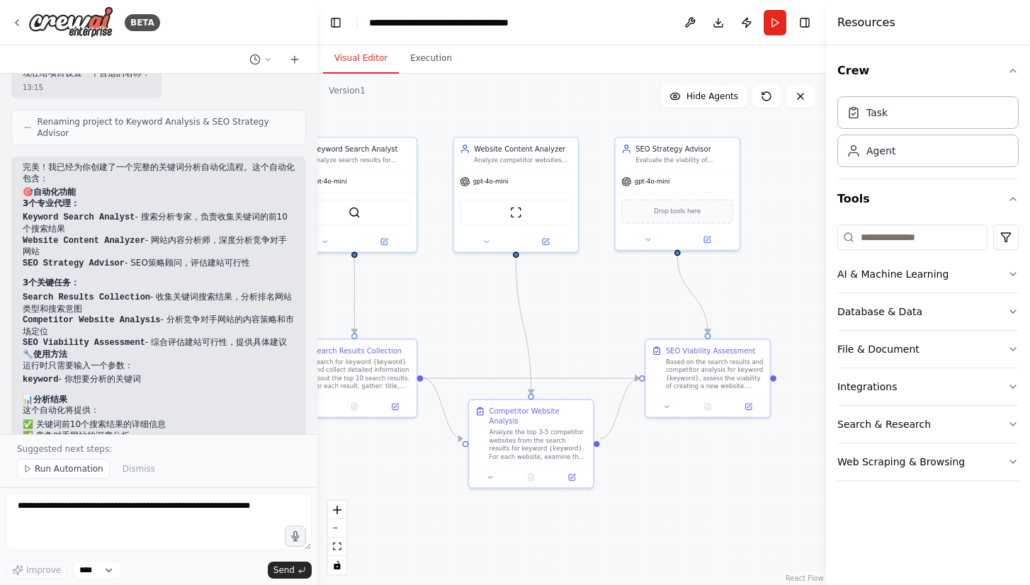
drag, startPoint x: 151, startPoint y: 218, endPoint x: 251, endPoint y: 231, distance: 100.8
click at [251, 231] on li "Keyword Search Analyst - 搜索分析专家，负责收集关键词的前10个搜索结果" at bounding box center [159, 223] width 272 height 23
click at [213, 244] on li "Website Content Analyzer - 网站内容分析师，深度分析竞争对手网站" at bounding box center [159, 246] width 272 height 23
drag, startPoint x: 153, startPoint y: 242, endPoint x: 263, endPoint y: 261, distance: 111.4
click at [263, 261] on ul "Keyword Search Analyst - 搜索分析专家，负责收集关键词的前10个搜索结果 Website Content Analyzer - 网站内…" at bounding box center [159, 240] width 272 height 57
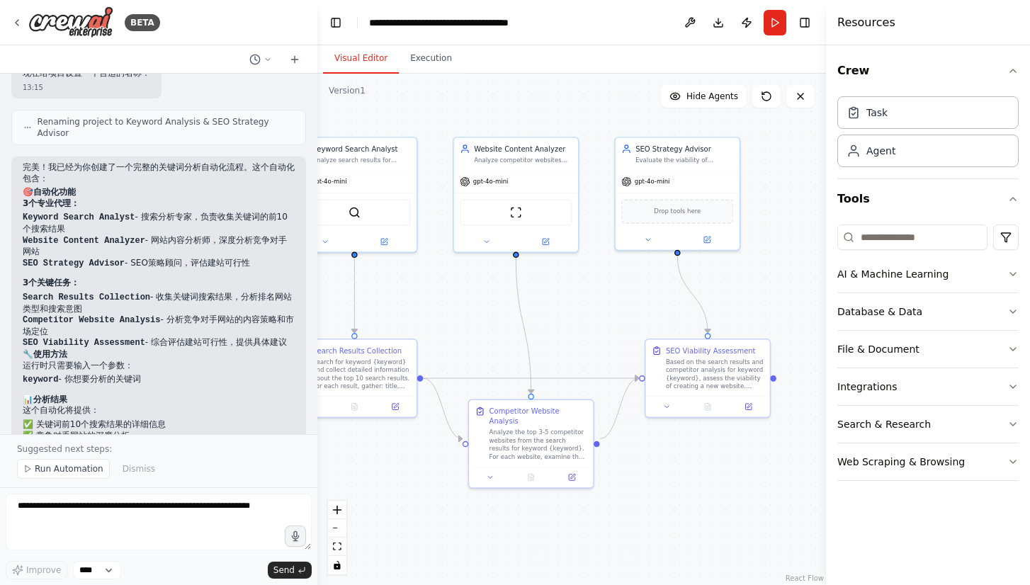
click at [245, 279] on p "3个关键任务：" at bounding box center [159, 283] width 272 height 11
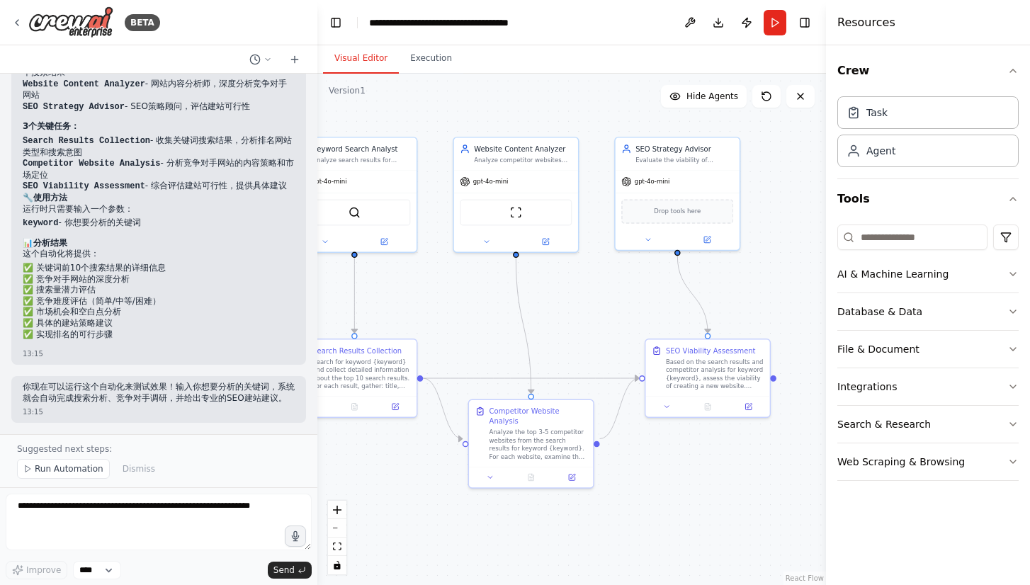
scroll to position [1731, 0]
click at [80, 470] on span "Run Automation" at bounding box center [69, 468] width 69 height 11
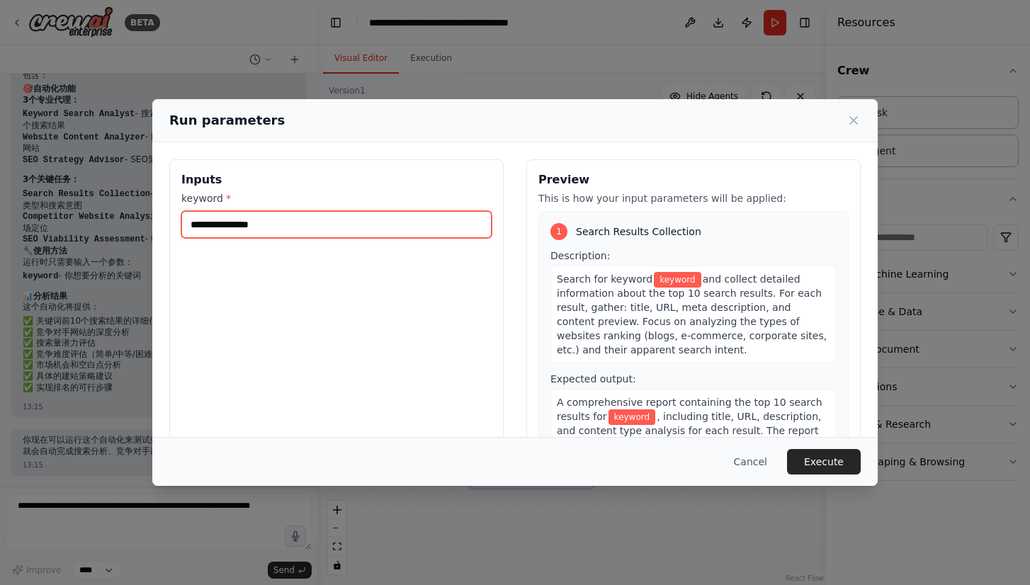
click at [301, 222] on input "keyword *" at bounding box center [336, 224] width 310 height 27
paste input "**********"
click at [218, 221] on input "**********" at bounding box center [336, 224] width 310 height 27
type input "**********"
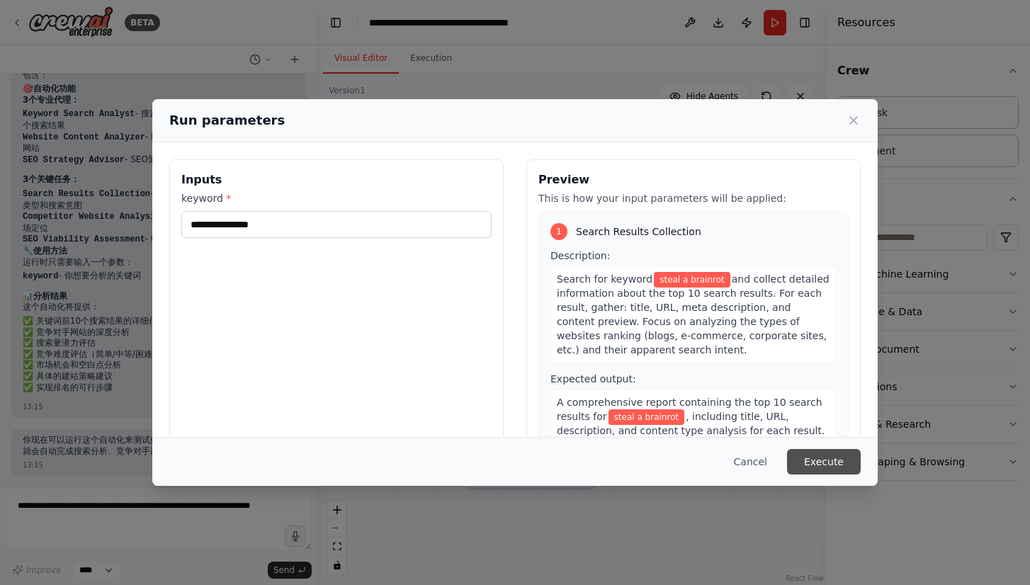
click at [837, 457] on button "Execute" at bounding box center [824, 462] width 74 height 26
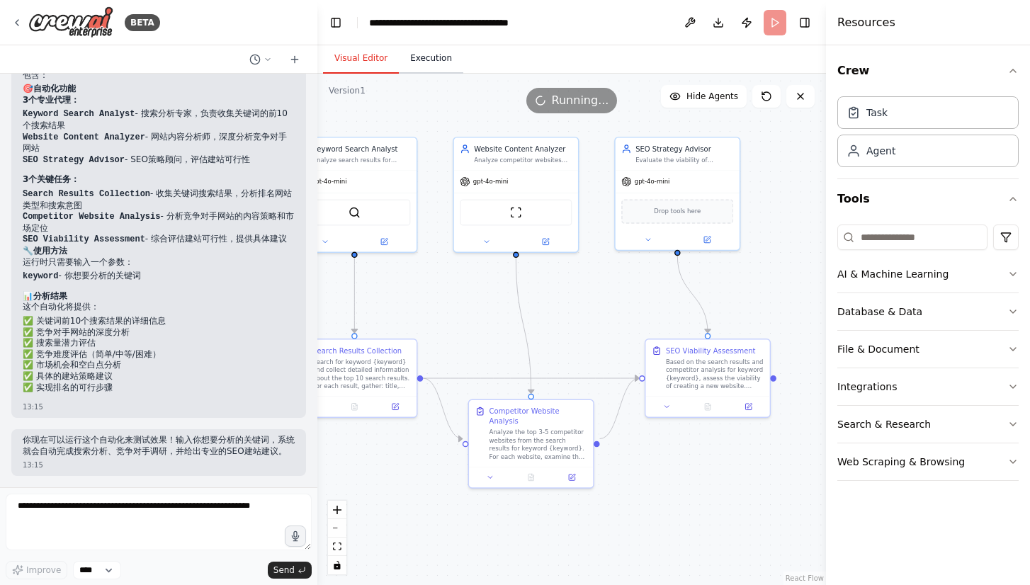
click at [432, 50] on button "Execution" at bounding box center [431, 59] width 64 height 30
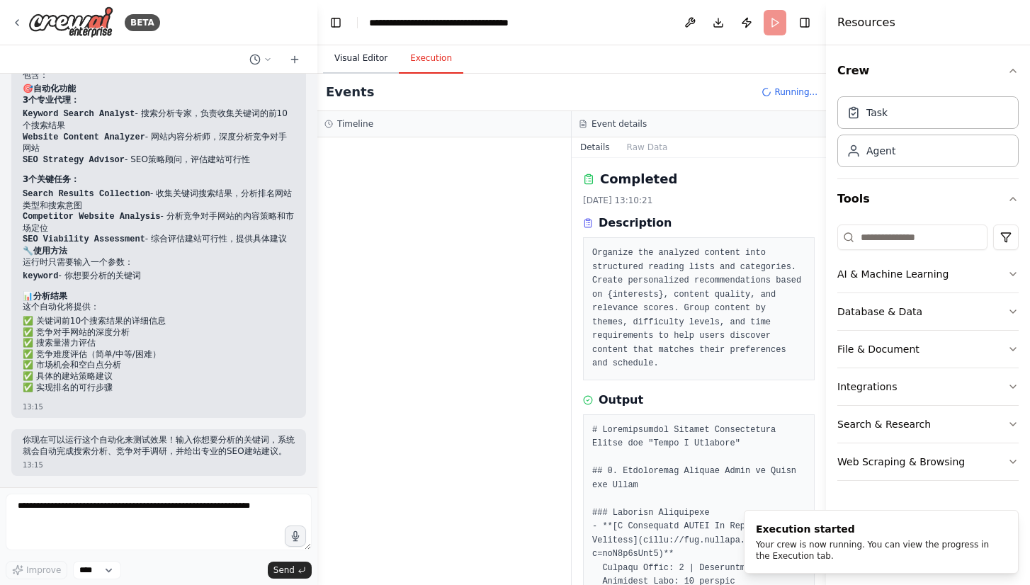
click at [363, 59] on button "Visual Editor" at bounding box center [361, 59] width 76 height 30
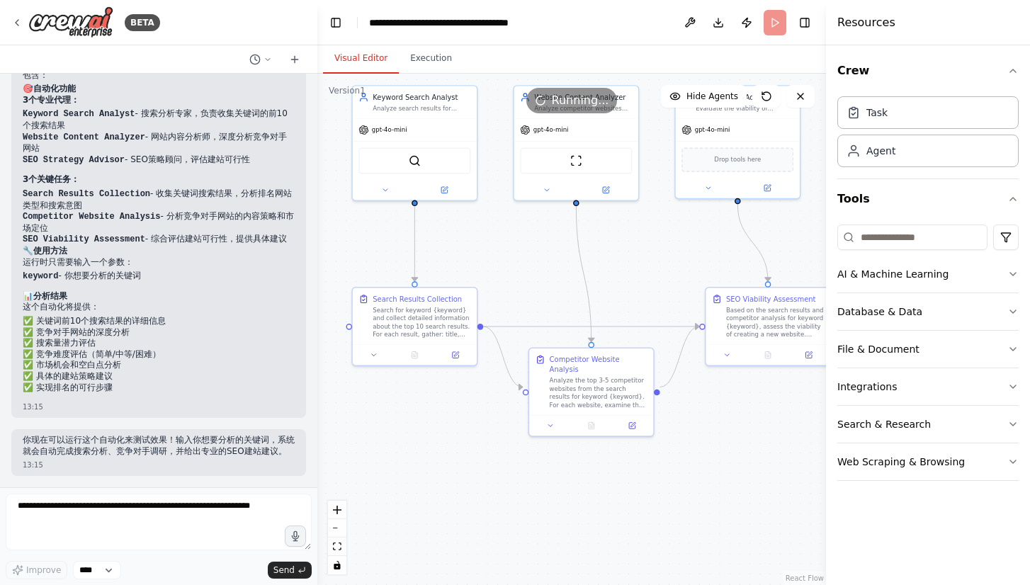
drag, startPoint x: 460, startPoint y: 289, endPoint x: 514, endPoint y: 239, distance: 73.7
click at [514, 239] on div ".deletable-edge-delete-btn { width: 20px; height: 20px; border: 0px solid #ffff…" at bounding box center [571, 330] width 509 height 512
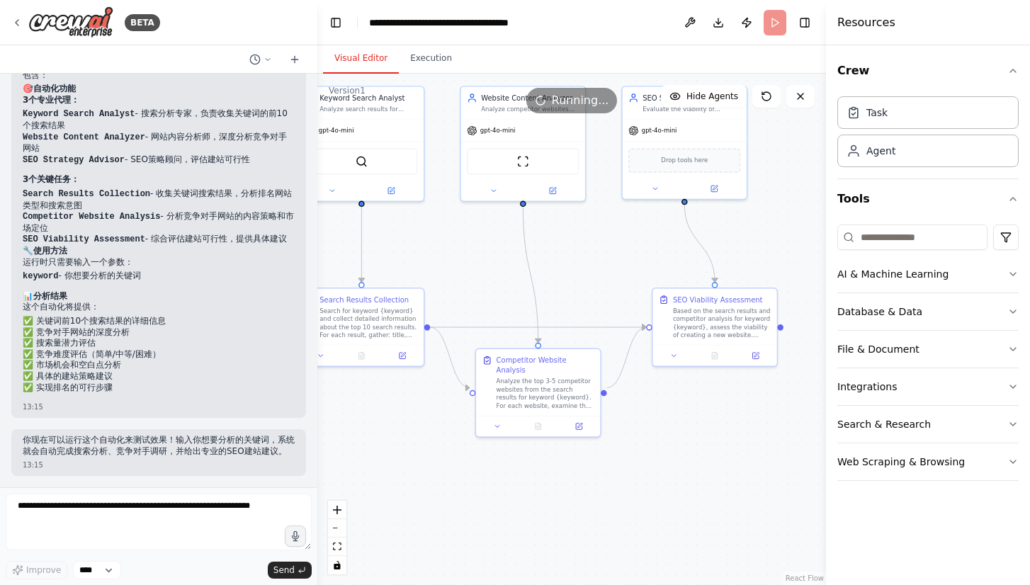
drag, startPoint x: 519, startPoint y: 266, endPoint x: 467, endPoint y: 267, distance: 51.7
click at [466, 267] on div ".deletable-edge-delete-btn { width: 20px; height: 20px; border: 0px solid #ffff…" at bounding box center [571, 330] width 509 height 512
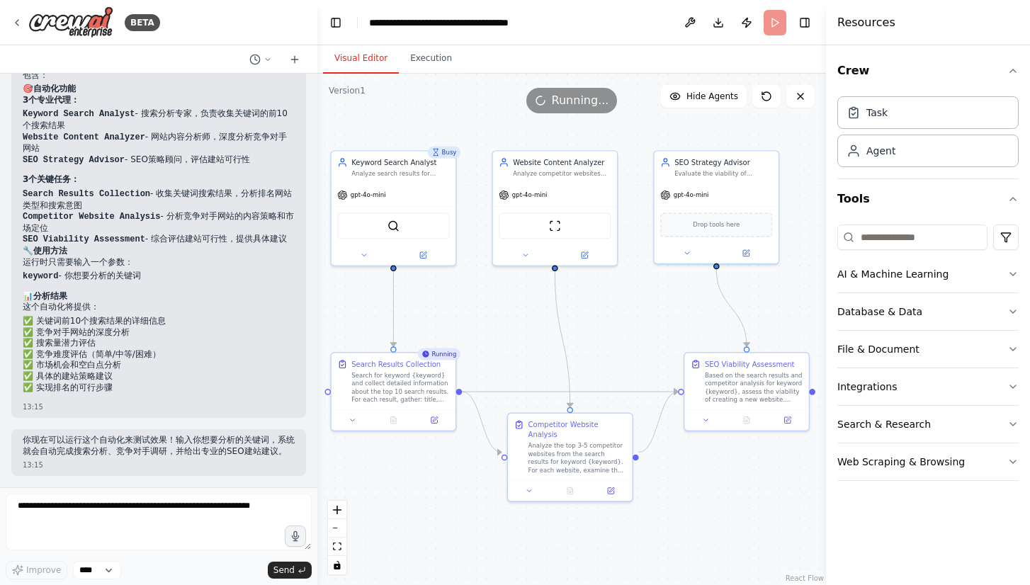
drag, startPoint x: 600, startPoint y: 266, endPoint x: 627, endPoint y: 323, distance: 63.4
click at [627, 323] on div ".deletable-edge-delete-btn { width: 20px; height: 20px; border: 0px solid #ffff…" at bounding box center [571, 330] width 509 height 512
click at [424, 58] on button "Execution" at bounding box center [431, 59] width 64 height 30
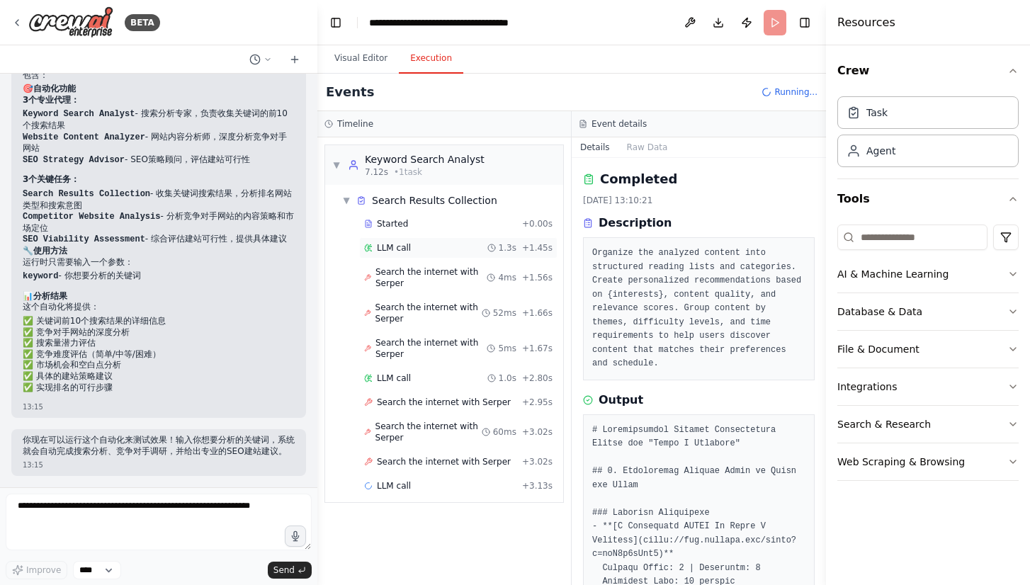
click at [421, 248] on div "LLM call 1.3s + 1.45s" at bounding box center [458, 247] width 188 height 11
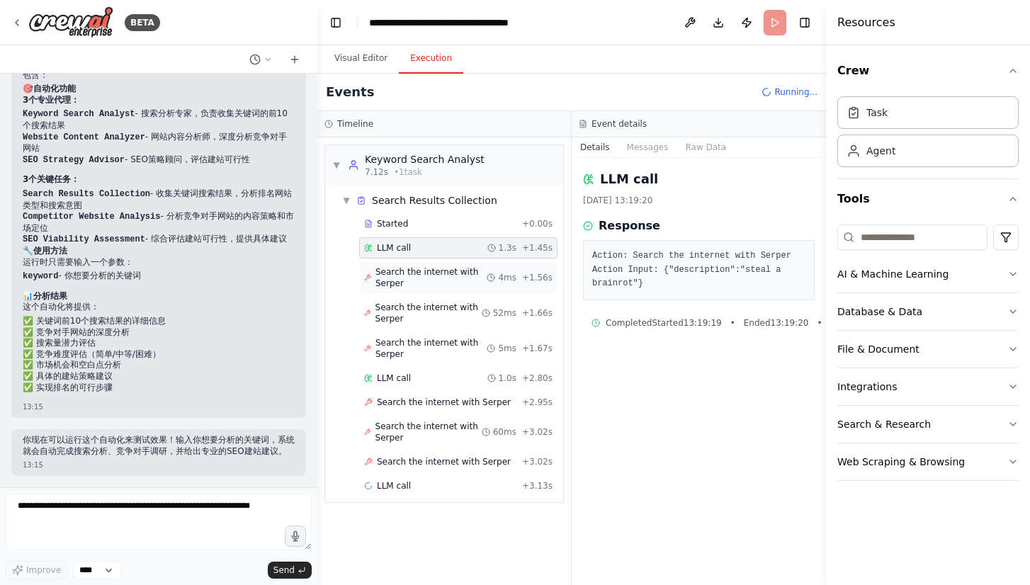
click at [426, 277] on span "Search the internet with Serper" at bounding box center [431, 277] width 111 height 23
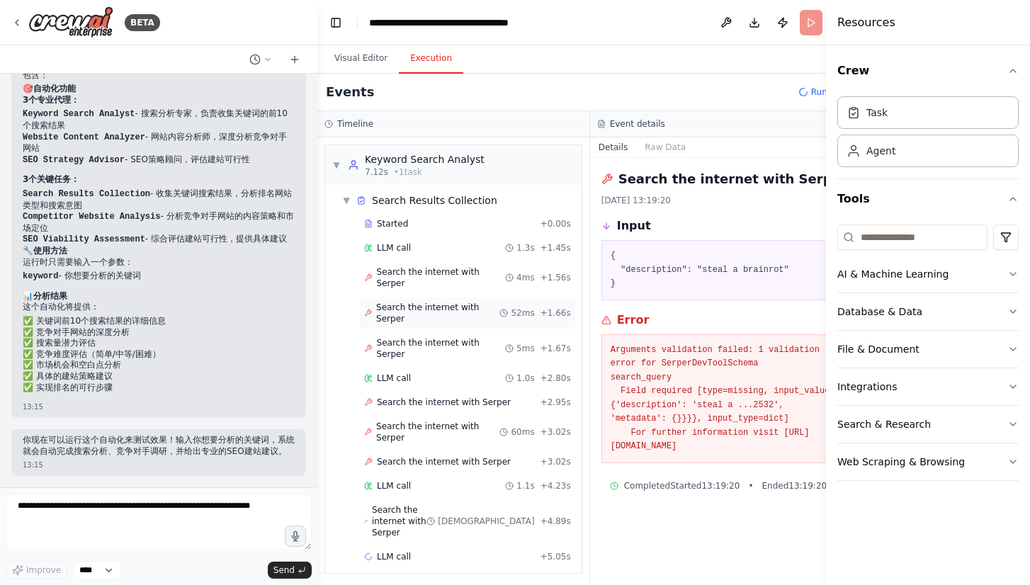
click at [425, 315] on span "Search the internet with Serper" at bounding box center [437, 313] width 123 height 23
click at [434, 351] on span "Search the internet with Serper" at bounding box center [441, 348] width 129 height 23
click at [432, 383] on div "LLM call 1.0s + 2.80s" at bounding box center [467, 378] width 207 height 11
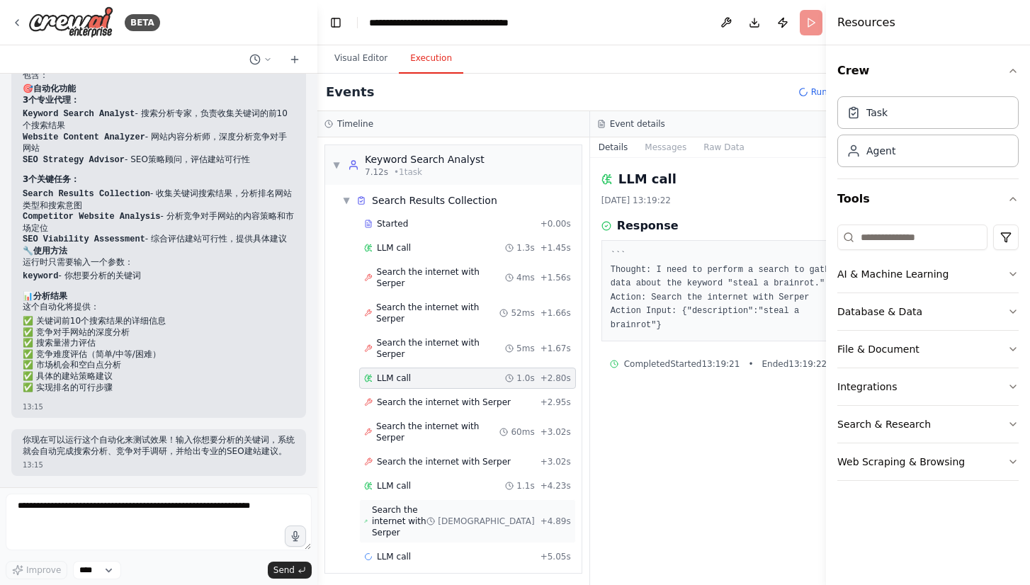
click at [427, 510] on span "Search the internet with Serper" at bounding box center [399, 521] width 55 height 34
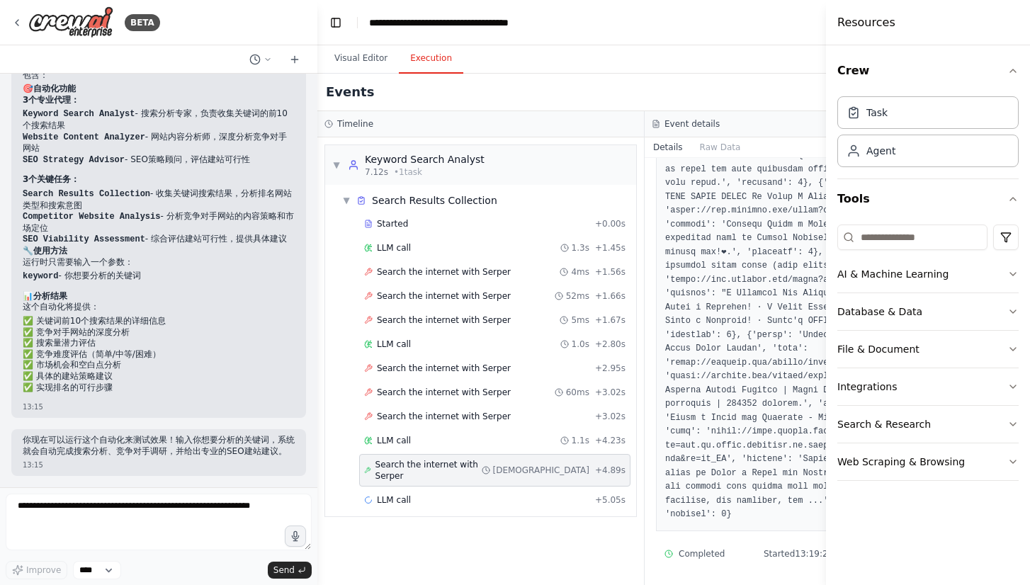
scroll to position [830, 0]
click at [422, 226] on div "Started" at bounding box center [476, 223] width 225 height 11
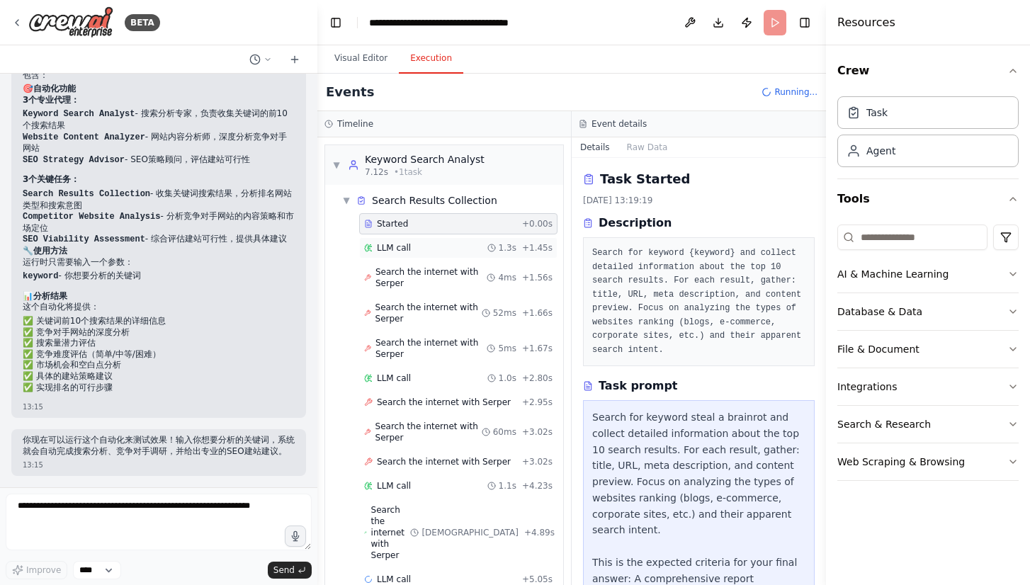
click at [417, 245] on div "LLM call 1.3s + 1.45s" at bounding box center [458, 247] width 188 height 11
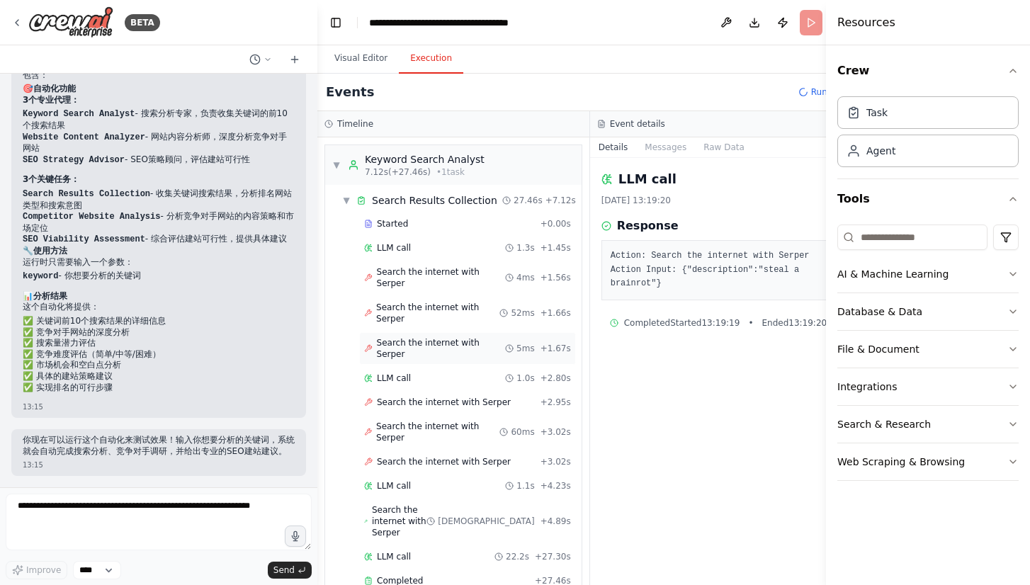
click at [446, 360] on span "Search the internet with Serper" at bounding box center [441, 348] width 129 height 23
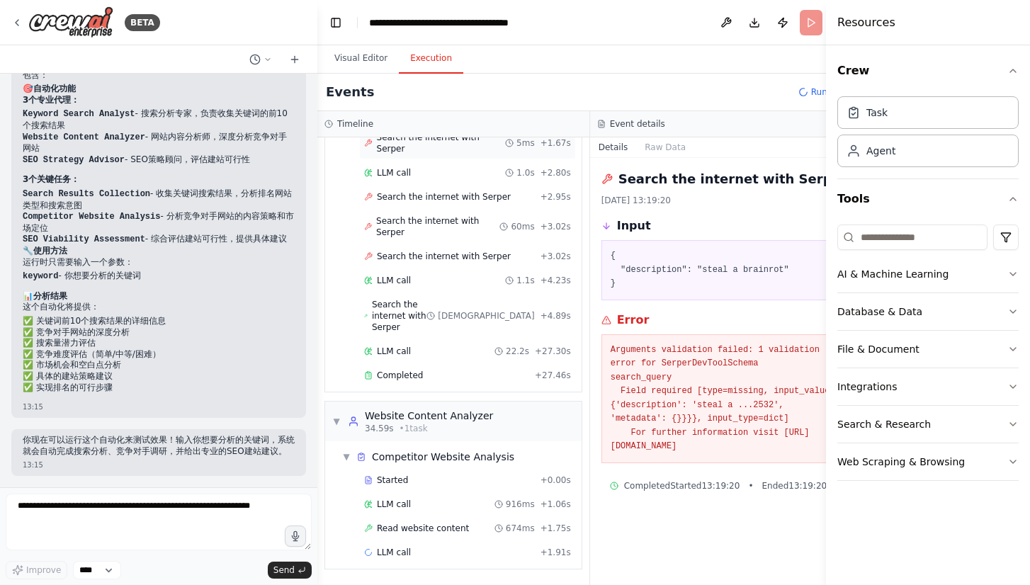
scroll to position [208, 0]
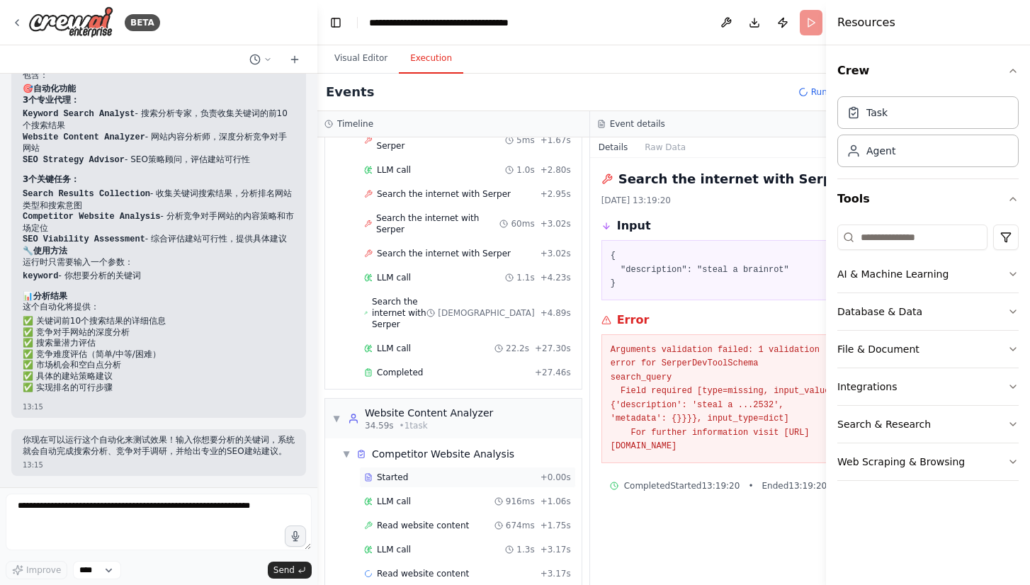
click at [417, 475] on div "Started" at bounding box center [449, 477] width 171 height 11
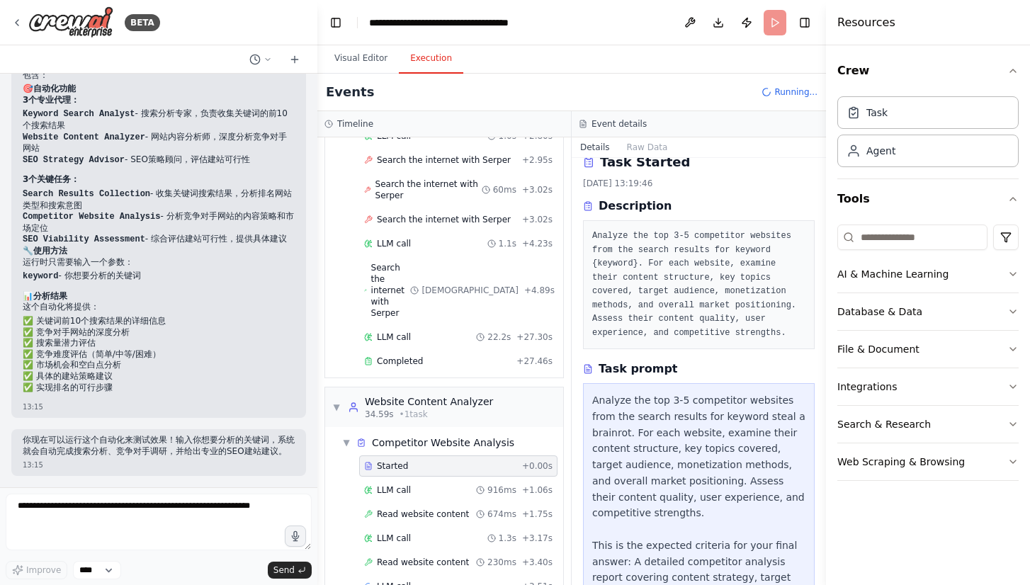
scroll to position [160, 0]
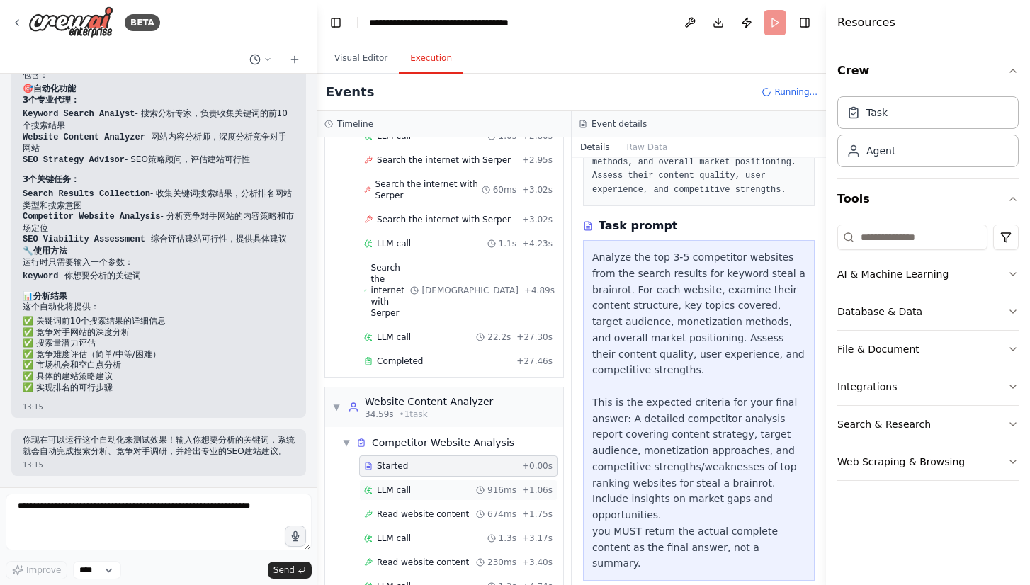
click at [426, 485] on div "LLM call 916ms + 1.06s" at bounding box center [458, 490] width 188 height 11
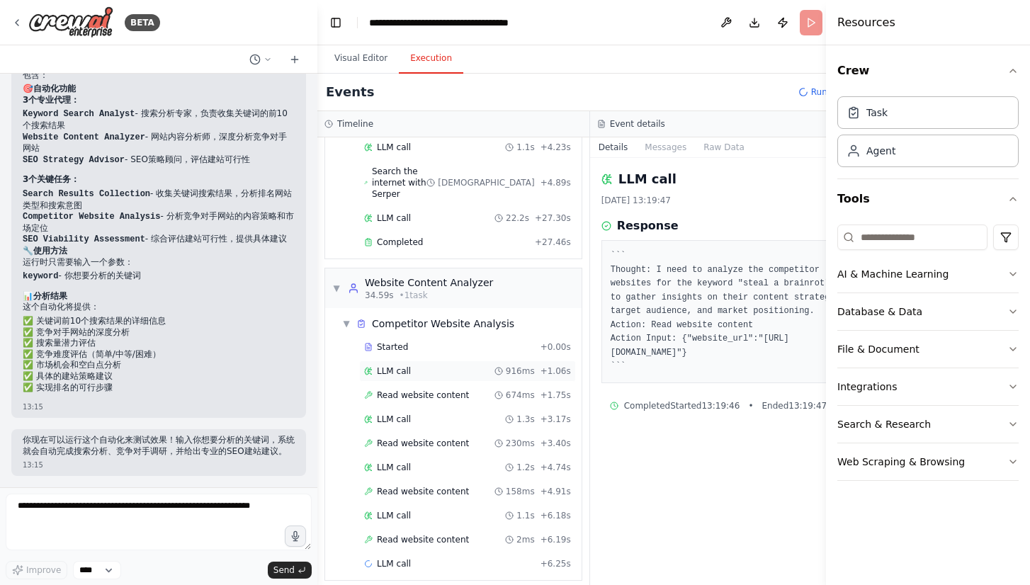
scroll to position [353, 0]
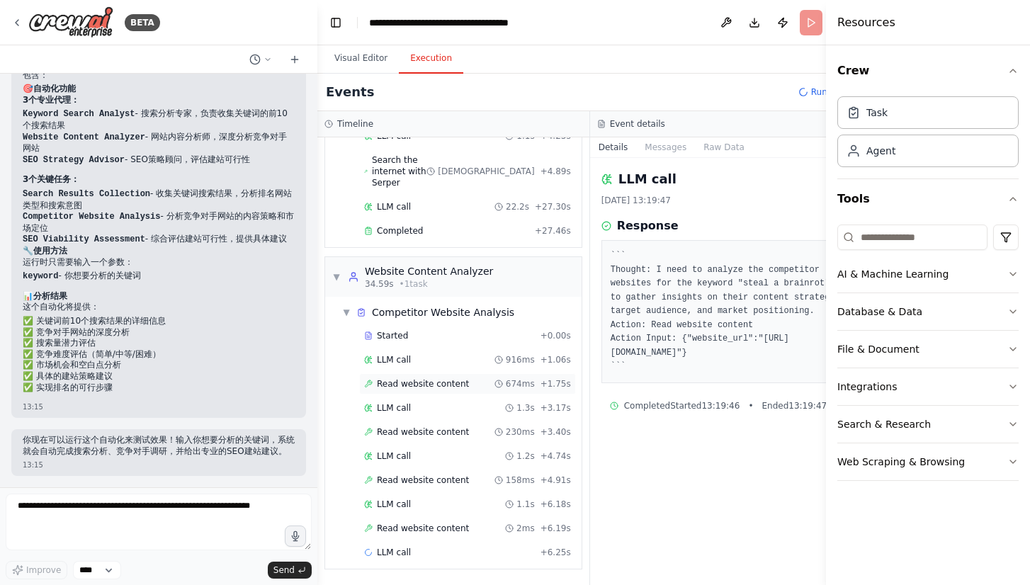
click at [436, 385] on span "Read website content" at bounding box center [423, 383] width 92 height 11
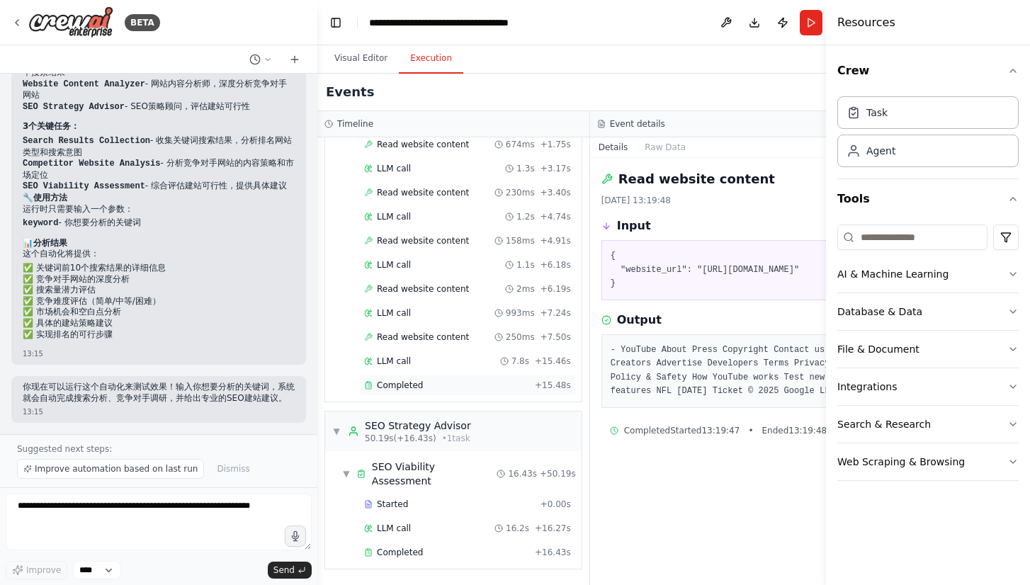
scroll to position [607, 0]
click at [427, 553] on div "Completed" at bounding box center [446, 552] width 165 height 11
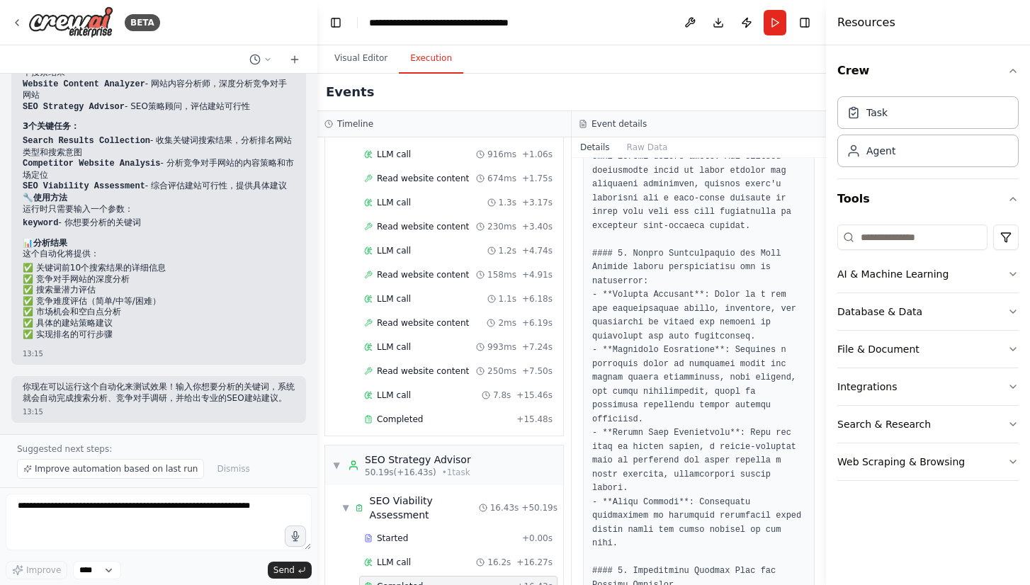
scroll to position [687, 0]
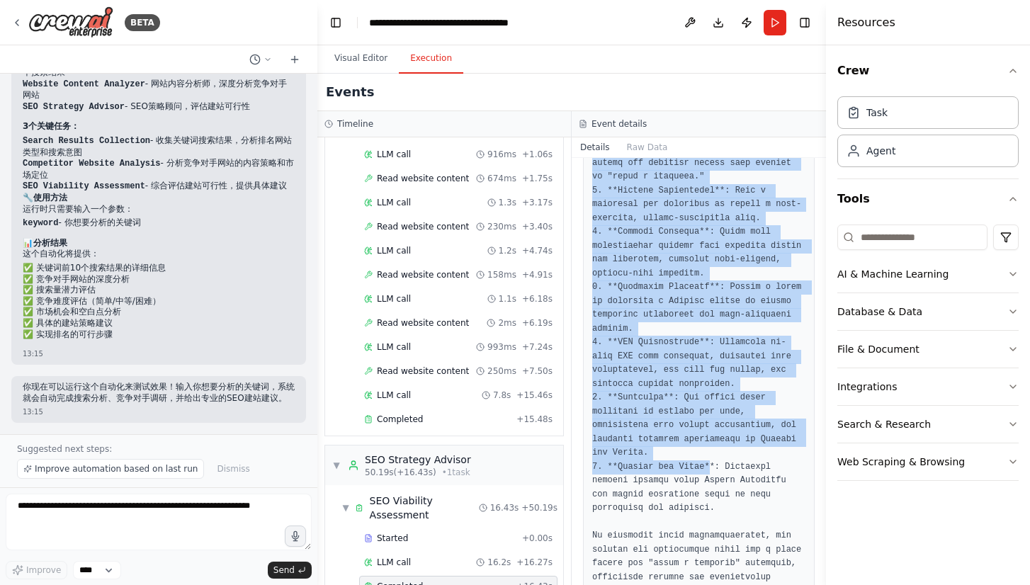
scroll to position [1984, 0]
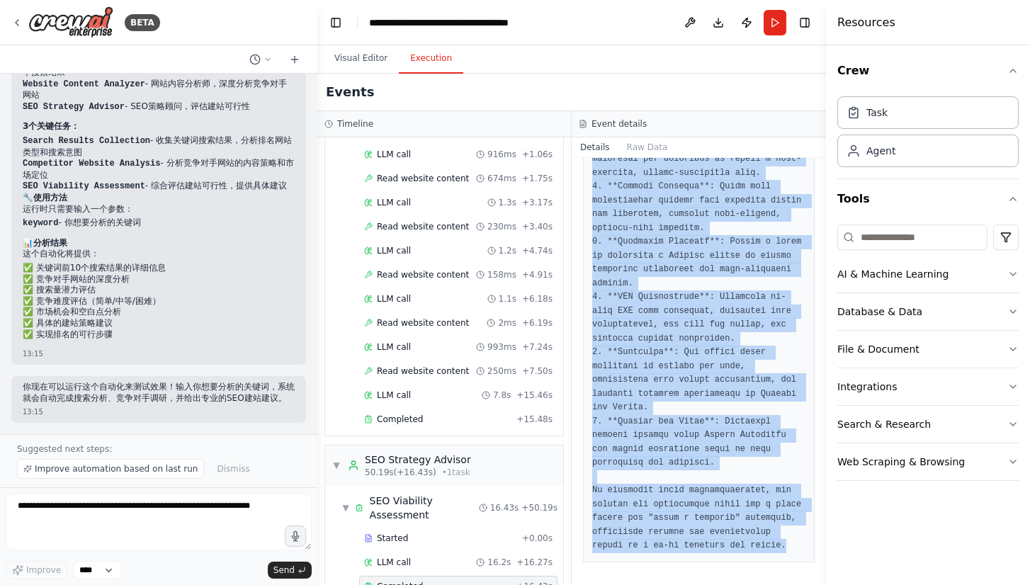
drag, startPoint x: 592, startPoint y: 317, endPoint x: 686, endPoint y: 546, distance: 247.2
copy pre "### Comprehensive SEO Strategy Report for "Steal a Brainrot" Website #### 1. Se…"
